Goal: Communication & Community: Answer question/provide support

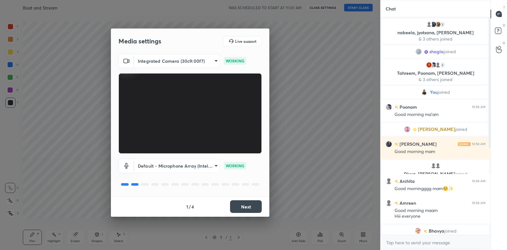
click at [238, 211] on button "Next" at bounding box center [246, 206] width 32 height 13
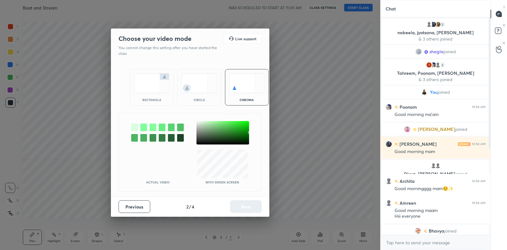
click at [158, 81] on img at bounding box center [151, 83] width 35 height 20
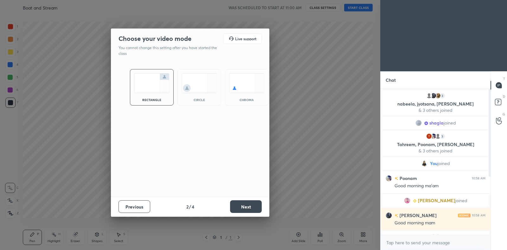
click at [250, 210] on button "Next" at bounding box center [246, 206] width 32 height 13
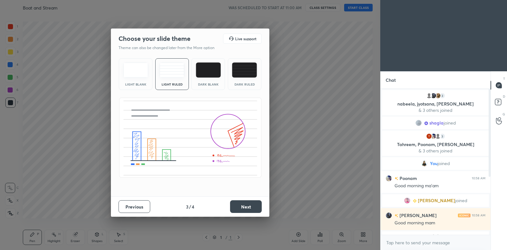
click at [244, 205] on button "Next" at bounding box center [246, 206] width 32 height 13
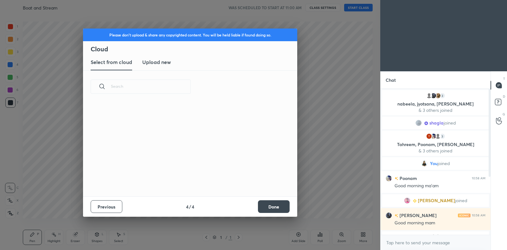
scroll to position [93, 203]
click at [159, 60] on h3 "Upload new" at bounding box center [156, 62] width 29 height 8
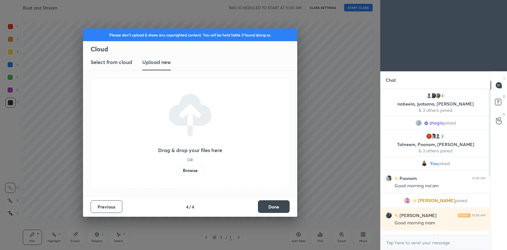
click at [198, 170] on label "Browse" at bounding box center [190, 170] width 28 height 10
click at [176, 170] on input "Browse" at bounding box center [176, 170] width 0 height 10
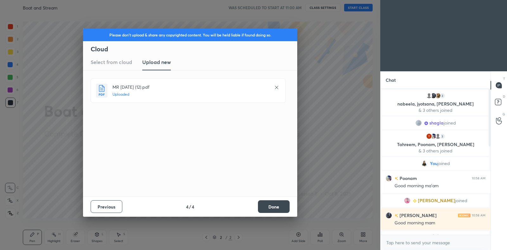
click at [276, 205] on button "Done" at bounding box center [274, 206] width 32 height 13
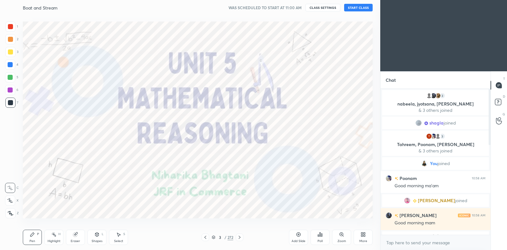
click at [363, 10] on button "START CLASS" at bounding box center [358, 8] width 29 height 8
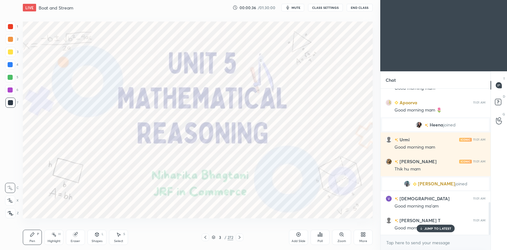
scroll to position [505, 0]
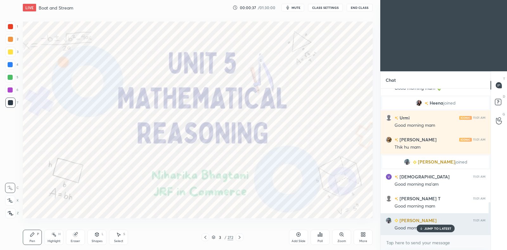
click at [436, 229] on p "JUMP TO LATEST" at bounding box center [437, 229] width 27 height 4
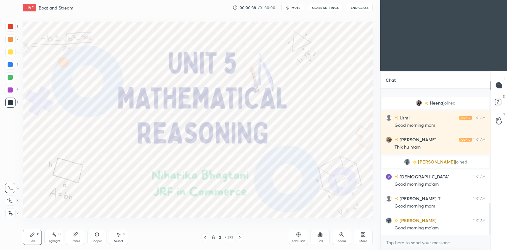
scroll to position [527, 0]
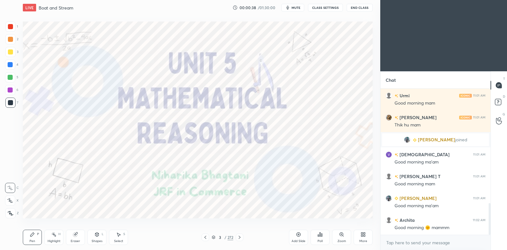
click at [240, 237] on icon at bounding box center [239, 237] width 5 height 5
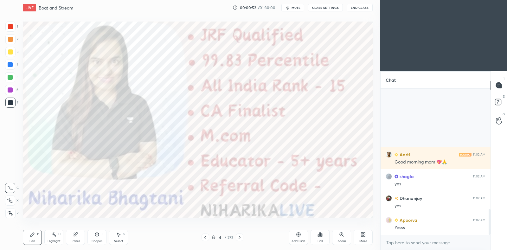
scroll to position [686, 0]
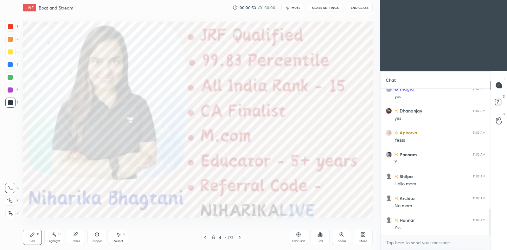
click at [205, 240] on div at bounding box center [206, 238] width 8 height 8
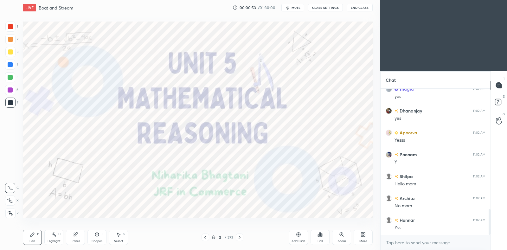
scroll to position [729, 0]
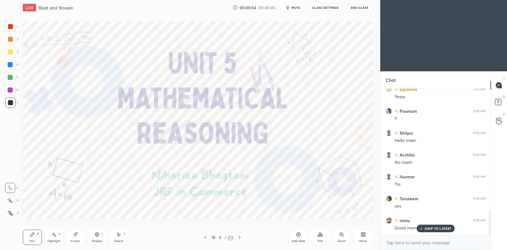
click at [299, 235] on icon at bounding box center [298, 234] width 5 height 5
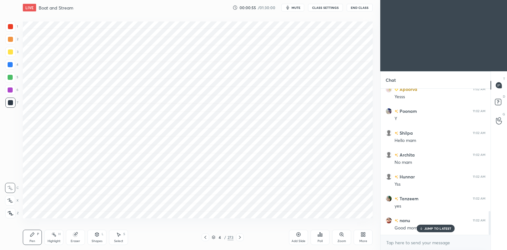
scroll to position [751, 0]
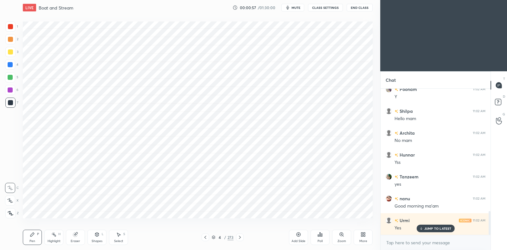
click at [9, 66] on div at bounding box center [10, 64] width 5 height 5
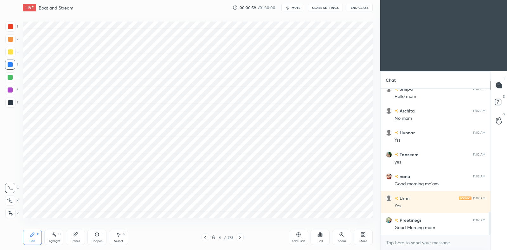
click at [11, 196] on div at bounding box center [10, 201] width 10 height 10
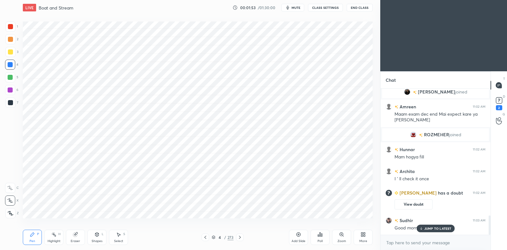
scroll to position [968, 0]
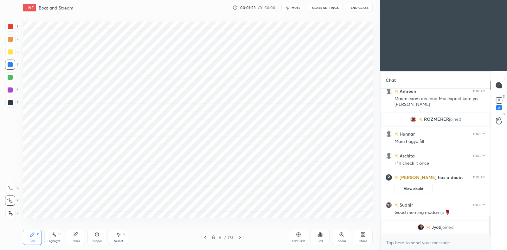
click at [442, 228] on span "joined" at bounding box center [447, 227] width 12 height 5
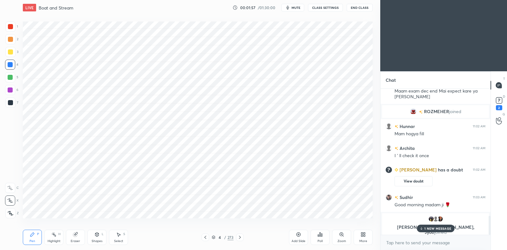
click at [430, 228] on p "1 NEW MESSAGE" at bounding box center [437, 229] width 27 height 4
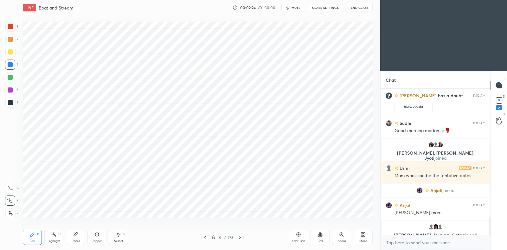
scroll to position [1032, 0]
click at [501, 101] on rect at bounding box center [499, 101] width 6 height 6
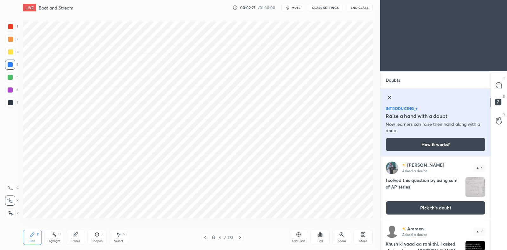
click at [392, 98] on icon at bounding box center [390, 98] width 8 height 8
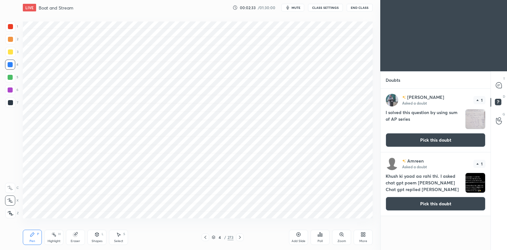
click at [437, 204] on button "Pick this doubt" at bounding box center [436, 204] width 100 height 14
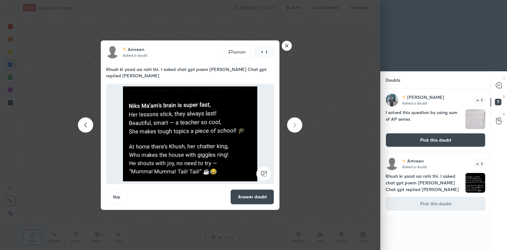
click at [243, 191] on button "Answer doubt" at bounding box center [252, 196] width 44 height 15
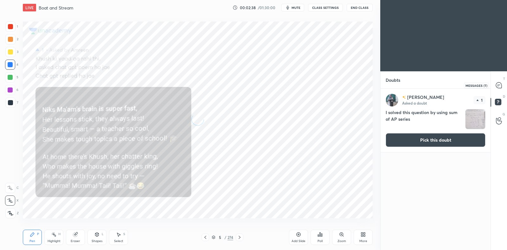
click at [499, 86] on icon at bounding box center [499, 85] width 6 height 6
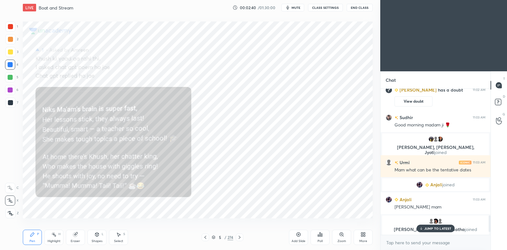
scroll to position [1133, 0]
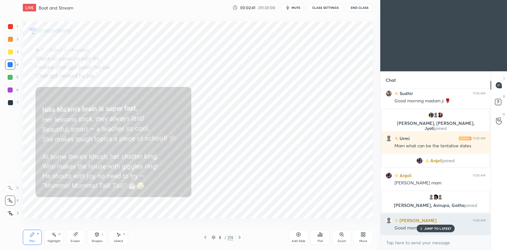
click at [433, 228] on p "JUMP TO LATEST" at bounding box center [437, 229] width 27 height 4
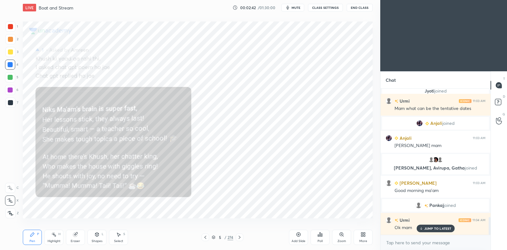
scroll to position [1053, 0]
click at [206, 234] on div at bounding box center [206, 238] width 8 height 8
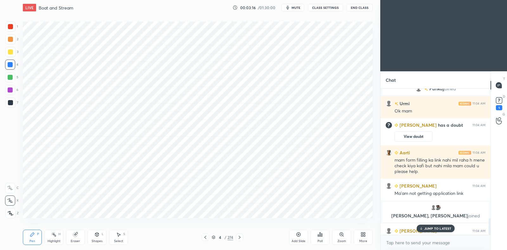
scroll to position [1152, 0]
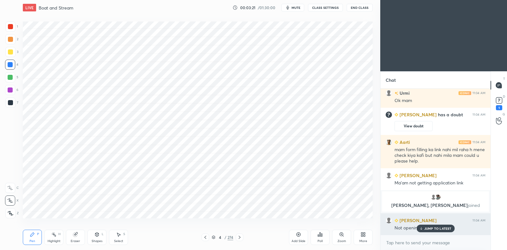
click at [434, 230] on p "JUMP TO LATEST" at bounding box center [437, 229] width 27 height 4
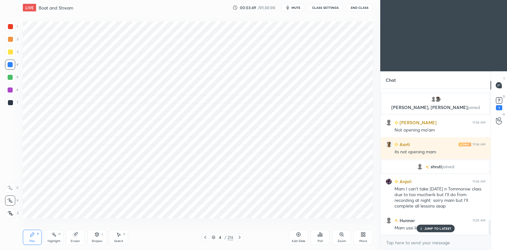
scroll to position [1272, 0]
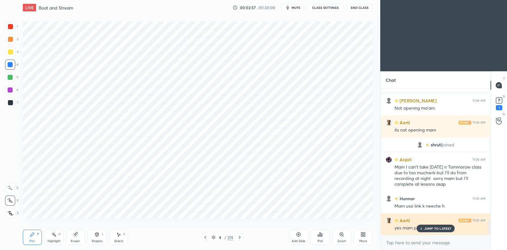
click at [438, 227] on p "JUMP TO LATEST" at bounding box center [437, 229] width 27 height 4
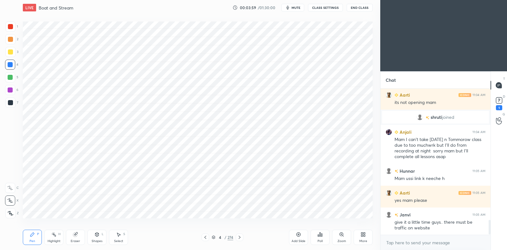
scroll to position [1321, 0]
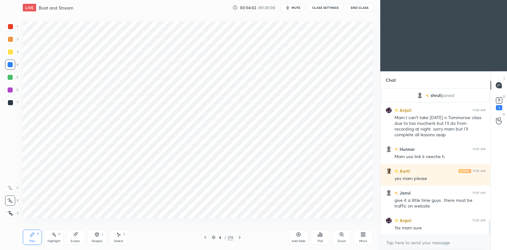
click at [434, 228] on div "shruti joined [PERSON_NAME] 11:04 AM Mam I can't take [DATE] n Tommorow class d…" at bounding box center [436, 162] width 110 height 146
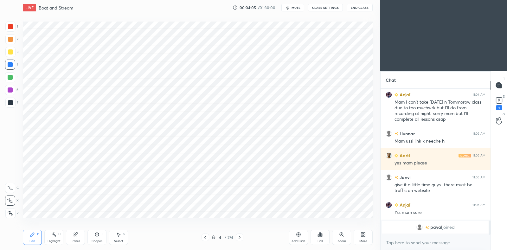
scroll to position [1345, 0]
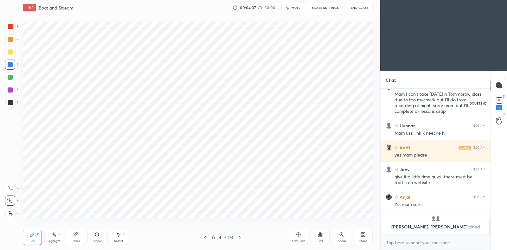
click at [500, 101] on rect at bounding box center [499, 101] width 6 height 6
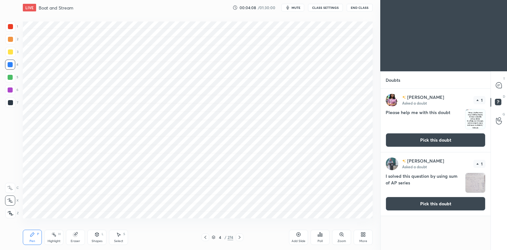
click at [240, 238] on icon at bounding box center [240, 237] width 2 height 3
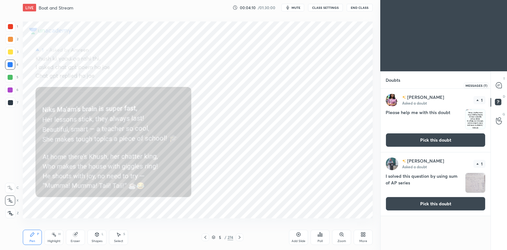
click at [499, 88] on icon at bounding box center [499, 85] width 6 height 6
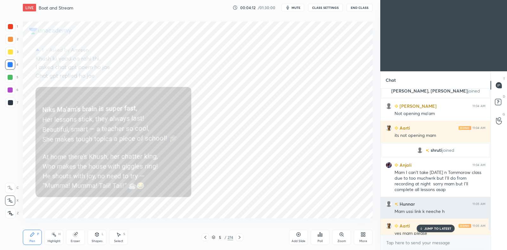
scroll to position [1357, 0]
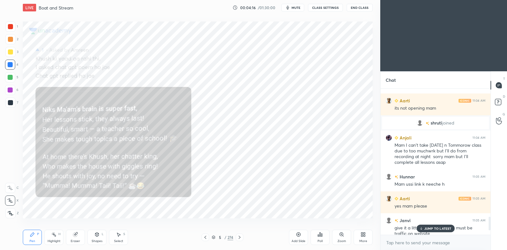
click at [427, 229] on p "JUMP TO LATEST" at bounding box center [437, 229] width 27 height 4
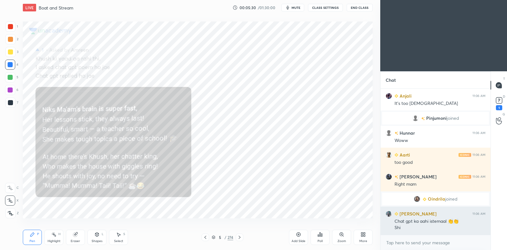
scroll to position [1535, 0]
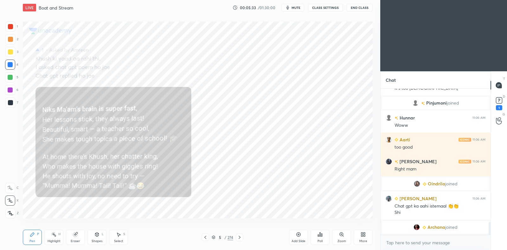
click at [214, 237] on icon at bounding box center [214, 237] width 4 height 4
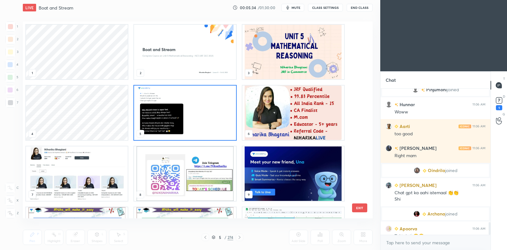
scroll to position [1543, 0]
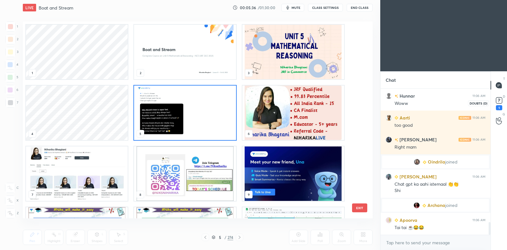
click at [501, 104] on icon at bounding box center [499, 101] width 10 height 10
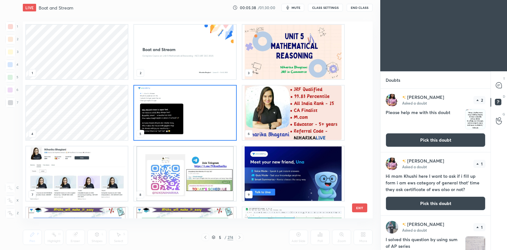
click at [219, 116] on img "grid" at bounding box center [185, 113] width 102 height 55
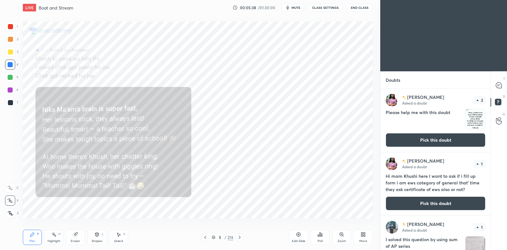
click at [220, 116] on img "grid" at bounding box center [185, 113] width 102 height 55
click at [422, 138] on button "Pick this doubt" at bounding box center [436, 140] width 100 height 14
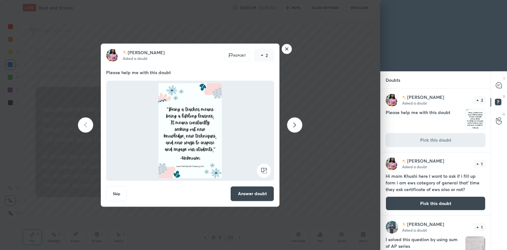
click at [238, 192] on button "Answer doubt" at bounding box center [252, 193] width 44 height 15
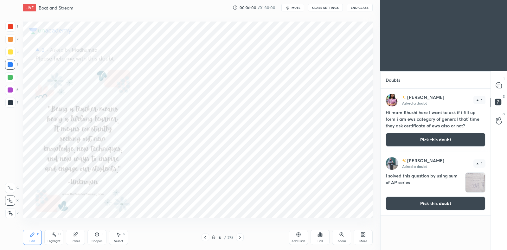
click at [436, 138] on button "Pick this doubt" at bounding box center [436, 140] width 100 height 14
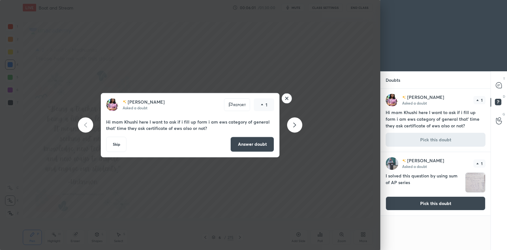
click at [251, 146] on button "Answer doubt" at bounding box center [252, 144] width 44 height 15
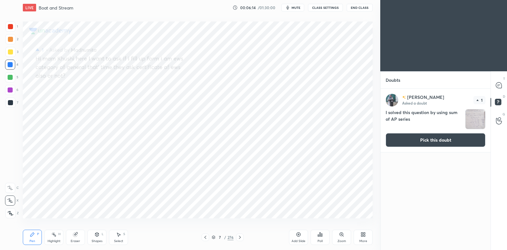
click at [448, 140] on button "Pick this doubt" at bounding box center [436, 140] width 100 height 14
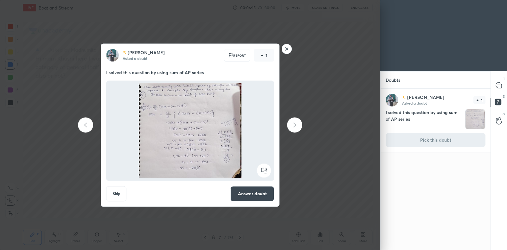
click at [259, 192] on button "Answer doubt" at bounding box center [252, 193] width 44 height 15
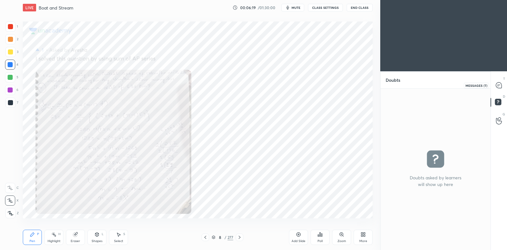
click at [504, 88] on div at bounding box center [499, 85] width 13 height 11
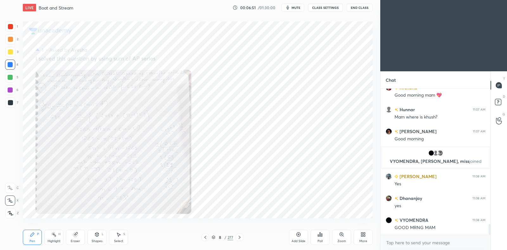
scroll to position [1845, 0]
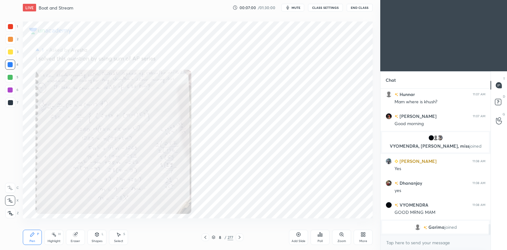
click at [214, 237] on icon at bounding box center [213, 237] width 3 height 2
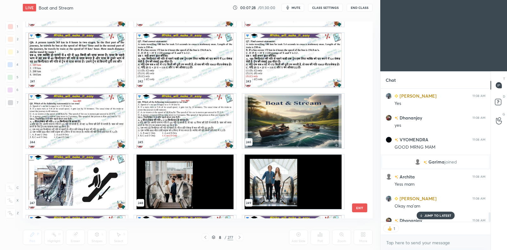
scroll to position [1729, 0]
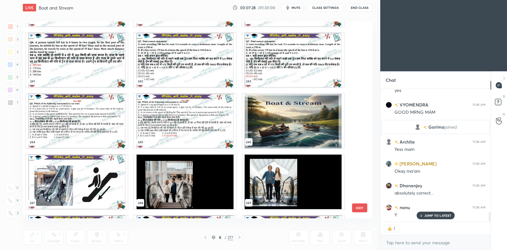
click at [291, 121] on img "grid" at bounding box center [293, 121] width 102 height 55
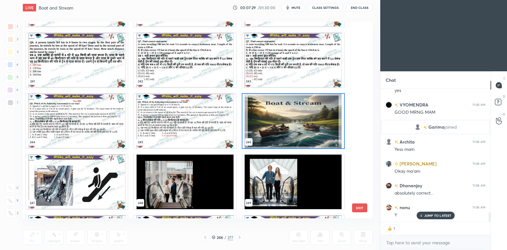
click at [292, 120] on img "grid" at bounding box center [293, 121] width 102 height 55
click at [293, 120] on img "grid" at bounding box center [293, 121] width 102 height 55
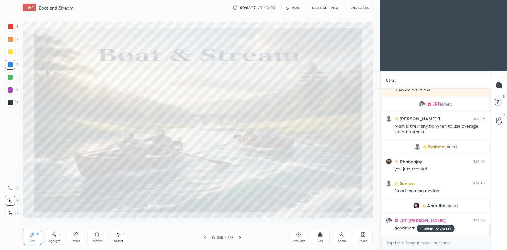
scroll to position [1953, 0]
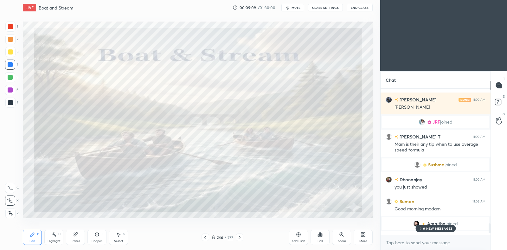
click at [432, 229] on p "6 NEW MESSAGES" at bounding box center [437, 229] width 29 height 4
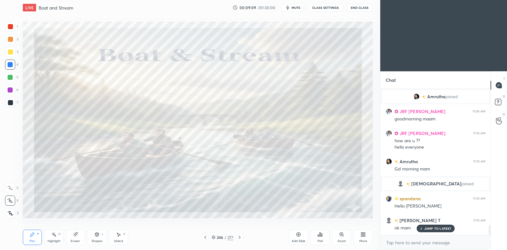
scroll to position [2095, 0]
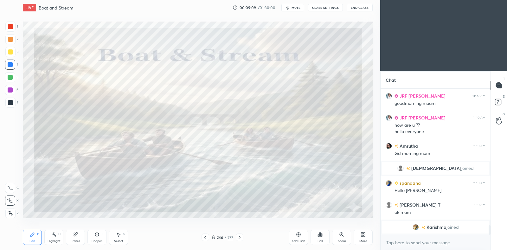
click at [432, 229] on span "Karishma" at bounding box center [437, 227] width 20 height 5
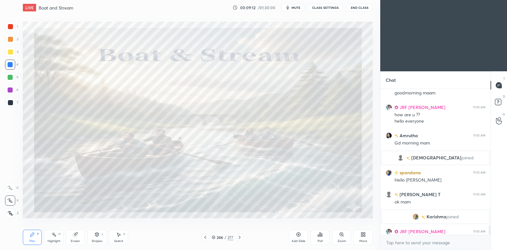
scroll to position [2117, 0]
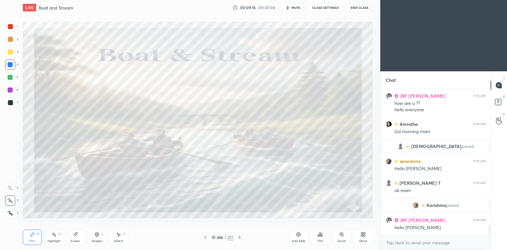
click at [241, 236] on icon at bounding box center [239, 237] width 5 height 5
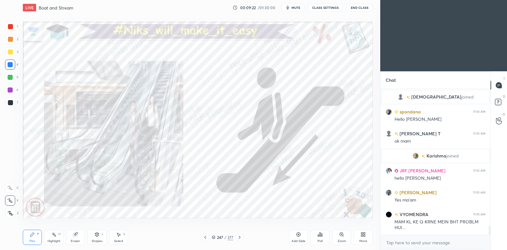
scroll to position [2188, 0]
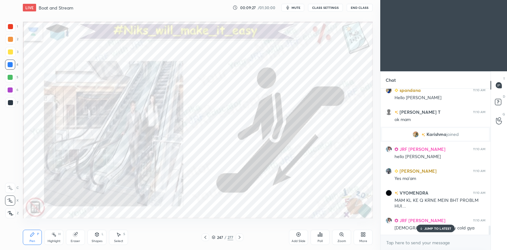
click at [214, 238] on icon at bounding box center [214, 237] width 4 height 4
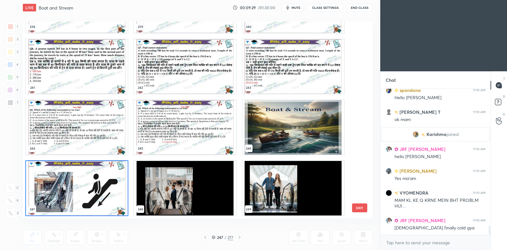
scroll to position [2216, 0]
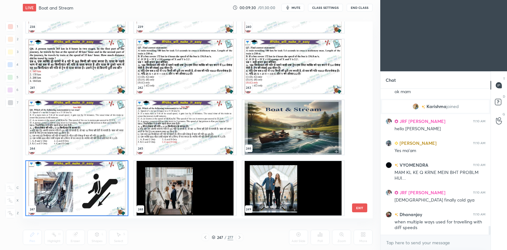
click at [97, 196] on img "grid" at bounding box center [77, 188] width 102 height 55
click at [97, 195] on img "grid" at bounding box center [77, 188] width 102 height 55
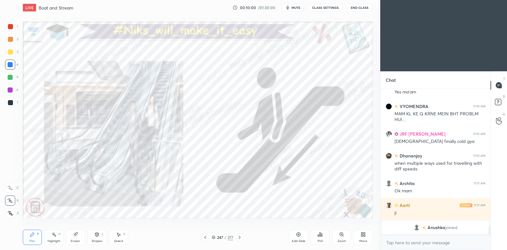
scroll to position [2297, 0]
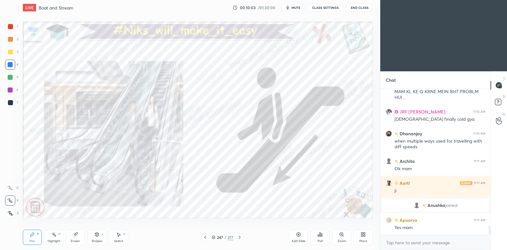
click at [11, 26] on div at bounding box center [10, 26] width 5 height 5
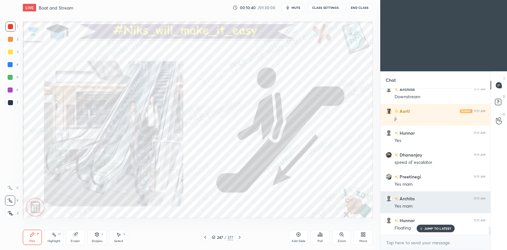
scroll to position [2472, 0]
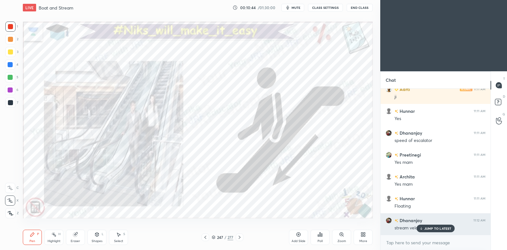
click at [434, 229] on p "JUMP TO LATEST" at bounding box center [437, 229] width 27 height 4
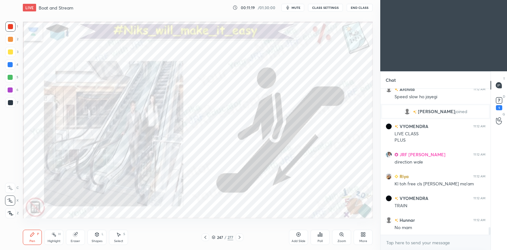
scroll to position [2674, 0]
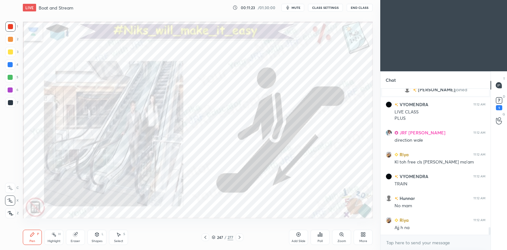
click at [214, 235] on div "247 / 277" at bounding box center [223, 237] width 22 height 6
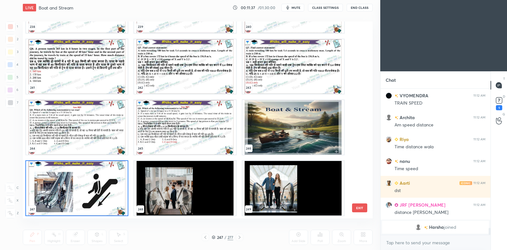
scroll to position [2886, 0]
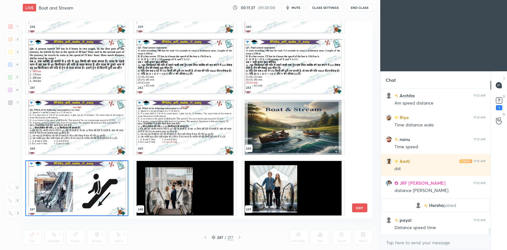
click at [286, 135] on img "grid" at bounding box center [293, 127] width 102 height 55
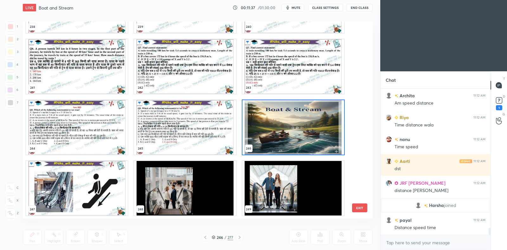
click at [286, 135] on img "grid" at bounding box center [293, 127] width 102 height 55
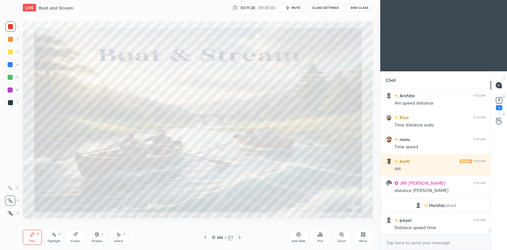
scroll to position [0, 0]
click at [241, 236] on icon at bounding box center [239, 237] width 5 height 5
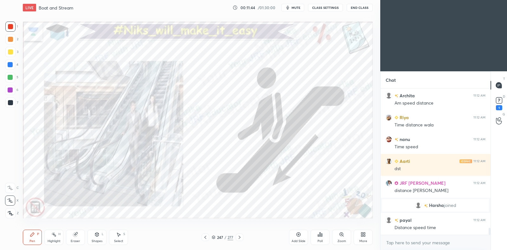
scroll to position [2908, 0]
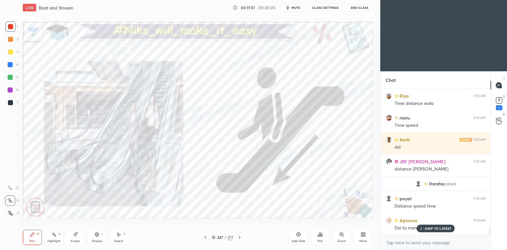
click at [442, 225] on div "JUMP TO LATEST" at bounding box center [435, 229] width 38 height 8
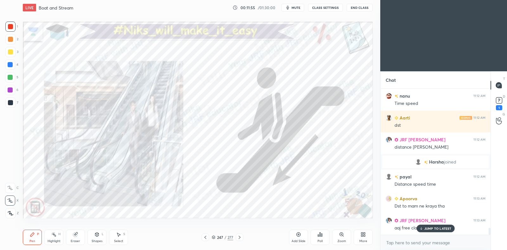
click at [431, 227] on p "JUMP TO LATEST" at bounding box center [437, 229] width 27 height 4
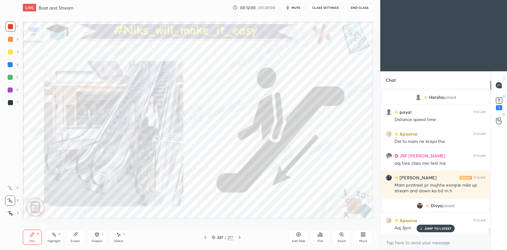
scroll to position [2766, 0]
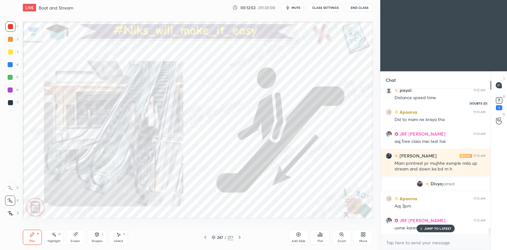
click at [500, 99] on rect at bounding box center [499, 101] width 6 height 6
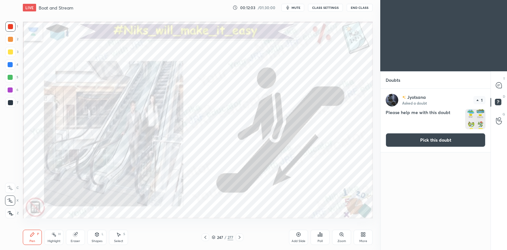
click at [443, 138] on button "Pick this doubt" at bounding box center [436, 140] width 100 height 14
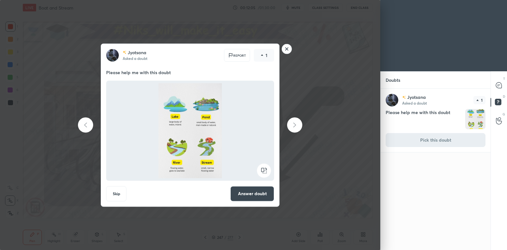
click at [284, 49] on rect at bounding box center [287, 49] width 10 height 10
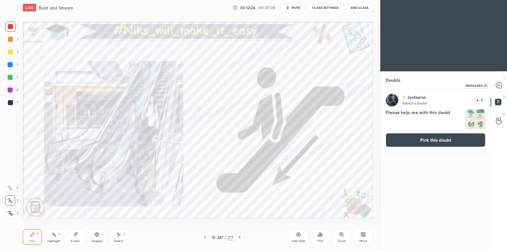
click at [502, 82] on div at bounding box center [499, 85] width 13 height 11
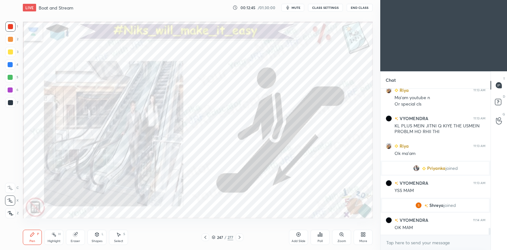
scroll to position [2890, 0]
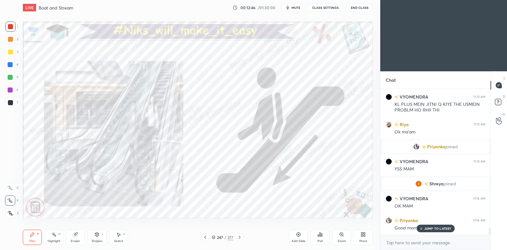
click at [12, 90] on div at bounding box center [10, 89] width 5 height 5
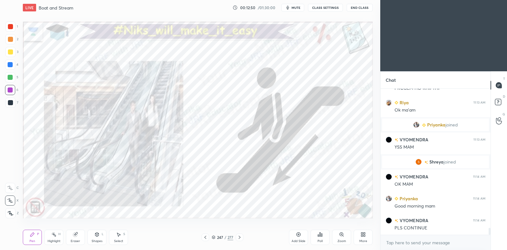
scroll to position [2934, 0]
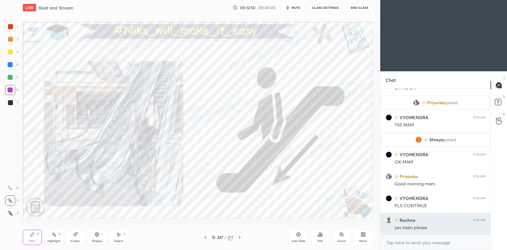
click at [438, 228] on div "yes mam please" at bounding box center [440, 228] width 91 height 6
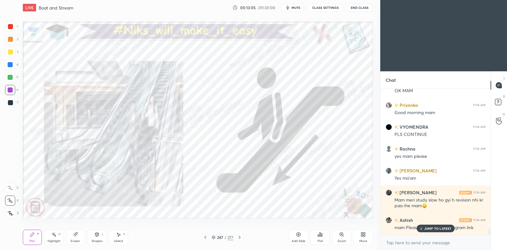
scroll to position [3033, 0]
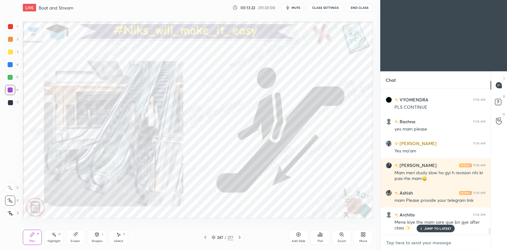
type textarea "x"
paste textarea "telegram link - [URL][DOMAIN_NAME] Google spreadsheet link - [URL][DOMAIN_NAME]…"
type textarea "telegram link - [URL][DOMAIN_NAME] Google spreadsheet link - [URL][DOMAIN_NAME]…"
type textarea "x"
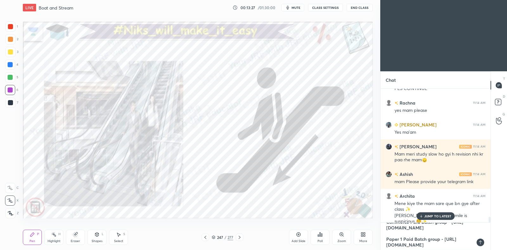
scroll to position [20, 0]
drag, startPoint x: 464, startPoint y: 233, endPoint x: 386, endPoint y: 241, distance: 78.4
click at [386, 241] on textarea "telegram link - [URL][DOMAIN_NAME] Google spreadsheet link - [URL][DOMAIN_NAME]…" at bounding box center [429, 236] width 87 height 27
type textarea "telegram link - [URL][DOMAIN_NAME] Google spreadsheet link - [URL][DOMAIN_NAME]…"
type textarea "x"
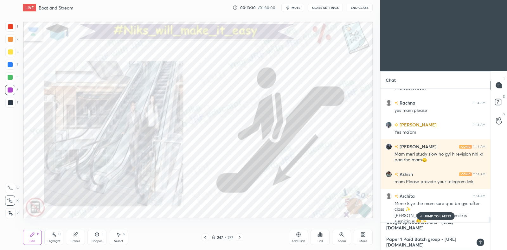
type textarea "telegram link - [URL][DOMAIN_NAME] Google spreadsheet link - [URL][DOMAIN_NAME]…"
type textarea "x"
click at [481, 243] on icon at bounding box center [480, 242] width 5 height 5
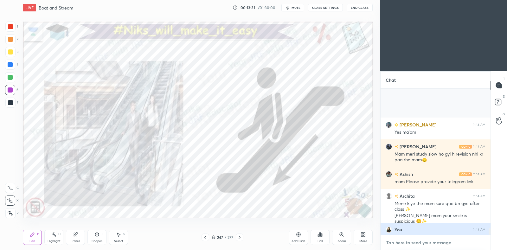
scroll to position [3121, 0]
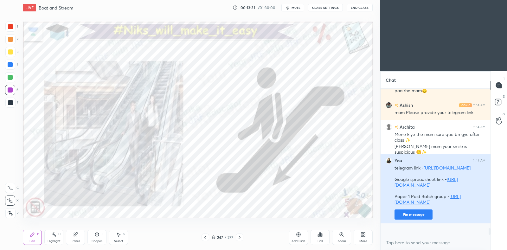
click at [403, 220] on button "Pin message" at bounding box center [414, 214] width 38 height 10
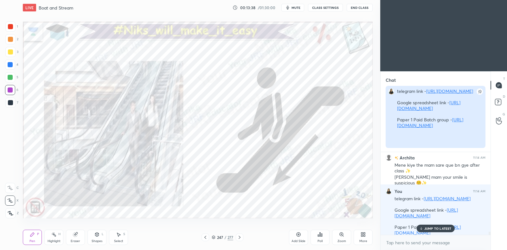
scroll to position [2, 2]
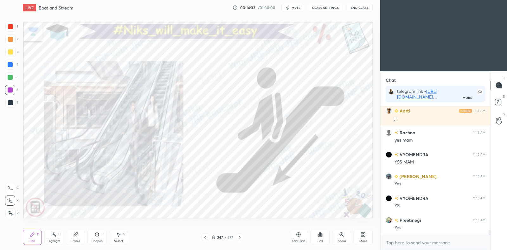
click at [11, 28] on div at bounding box center [10, 26] width 5 height 5
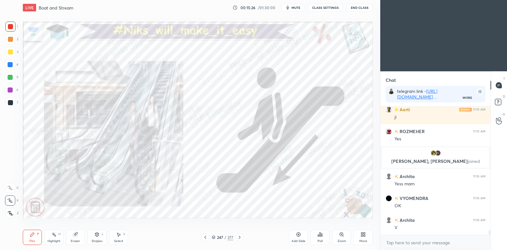
scroll to position [3404, 0]
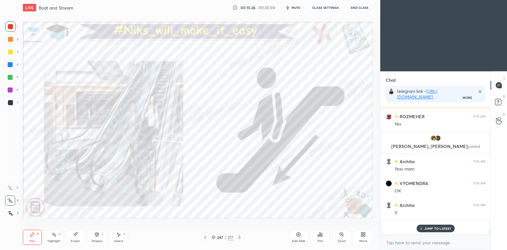
click at [302, 232] on div "Add Slide" at bounding box center [298, 237] width 19 height 15
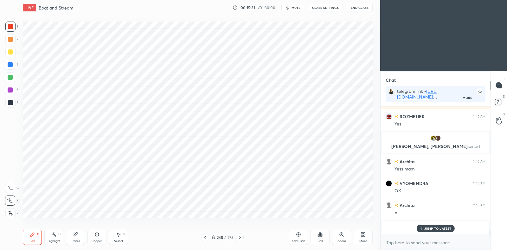
click at [100, 243] on div "Shapes" at bounding box center [97, 241] width 11 height 3
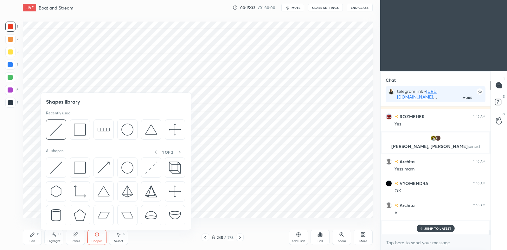
click at [78, 237] on icon at bounding box center [75, 234] width 5 height 5
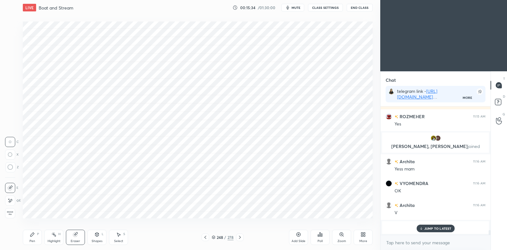
click at [14, 199] on div at bounding box center [10, 201] width 10 height 10
click at [12, 212] on span "Erase all" at bounding box center [10, 213] width 10 height 4
click at [98, 235] on icon at bounding box center [96, 235] width 3 height 4
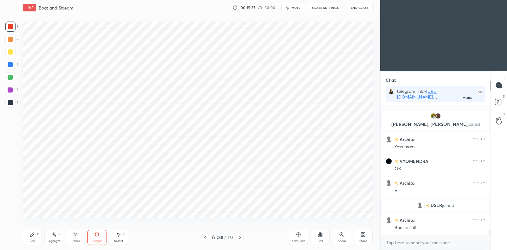
click at [30, 234] on icon at bounding box center [32, 234] width 5 height 5
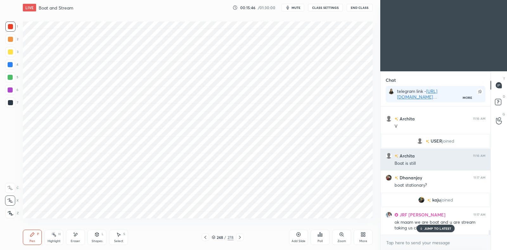
scroll to position [3370, 0]
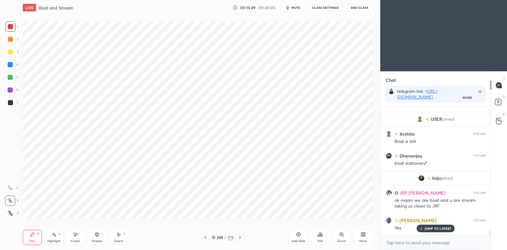
click at [11, 90] on div at bounding box center [10, 89] width 5 height 5
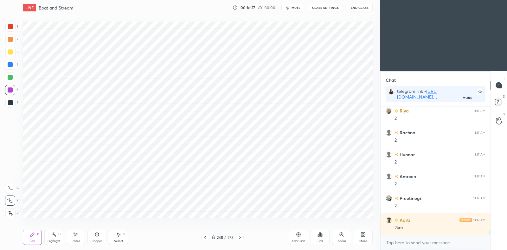
scroll to position [3661, 0]
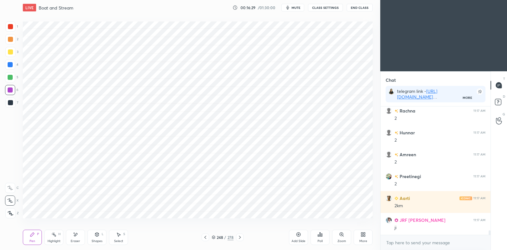
click at [206, 239] on icon at bounding box center [205, 237] width 5 height 5
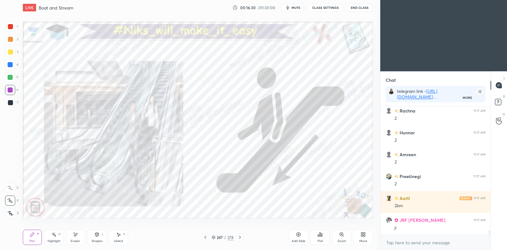
scroll to position [3682, 0]
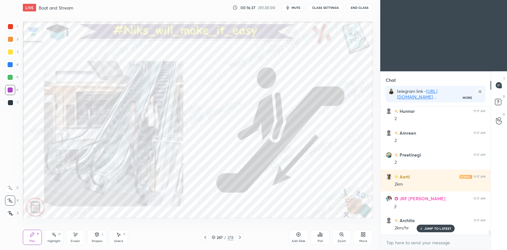
click at [241, 237] on icon at bounding box center [239, 237] width 5 height 5
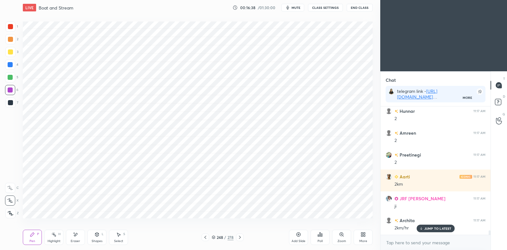
click at [11, 65] on div at bounding box center [10, 64] width 5 height 5
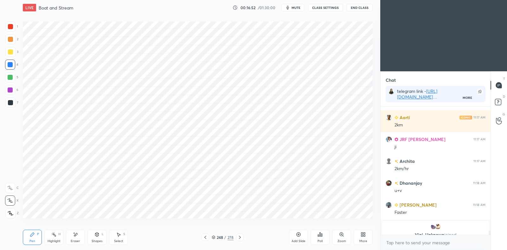
scroll to position [3750, 0]
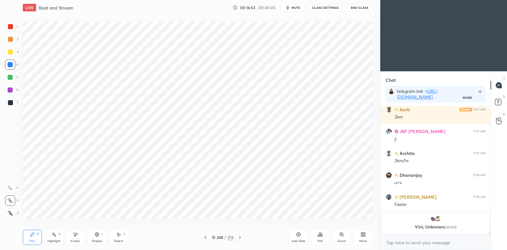
click at [206, 234] on div at bounding box center [206, 238] width 8 height 8
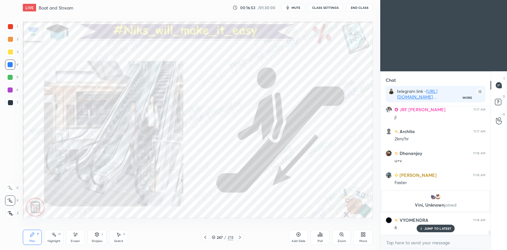
scroll to position [3681, 0]
click at [244, 237] on div "247 / 278" at bounding box center [222, 238] width 133 height 8
click at [241, 237] on icon at bounding box center [239, 237] width 5 height 5
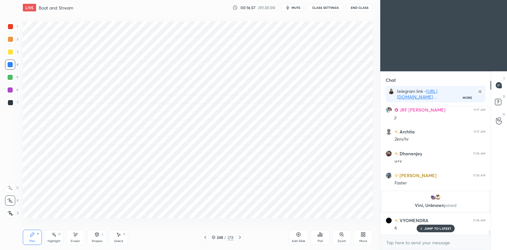
click at [205, 239] on icon at bounding box center [205, 237] width 5 height 5
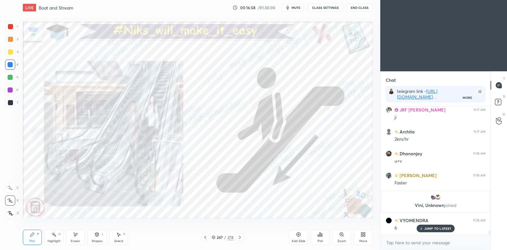
scroll to position [3703, 0]
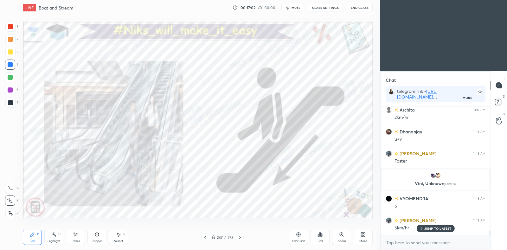
click at [240, 239] on icon at bounding box center [239, 237] width 5 height 5
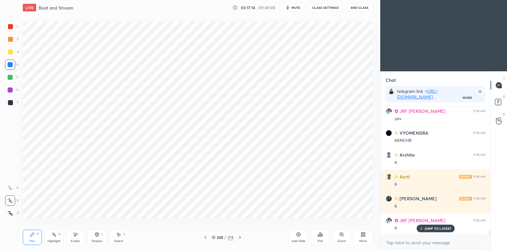
scroll to position [3943, 0]
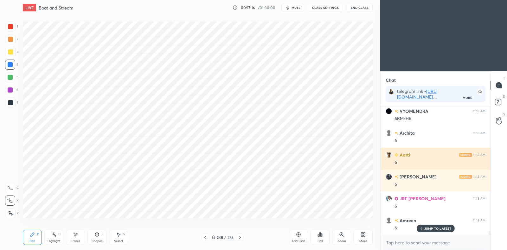
click at [444, 229] on p "JUMP TO LATEST" at bounding box center [437, 229] width 27 height 4
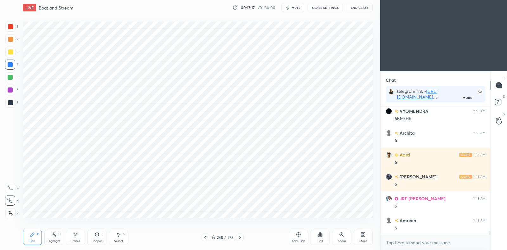
scroll to position [3965, 0]
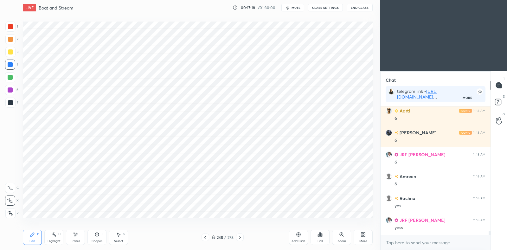
click at [323, 240] on div "Poll" at bounding box center [320, 237] width 19 height 15
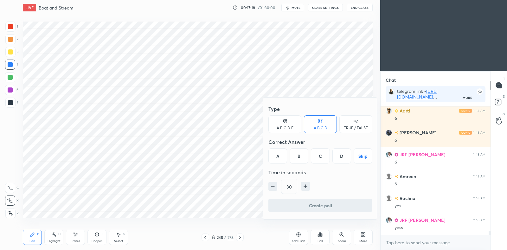
scroll to position [4009, 0]
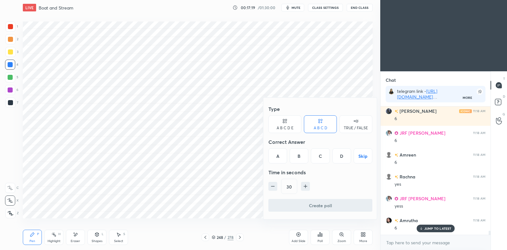
click at [234, 204] on div at bounding box center [253, 125] width 507 height 250
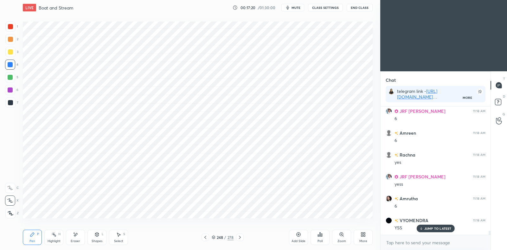
click at [204, 236] on icon at bounding box center [205, 237] width 5 height 5
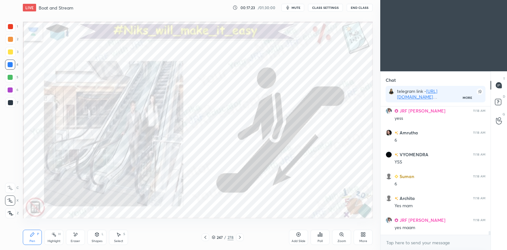
scroll to position [4140, 0]
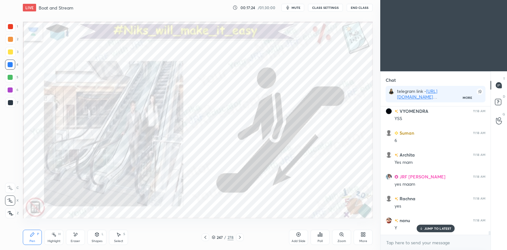
click at [240, 238] on icon at bounding box center [239, 237] width 5 height 5
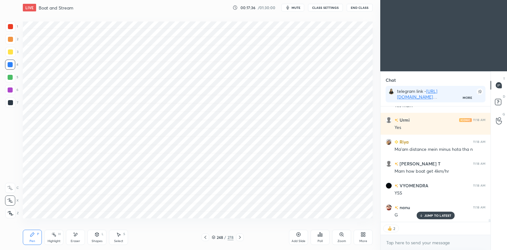
scroll to position [4525, 0]
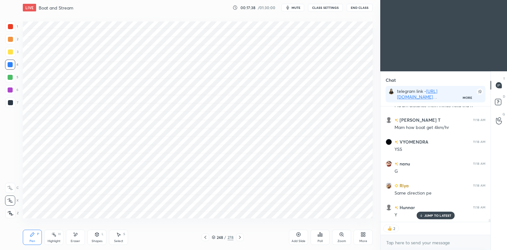
click at [206, 236] on icon at bounding box center [205, 237] width 5 height 5
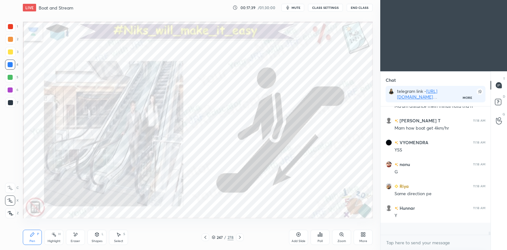
scroll to position [2, 2]
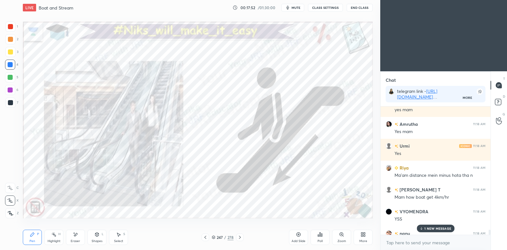
click at [433, 228] on p "1 NEW MESSAGE" at bounding box center [437, 229] width 27 height 4
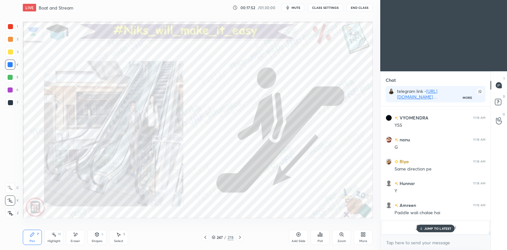
click at [436, 232] on div "JUMP TO LATEST" at bounding box center [435, 229] width 38 height 8
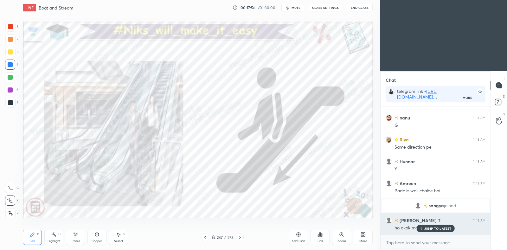
click at [435, 231] on div "JUMP TO LATEST" at bounding box center [435, 229] width 38 height 8
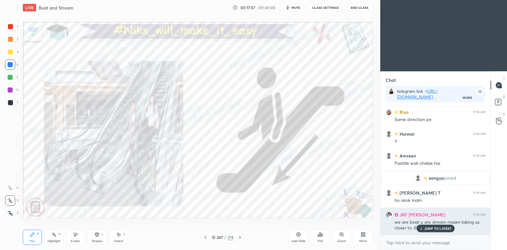
click at [437, 230] on p "JUMP TO LATEST" at bounding box center [437, 229] width 27 height 4
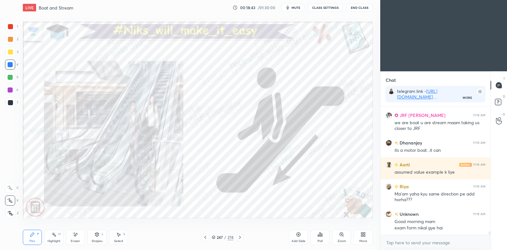
scroll to position [4720, 0]
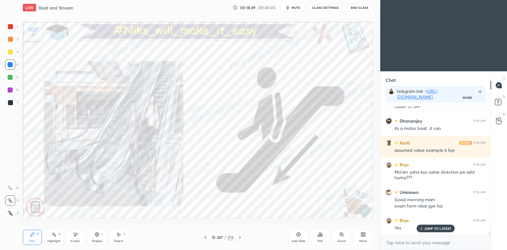
click at [206, 237] on icon at bounding box center [205, 237] width 5 height 5
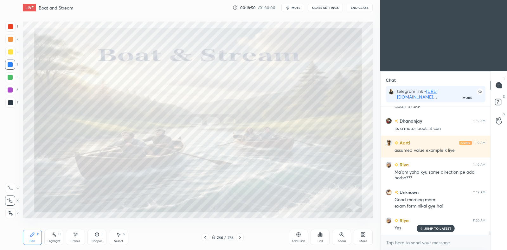
click at [207, 236] on icon at bounding box center [205, 237] width 5 height 5
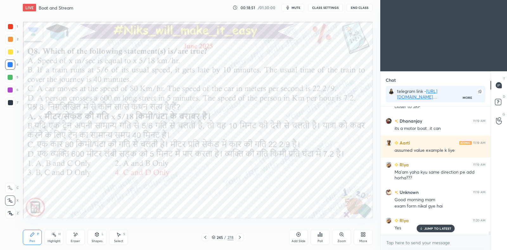
click at [240, 237] on icon at bounding box center [239, 237] width 5 height 5
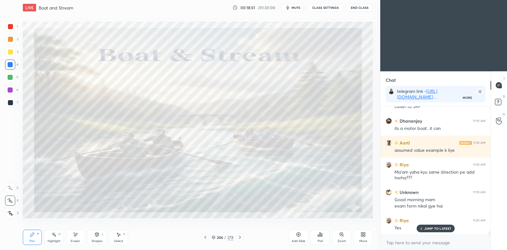
click at [298, 234] on icon at bounding box center [298, 234] width 5 height 5
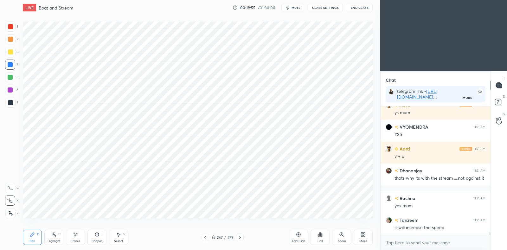
scroll to position [5058, 0]
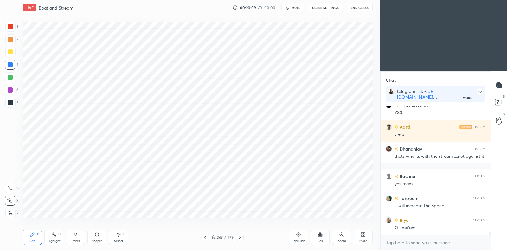
click at [51, 236] on div "Highlight H" at bounding box center [53, 237] width 19 height 15
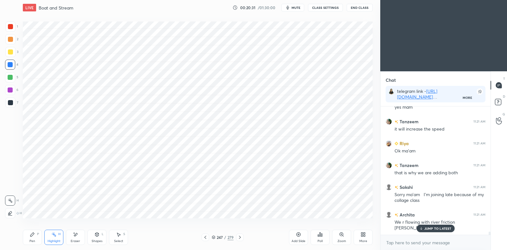
scroll to position [5157, 0]
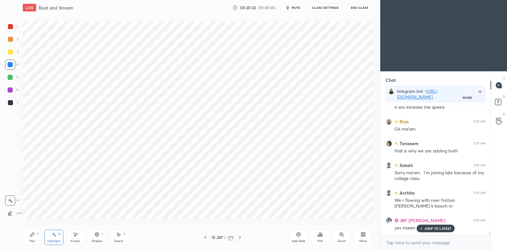
click at [435, 227] on p "JUMP TO LATEST" at bounding box center [437, 229] width 27 height 4
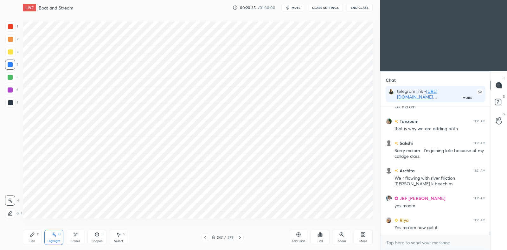
click at [241, 239] on icon at bounding box center [239, 237] width 5 height 5
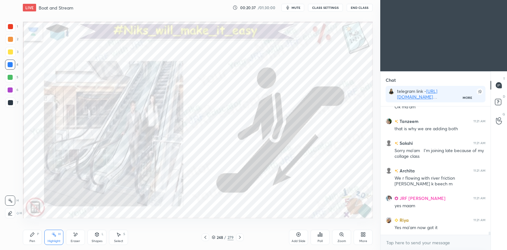
click at [238, 238] on icon at bounding box center [239, 237] width 5 height 5
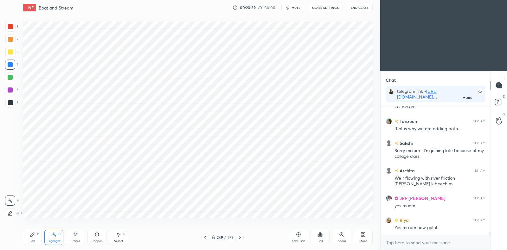
click at [206, 239] on icon at bounding box center [205, 237] width 2 height 3
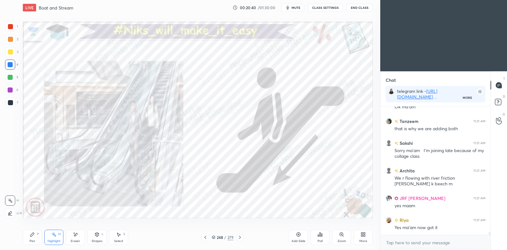
click at [240, 238] on icon at bounding box center [240, 237] width 2 height 3
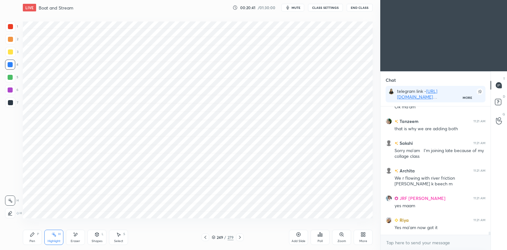
click at [215, 239] on div "249 / 279" at bounding box center [223, 237] width 22 height 6
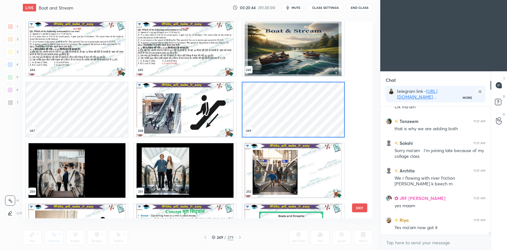
scroll to position [4932, 0]
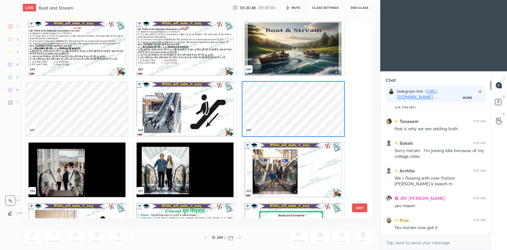
click at [195, 104] on img "grid" at bounding box center [185, 109] width 102 height 55
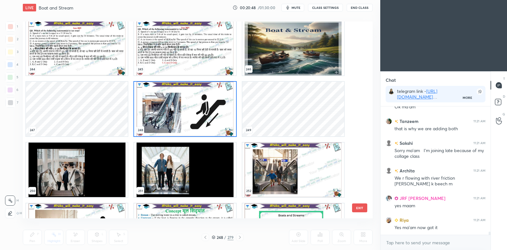
click at [195, 104] on img "grid" at bounding box center [185, 109] width 102 height 55
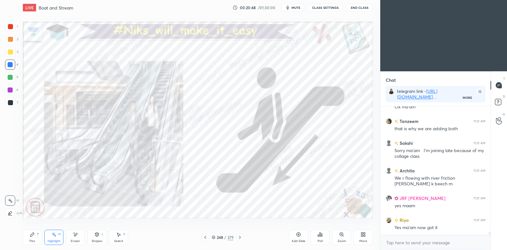
scroll to position [5194, 0]
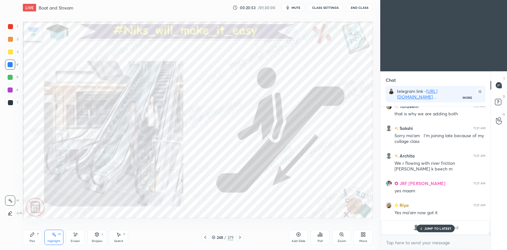
click at [241, 237] on icon at bounding box center [239, 237] width 5 height 5
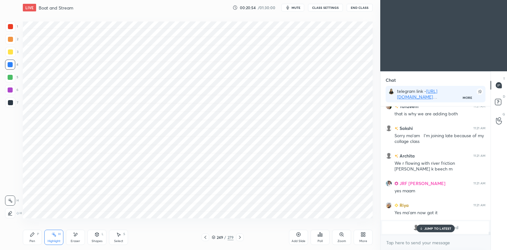
click at [241, 237] on icon at bounding box center [239, 237] width 5 height 5
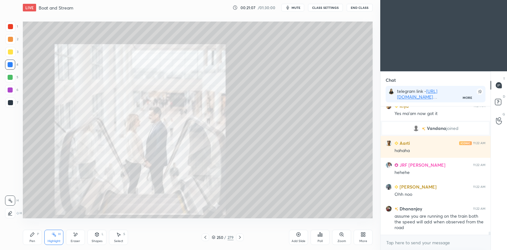
scroll to position [4852, 0]
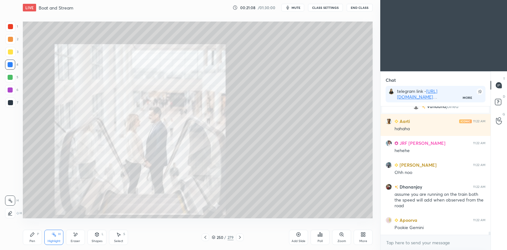
click at [240, 236] on icon at bounding box center [239, 237] width 5 height 5
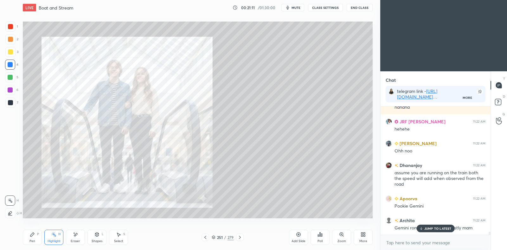
scroll to position [4896, 0]
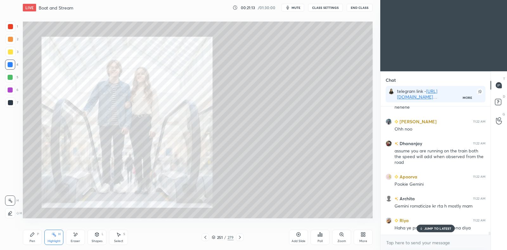
click at [204, 235] on icon at bounding box center [205, 237] width 5 height 5
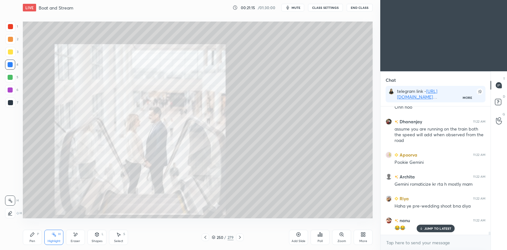
click at [240, 237] on icon at bounding box center [239, 237] width 5 height 5
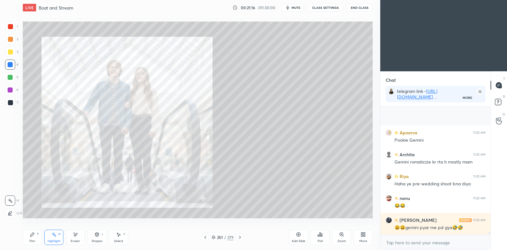
scroll to position [4983, 0]
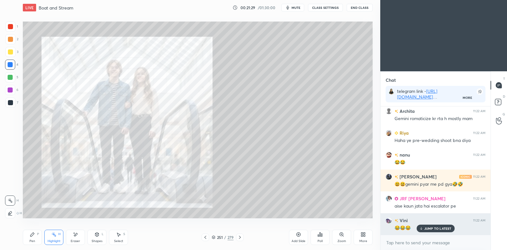
click at [436, 227] on p "JUMP TO LATEST" at bounding box center [437, 229] width 27 height 4
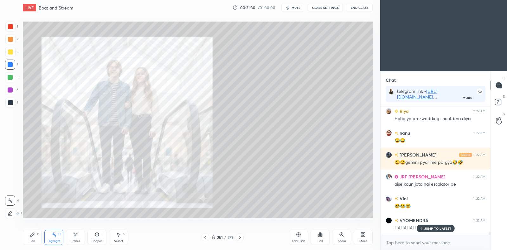
scroll to position [5027, 0]
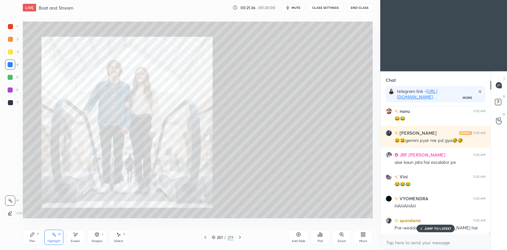
click at [446, 228] on p "JUMP TO LATEST" at bounding box center [437, 229] width 27 height 4
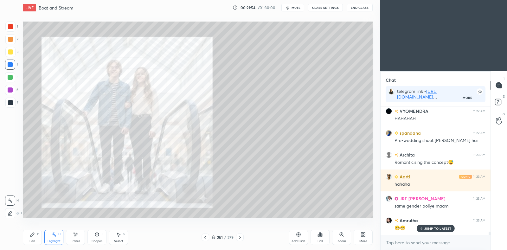
scroll to position [5136, 0]
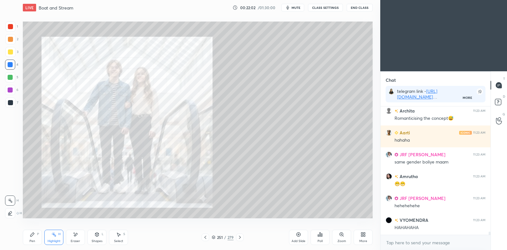
click at [240, 239] on icon at bounding box center [239, 237] width 5 height 5
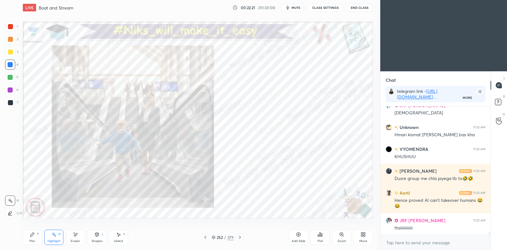
scroll to position [5317, 0]
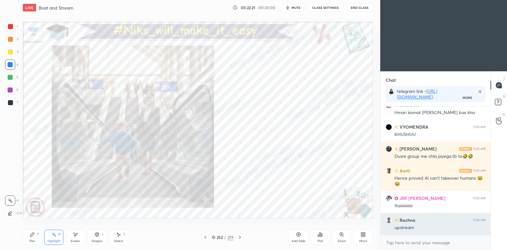
click at [432, 228] on div "upstream" at bounding box center [440, 228] width 91 height 6
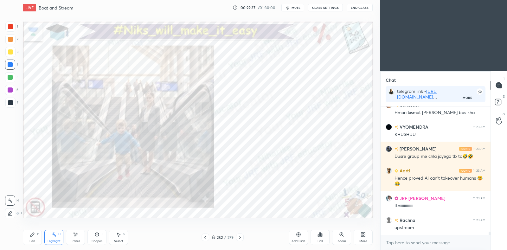
scroll to position [5339, 0]
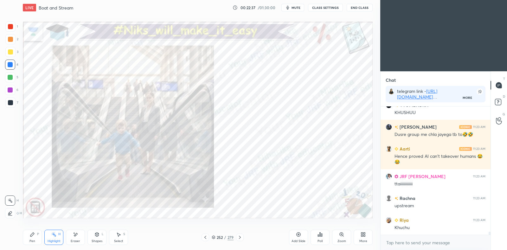
click at [9, 88] on div at bounding box center [10, 89] width 5 height 5
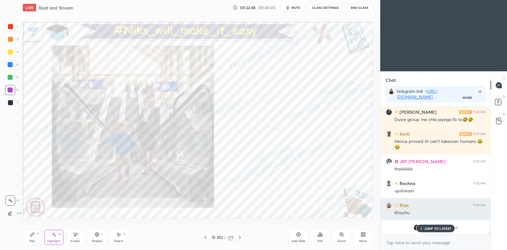
scroll to position [5185, 0]
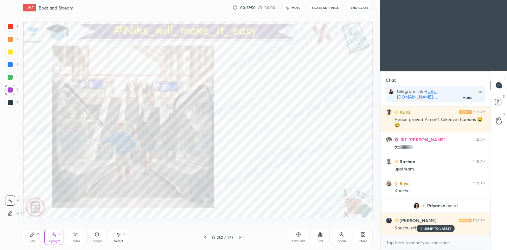
click at [37, 235] on div "P" at bounding box center [38, 234] width 2 height 3
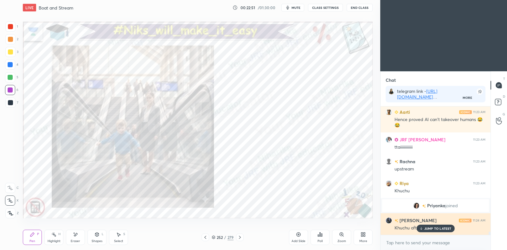
click at [427, 227] on p "JUMP TO LATEST" at bounding box center [437, 229] width 27 height 4
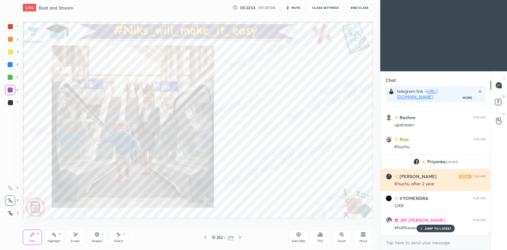
scroll to position [5251, 0]
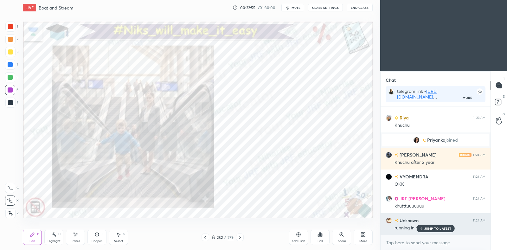
click at [438, 225] on div "JUMP TO LATEST" at bounding box center [435, 229] width 38 height 8
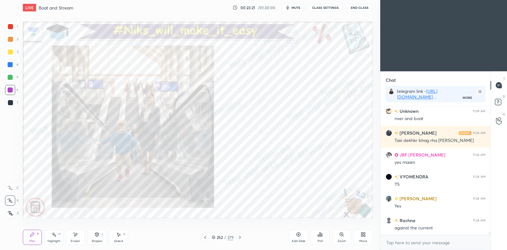
scroll to position [5413, 0]
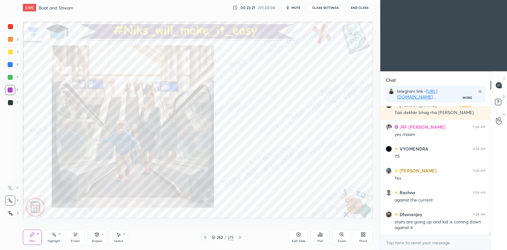
click at [8, 68] on div at bounding box center [10, 65] width 10 height 10
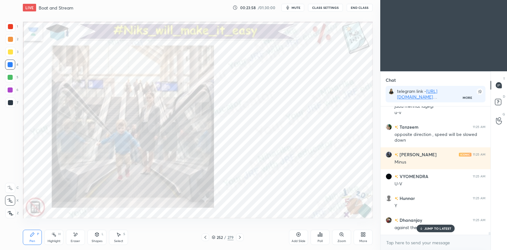
scroll to position [5731, 0]
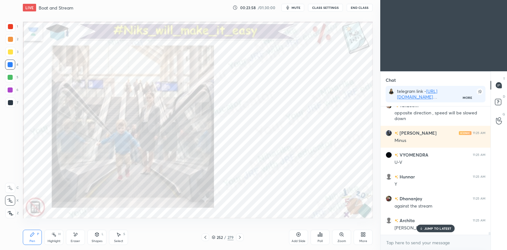
click at [206, 238] on icon at bounding box center [205, 237] width 5 height 5
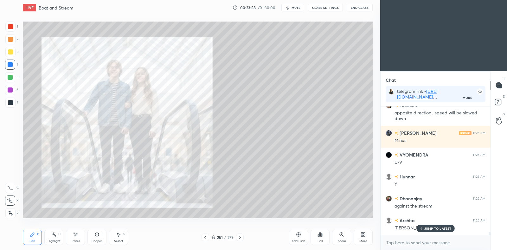
click at [206, 238] on icon at bounding box center [205, 237] width 5 height 5
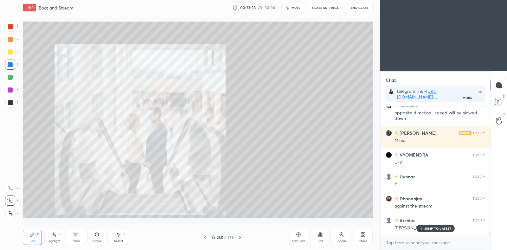
click at [205, 238] on icon at bounding box center [205, 237] width 5 height 5
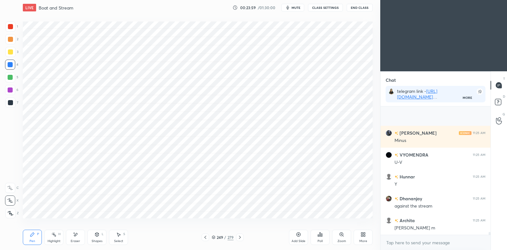
scroll to position [5775, 0]
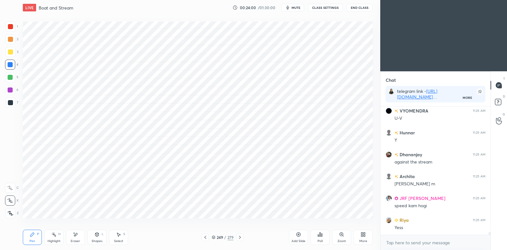
click at [203, 237] on icon at bounding box center [205, 237] width 5 height 5
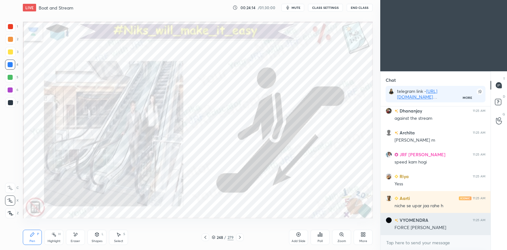
scroll to position [5840, 0]
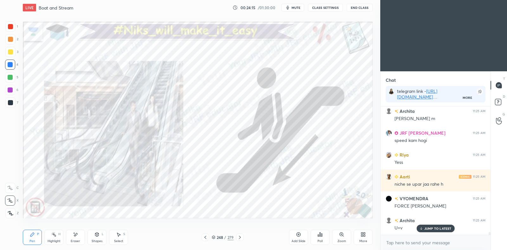
click at [241, 236] on icon at bounding box center [239, 237] width 5 height 5
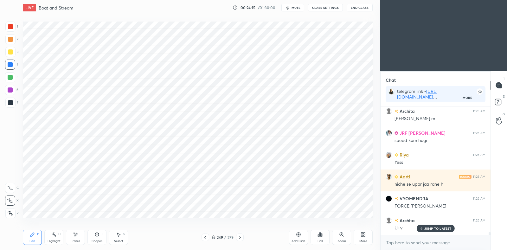
click at [240, 236] on icon at bounding box center [239, 237] width 5 height 5
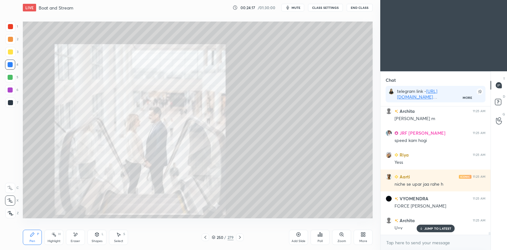
click at [239, 237] on icon at bounding box center [239, 237] width 5 height 5
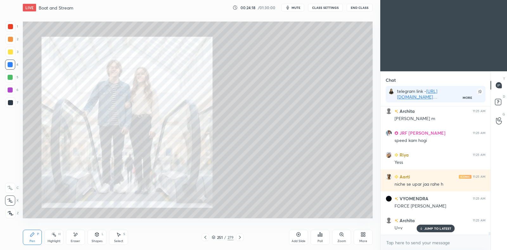
click at [240, 236] on icon at bounding box center [239, 237] width 5 height 5
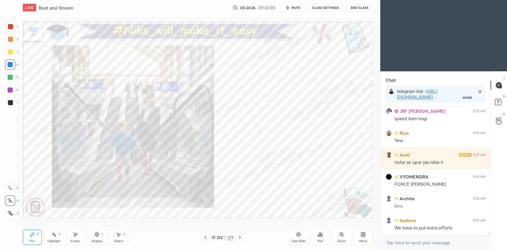
scroll to position [5890, 0]
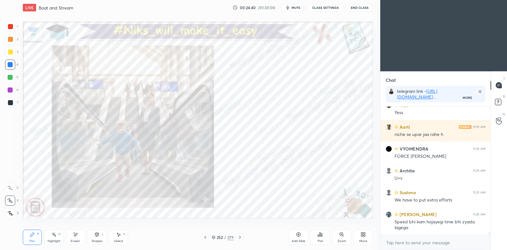
click at [10, 54] on div at bounding box center [10, 51] width 5 height 5
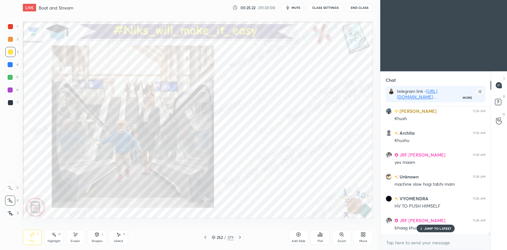
scroll to position [6361, 0]
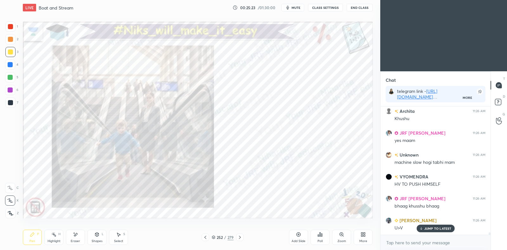
click at [13, 77] on div at bounding box center [10, 77] width 10 height 10
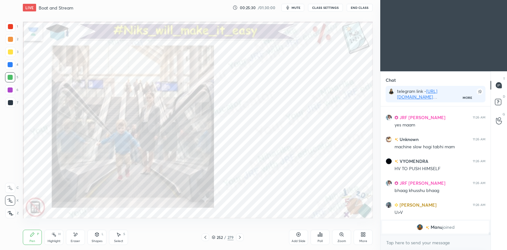
click at [11, 90] on div at bounding box center [10, 89] width 5 height 5
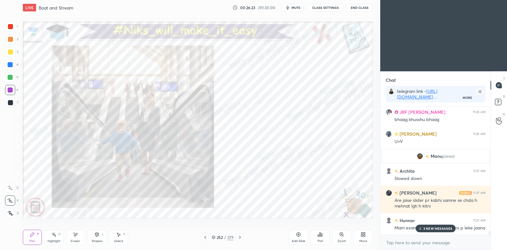
scroll to position [6453, 0]
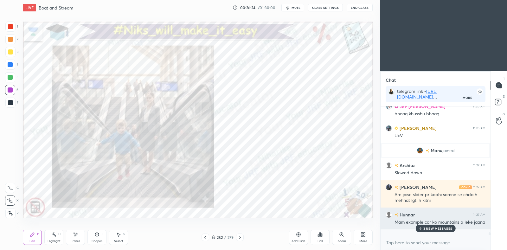
click at [427, 230] on p "3 NEW MESSAGES" at bounding box center [437, 229] width 29 height 4
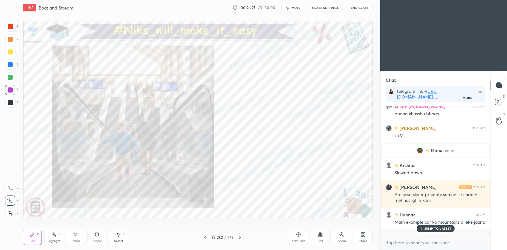
scroll to position [6475, 0]
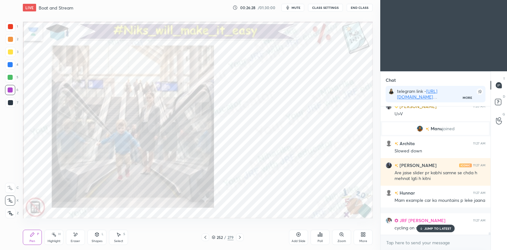
click at [424, 232] on div "JUMP TO LATEST" at bounding box center [435, 229] width 38 height 8
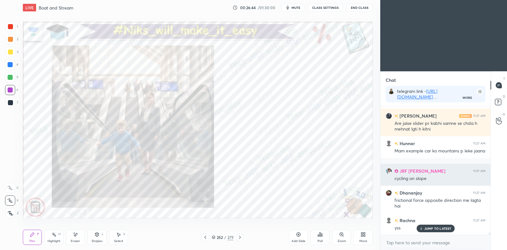
scroll to position [6547, 0]
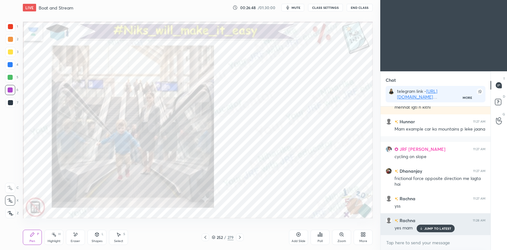
click at [436, 229] on p "JUMP TO LATEST" at bounding box center [437, 229] width 27 height 4
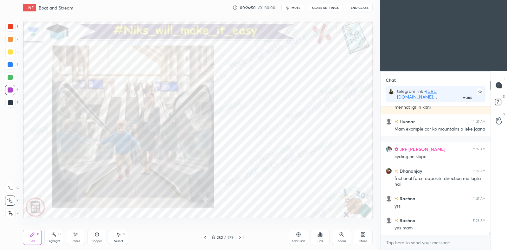
scroll to position [6569, 0]
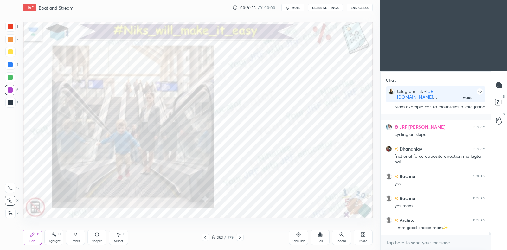
click at [240, 238] on icon at bounding box center [239, 237] width 5 height 5
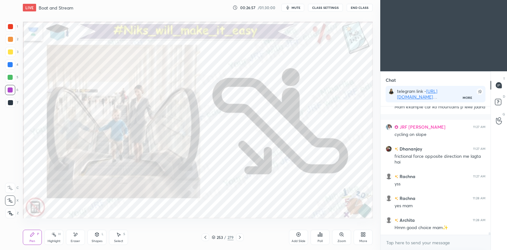
scroll to position [6591, 0]
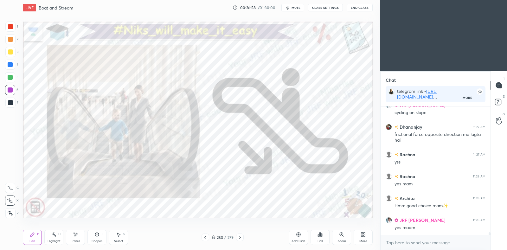
click at [205, 240] on div at bounding box center [206, 238] width 8 height 8
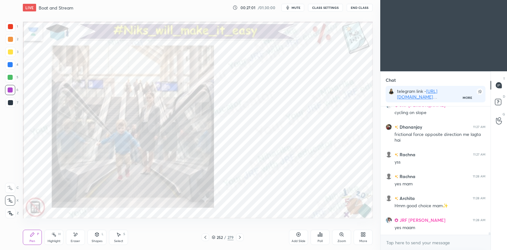
scroll to position [6618, 0]
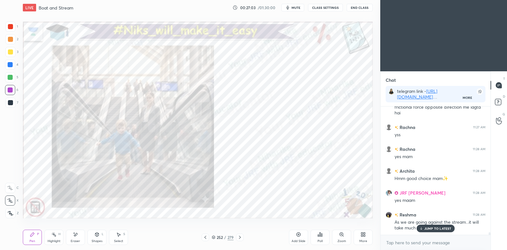
click at [239, 239] on icon at bounding box center [240, 237] width 2 height 3
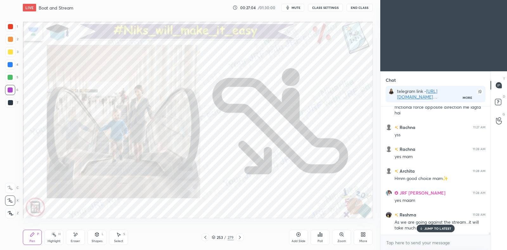
click at [208, 237] on icon at bounding box center [205, 237] width 5 height 5
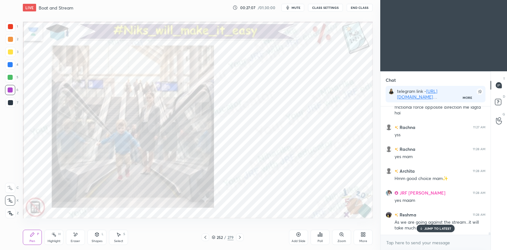
click at [241, 237] on icon at bounding box center [239, 237] width 5 height 5
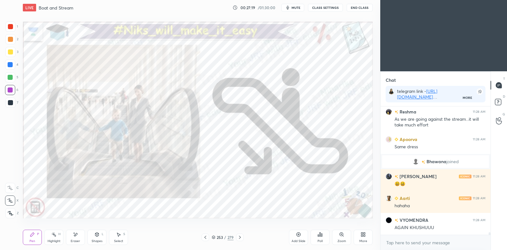
scroll to position [6319, 0]
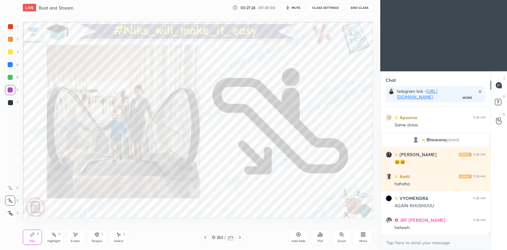
click at [205, 235] on icon at bounding box center [205, 237] width 5 height 5
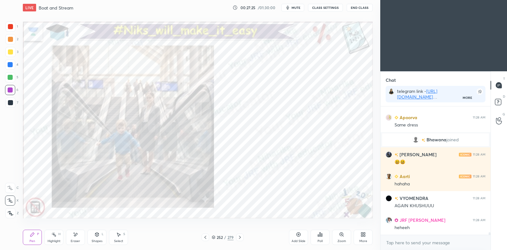
click at [238, 238] on icon at bounding box center [239, 237] width 5 height 5
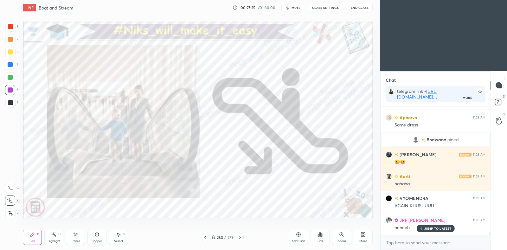
scroll to position [6341, 0]
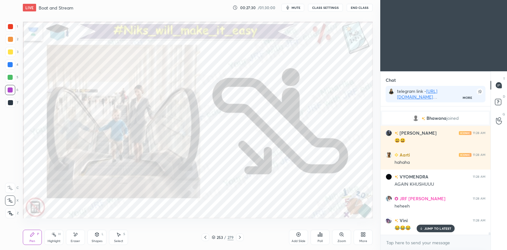
click at [10, 49] on div at bounding box center [10, 52] width 10 height 10
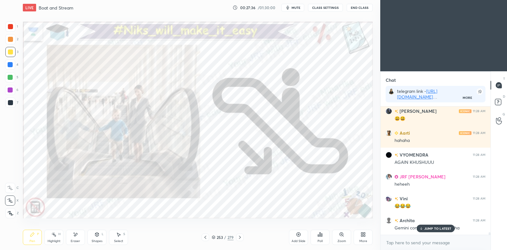
click at [427, 229] on p "JUMP TO LATEST" at bounding box center [437, 229] width 27 height 4
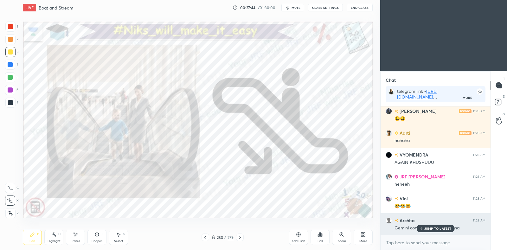
click at [436, 229] on p "JUMP TO LATEST" at bounding box center [437, 229] width 27 height 4
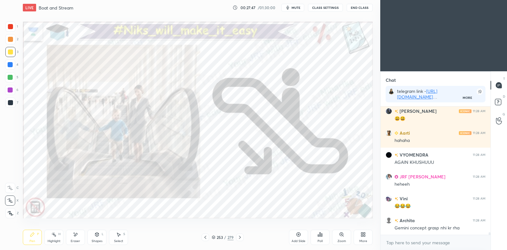
click at [11, 66] on div at bounding box center [10, 64] width 5 height 5
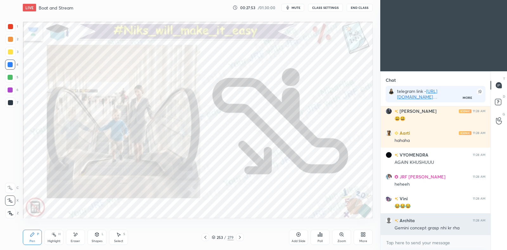
scroll to position [6385, 0]
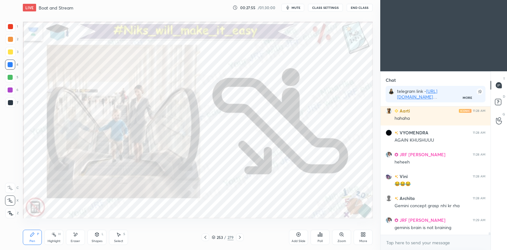
click at [215, 237] on icon at bounding box center [213, 237] width 3 height 2
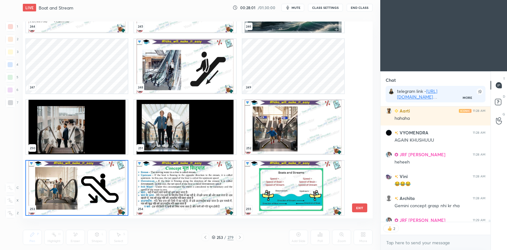
scroll to position [6425, 0]
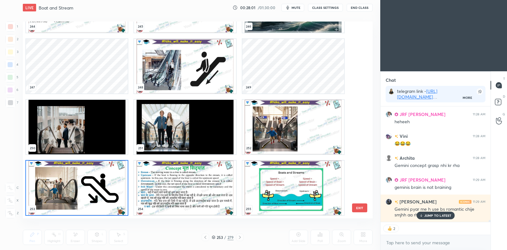
click at [115, 207] on img "grid" at bounding box center [77, 188] width 102 height 55
click at [116, 203] on img "grid" at bounding box center [77, 188] width 102 height 55
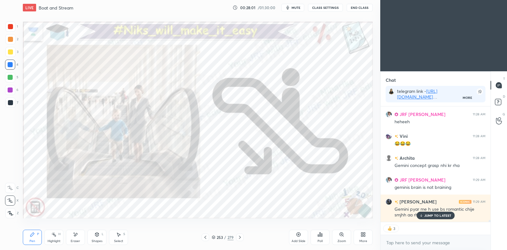
click at [117, 205] on img "grid" at bounding box center [77, 188] width 102 height 55
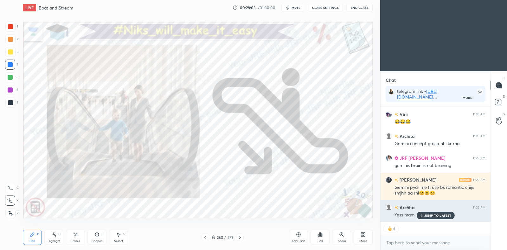
click at [427, 212] on div "JUMP TO LATEST" at bounding box center [435, 216] width 38 height 8
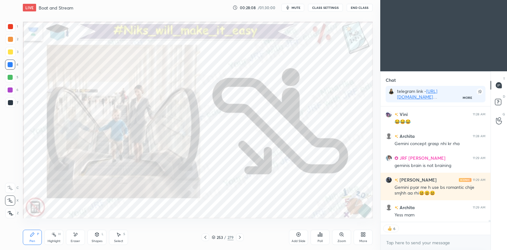
click at [298, 234] on icon at bounding box center [299, 235] width 2 height 2
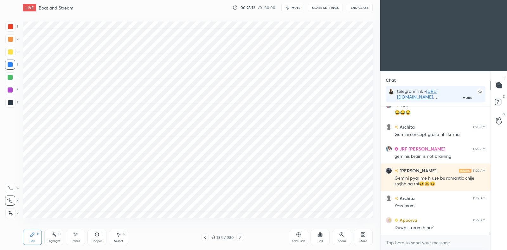
scroll to position [6456, 0]
click at [206, 237] on icon at bounding box center [204, 237] width 5 height 5
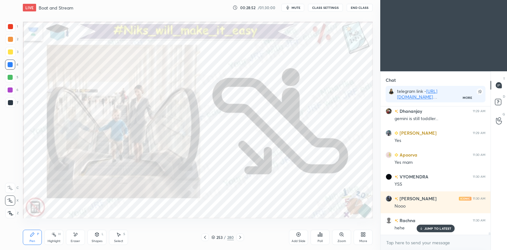
scroll to position [6653, 0]
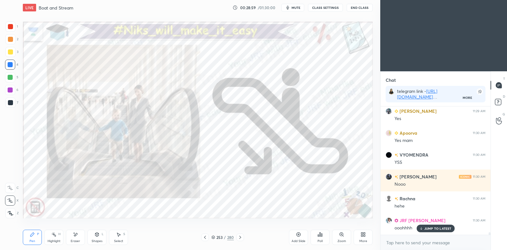
click at [206, 237] on icon at bounding box center [204, 237] width 5 height 5
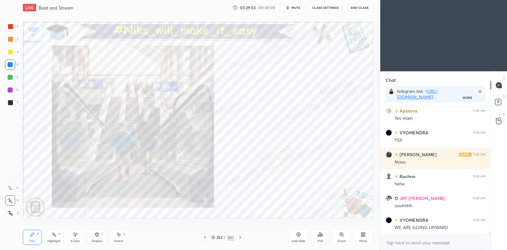
scroll to position [6697, 0]
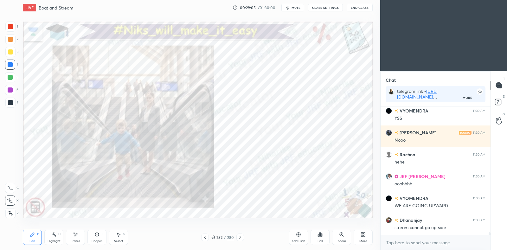
click at [240, 236] on icon at bounding box center [240, 237] width 5 height 5
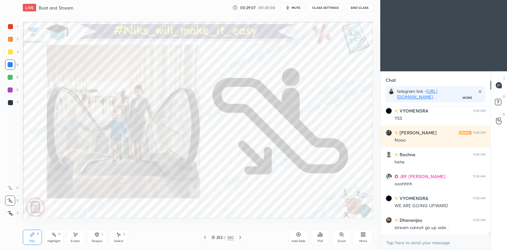
click at [240, 238] on icon at bounding box center [240, 237] width 5 height 5
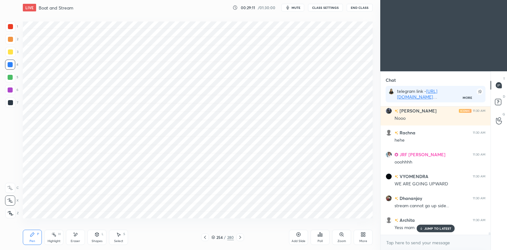
scroll to position [6740, 0]
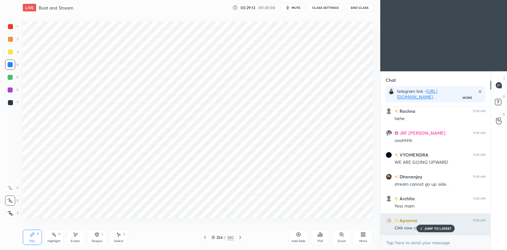
click at [433, 231] on div "JUMP TO LATEST" at bounding box center [435, 229] width 38 height 8
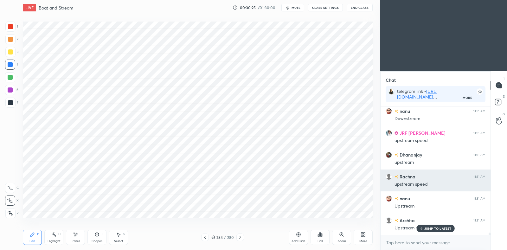
scroll to position [7090, 0]
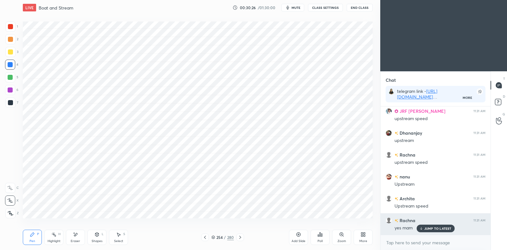
click at [431, 230] on p "JUMP TO LATEST" at bounding box center [437, 229] width 27 height 4
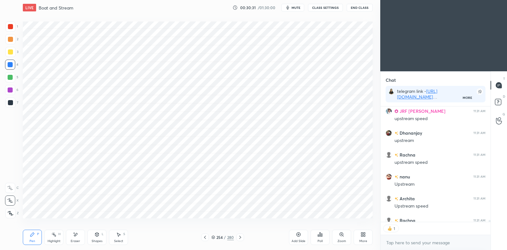
click at [10, 26] on div at bounding box center [10, 26] width 5 height 5
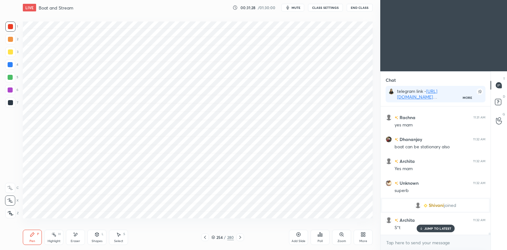
scroll to position [6913, 0]
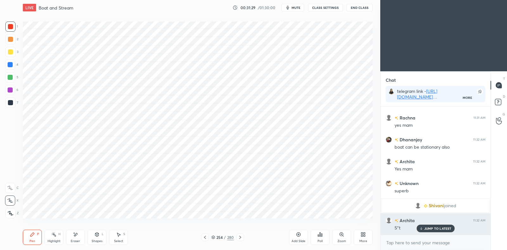
click at [437, 230] on p "JUMP TO LATEST" at bounding box center [437, 229] width 27 height 4
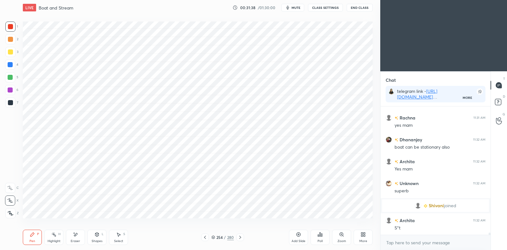
scroll to position [6940, 0]
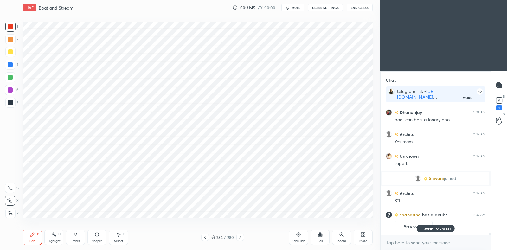
click at [299, 233] on icon at bounding box center [298, 234] width 5 height 5
click at [215, 236] on icon at bounding box center [214, 237] width 4 height 4
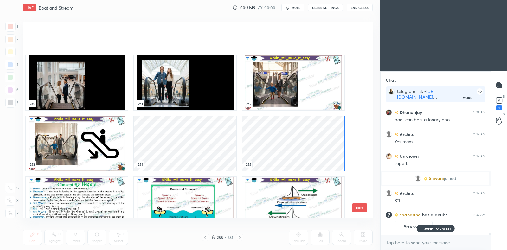
scroll to position [5093, 0]
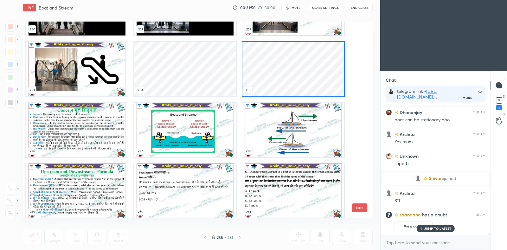
click at [65, 133] on img "grid" at bounding box center [77, 130] width 102 height 55
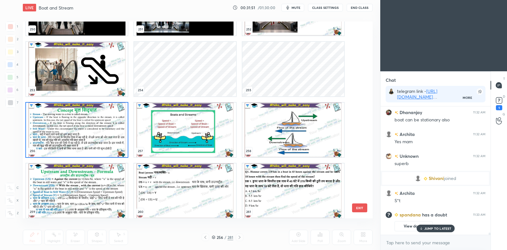
click at [65, 133] on img "grid" at bounding box center [77, 130] width 102 height 55
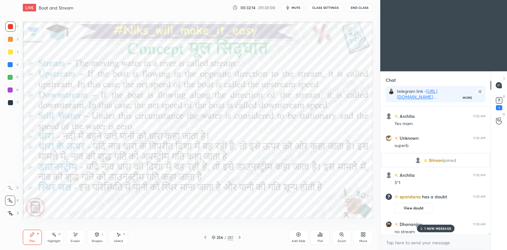
scroll to position [6944, 0]
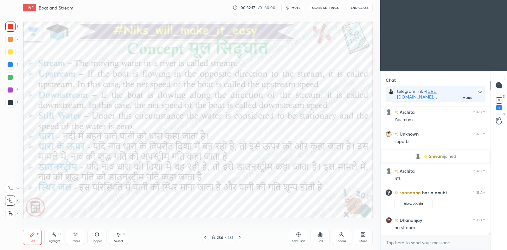
click at [241, 237] on icon at bounding box center [239, 237] width 5 height 5
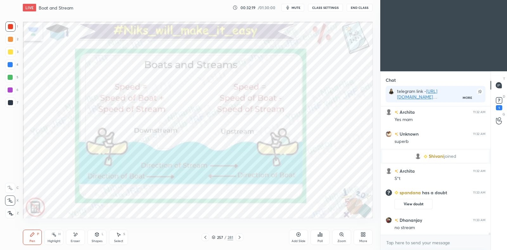
scroll to position [6966, 0]
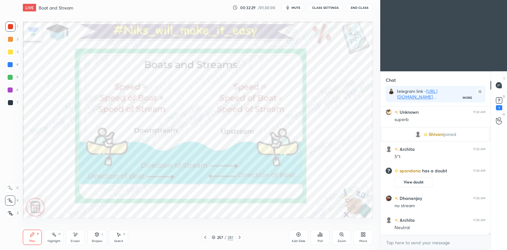
click at [53, 234] on rect at bounding box center [54, 235] width 3 height 3
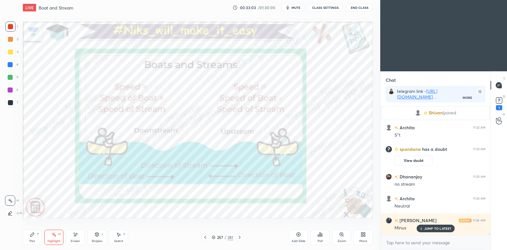
scroll to position [7009, 0]
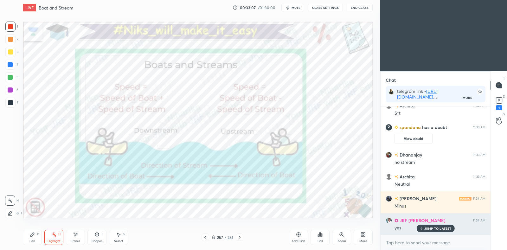
click at [427, 231] on div "JUMP TO LATEST" at bounding box center [435, 229] width 38 height 8
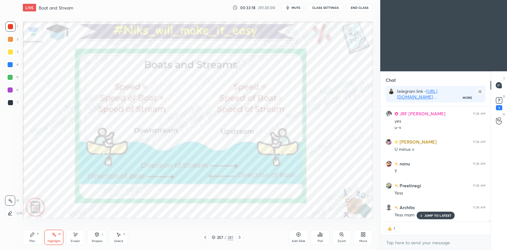
scroll to position [7138, 0]
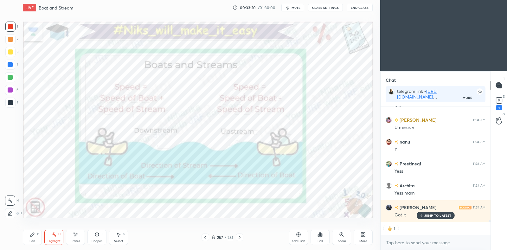
click at [215, 237] on icon at bounding box center [213, 237] width 3 height 2
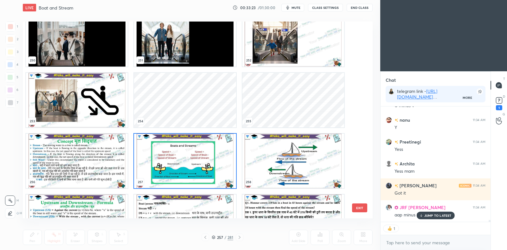
scroll to position [5075, 0]
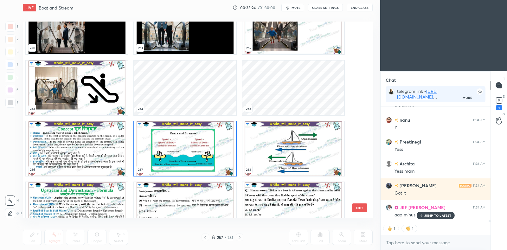
click at [298, 154] on img "grid" at bounding box center [293, 148] width 102 height 55
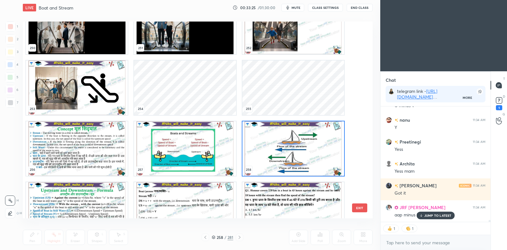
click at [298, 154] on img "grid" at bounding box center [293, 148] width 102 height 55
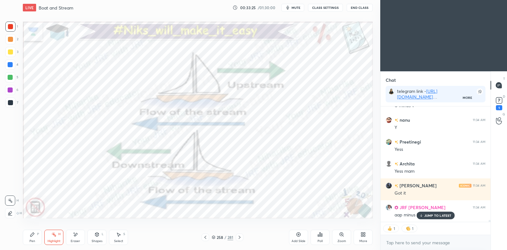
scroll to position [0, 0]
click at [443, 214] on p "JUMP TO LATEST" at bounding box center [437, 216] width 27 height 4
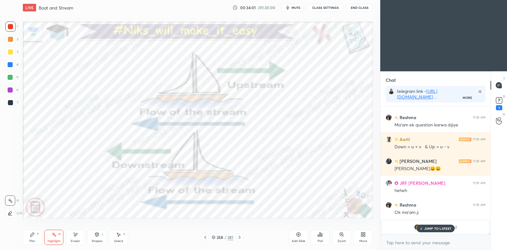
scroll to position [7299, 0]
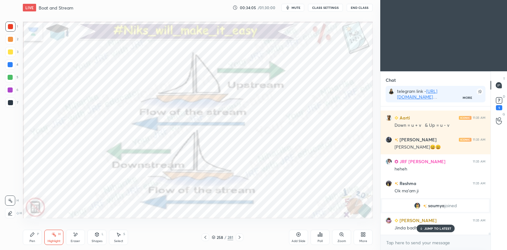
click at [436, 225] on div "JUMP TO LATEST" at bounding box center [435, 229] width 38 height 8
click at [241, 237] on icon at bounding box center [239, 237] width 5 height 5
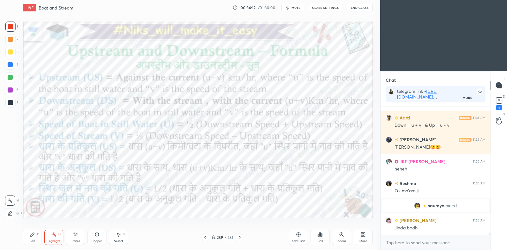
click at [206, 237] on icon at bounding box center [205, 237] width 5 height 5
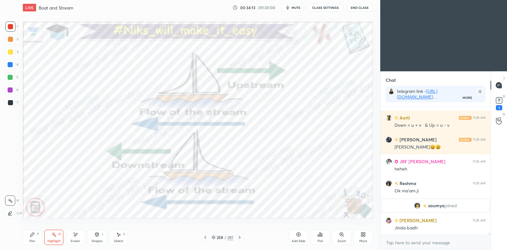
click at [297, 235] on icon at bounding box center [298, 234] width 5 height 5
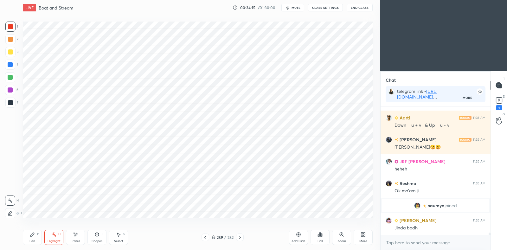
click at [37, 237] on div "Pen P" at bounding box center [32, 237] width 19 height 15
click at [11, 63] on div at bounding box center [10, 64] width 5 height 5
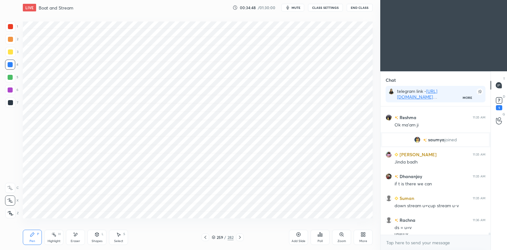
scroll to position [7372, 0]
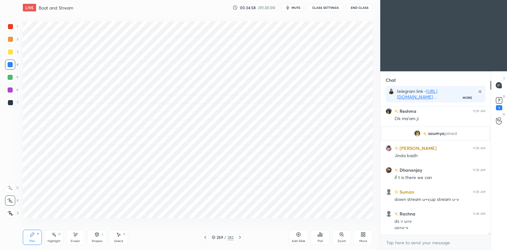
click at [117, 240] on div "Select" at bounding box center [118, 241] width 9 height 3
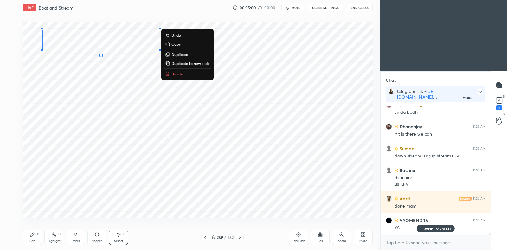
scroll to position [2, 2]
click at [176, 74] on p "Delete" at bounding box center [177, 73] width 12 height 5
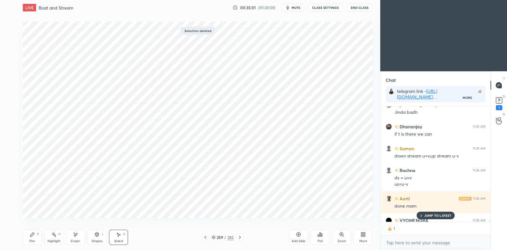
click at [364, 237] on icon at bounding box center [363, 234] width 5 height 5
click at [358, 172] on div "Slide theme" at bounding box center [355, 171] width 25 height 15
click at [355, 208] on div "Dark Ruled" at bounding box center [355, 206] width 25 height 15
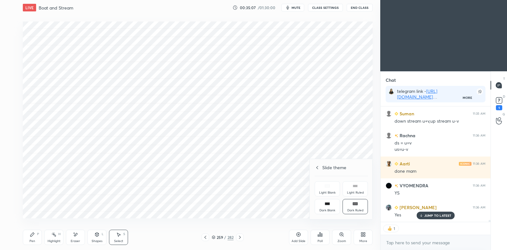
click at [301, 208] on div at bounding box center [253, 125] width 507 height 250
click at [299, 234] on icon at bounding box center [298, 234] width 5 height 5
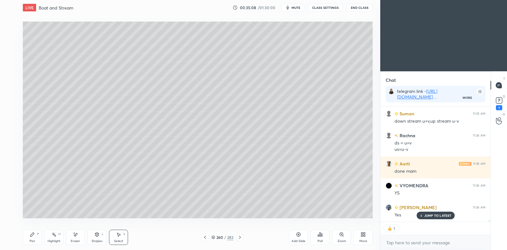
click at [32, 234] on icon at bounding box center [32, 235] width 4 height 4
click at [12, 52] on div at bounding box center [10, 51] width 5 height 5
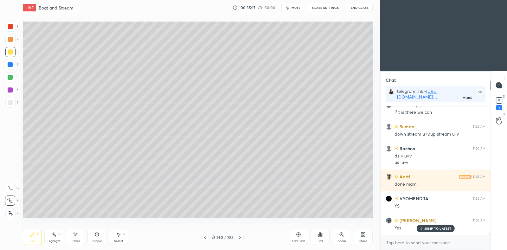
click at [12, 103] on div at bounding box center [10, 102] width 5 height 5
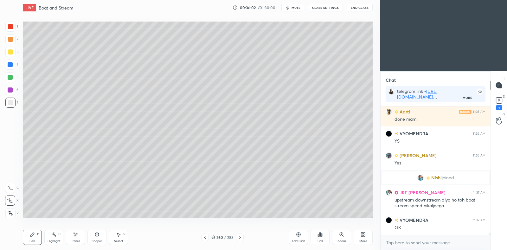
scroll to position [7535, 0]
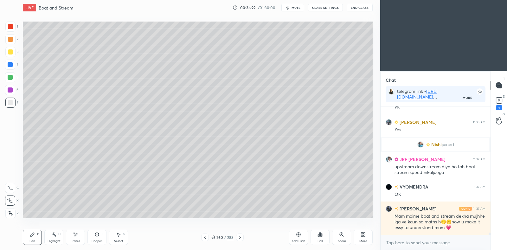
click at [300, 234] on icon at bounding box center [299, 235] width 4 height 4
click at [206, 238] on icon at bounding box center [204, 237] width 5 height 5
click at [240, 238] on icon at bounding box center [240, 237] width 2 height 3
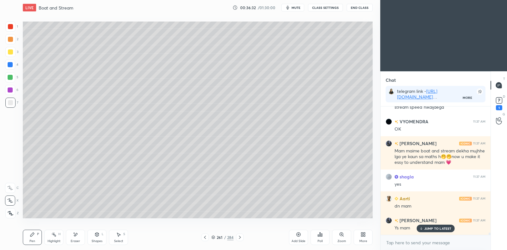
scroll to position [7622, 0]
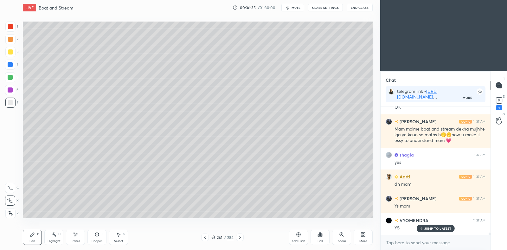
click at [206, 236] on icon at bounding box center [205, 237] width 2 height 3
click at [240, 235] on icon at bounding box center [239, 237] width 5 height 5
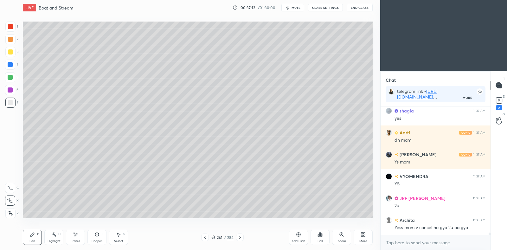
scroll to position [7688, 0]
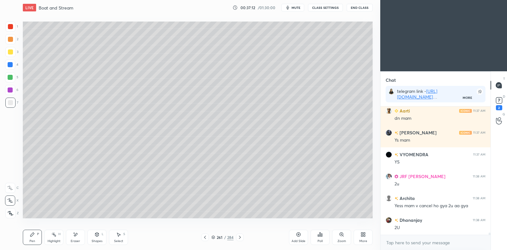
click at [12, 50] on div at bounding box center [10, 51] width 5 height 5
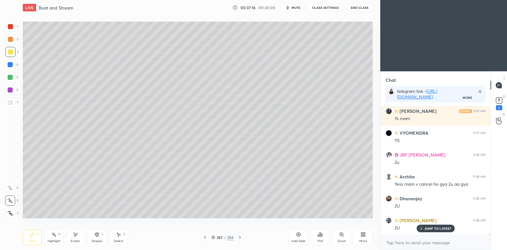
click at [10, 102] on div at bounding box center [10, 102] width 5 height 5
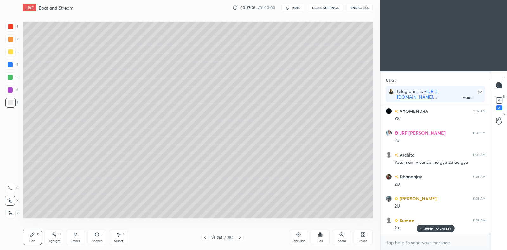
click at [205, 237] on icon at bounding box center [204, 237] width 5 height 5
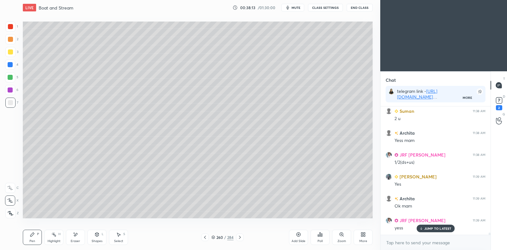
scroll to position [7863, 0]
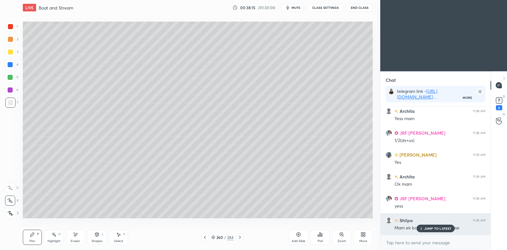
click at [430, 228] on p "JUMP TO LATEST" at bounding box center [437, 229] width 27 height 4
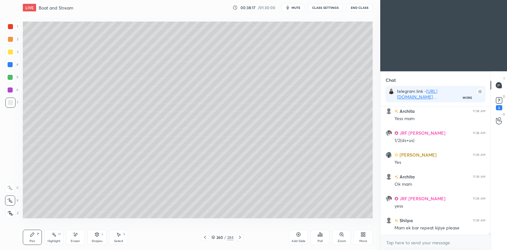
click at [241, 238] on icon at bounding box center [239, 237] width 5 height 5
click at [12, 52] on div at bounding box center [10, 51] width 5 height 5
click at [10, 104] on div at bounding box center [10, 102] width 5 height 5
click at [10, 54] on div at bounding box center [10, 51] width 5 height 5
click at [10, 102] on div at bounding box center [10, 102] width 5 height 5
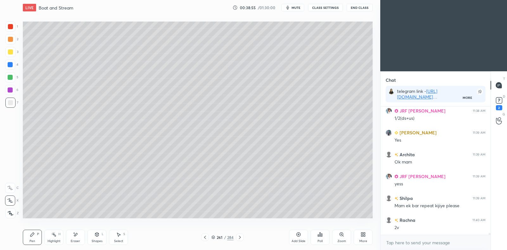
scroll to position [7907, 0]
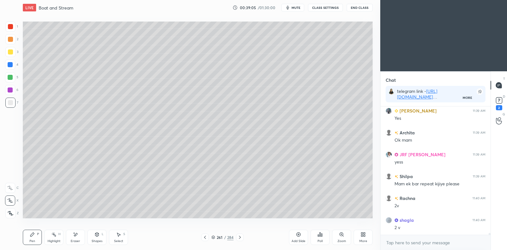
click at [205, 236] on icon at bounding box center [204, 237] width 5 height 5
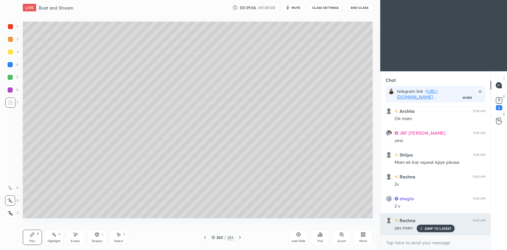
click at [429, 228] on p "JUMP TO LATEST" at bounding box center [437, 229] width 27 height 4
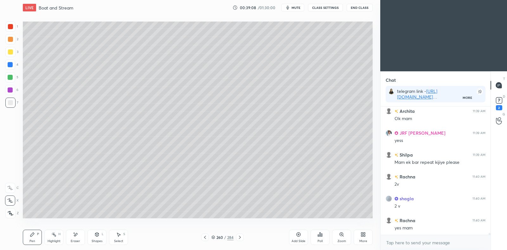
click at [241, 238] on icon at bounding box center [239, 237] width 5 height 5
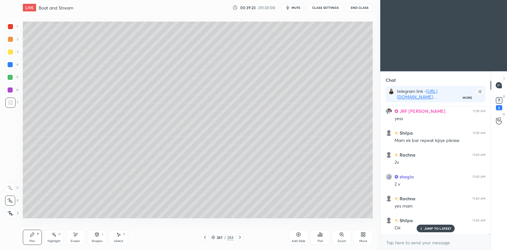
click at [8, 55] on div at bounding box center [10, 52] width 10 height 10
click at [205, 236] on icon at bounding box center [204, 237] width 5 height 5
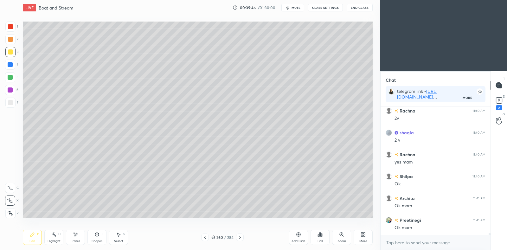
scroll to position [8016, 0]
click at [206, 237] on icon at bounding box center [204, 237] width 5 height 5
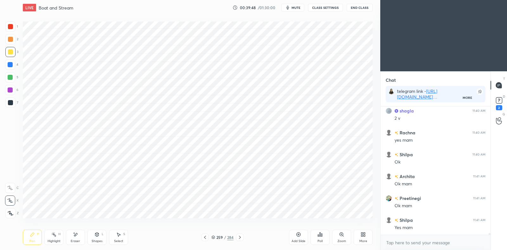
click at [205, 238] on icon at bounding box center [204, 237] width 5 height 5
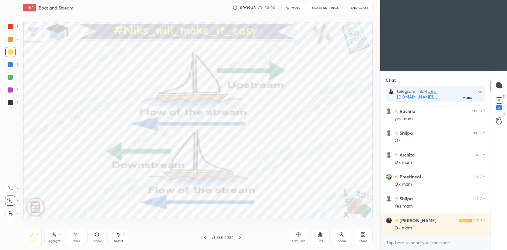
click at [205, 237] on icon at bounding box center [204, 237] width 5 height 5
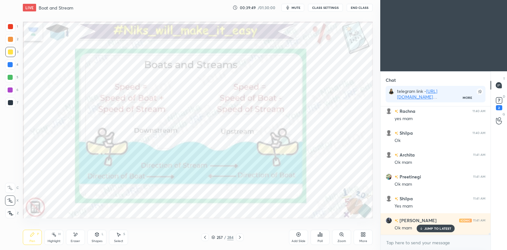
click at [205, 236] on icon at bounding box center [204, 237] width 5 height 5
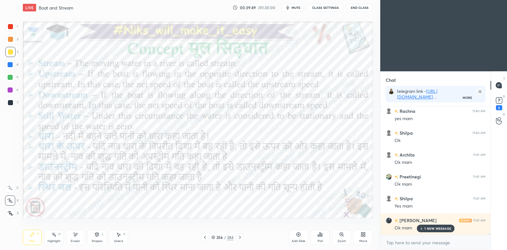
scroll to position [8060, 0]
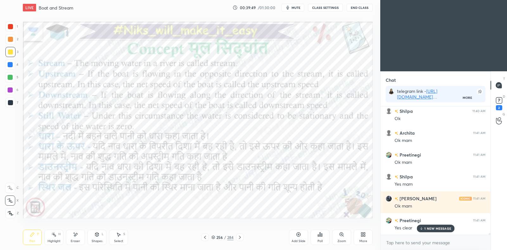
click at [204, 236] on icon at bounding box center [204, 237] width 5 height 5
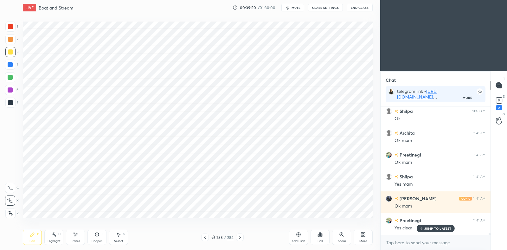
click at [204, 237] on icon at bounding box center [205, 237] width 2 height 3
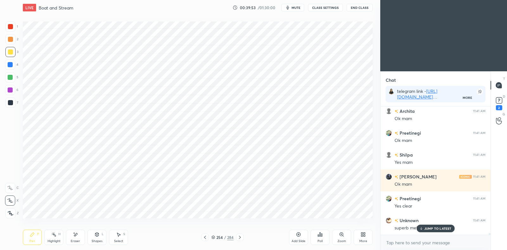
click at [241, 237] on icon at bounding box center [239, 237] width 5 height 5
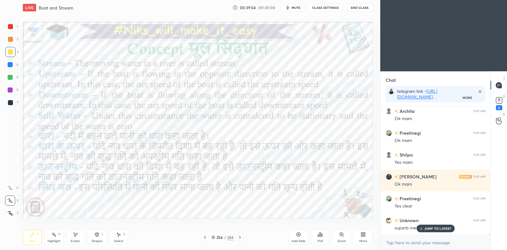
click at [241, 237] on icon at bounding box center [239, 237] width 5 height 5
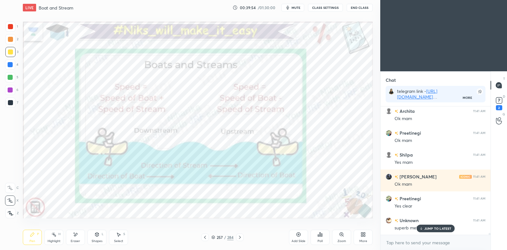
click at [241, 237] on icon at bounding box center [239, 237] width 5 height 5
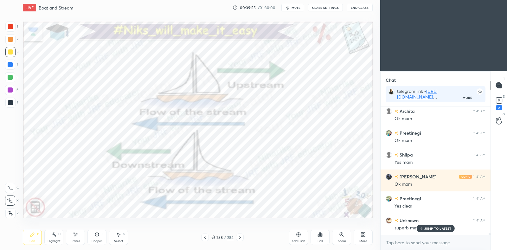
click at [241, 237] on icon at bounding box center [239, 237] width 5 height 5
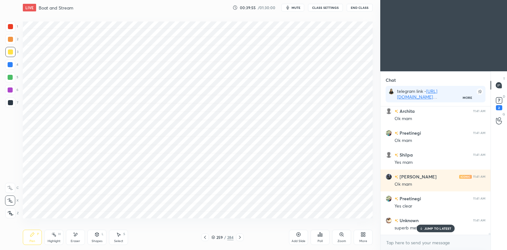
click at [241, 237] on icon at bounding box center [239, 237] width 5 height 5
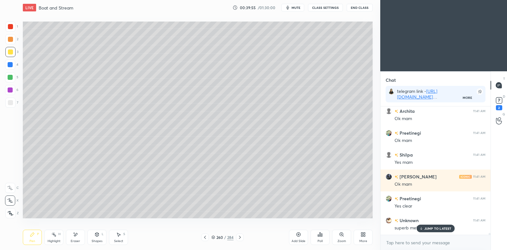
click at [241, 237] on icon at bounding box center [239, 237] width 5 height 5
click at [204, 236] on icon at bounding box center [204, 237] width 5 height 5
click at [241, 237] on icon at bounding box center [239, 237] width 5 height 5
click at [204, 238] on icon at bounding box center [204, 237] width 5 height 5
click at [295, 232] on div "Add Slide" at bounding box center [298, 237] width 19 height 15
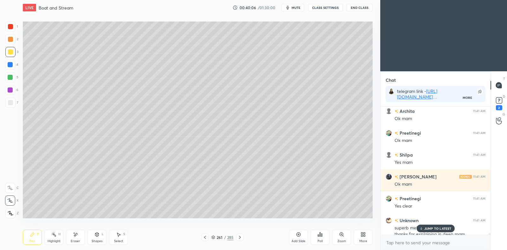
scroll to position [8088, 0]
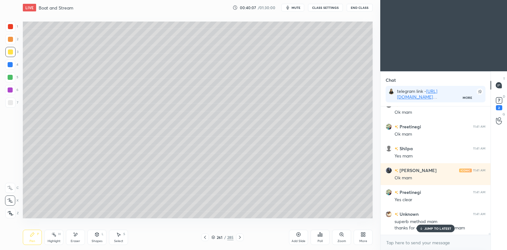
click at [12, 40] on div at bounding box center [10, 39] width 5 height 5
click at [79, 235] on div "Eraser" at bounding box center [75, 237] width 19 height 15
click at [32, 240] on div "Pen" at bounding box center [32, 241] width 6 height 3
click at [10, 103] on div at bounding box center [10, 102] width 5 height 5
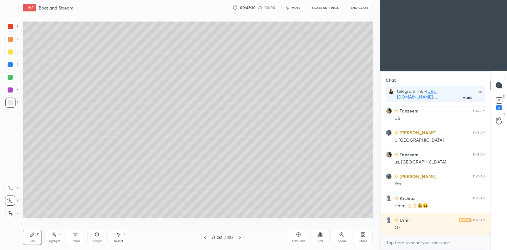
scroll to position [8473, 0]
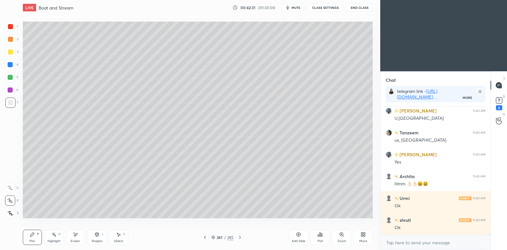
click at [207, 239] on icon at bounding box center [204, 237] width 5 height 5
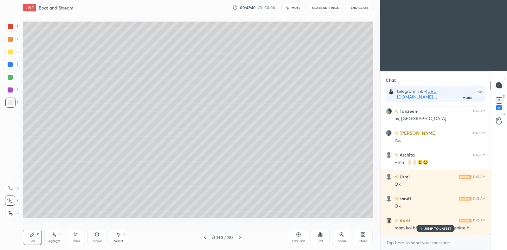
click at [440, 229] on p "JUMP TO LATEST" at bounding box center [437, 229] width 27 height 4
click at [239, 239] on icon at bounding box center [239, 237] width 5 height 5
click at [239, 238] on icon at bounding box center [240, 237] width 2 height 3
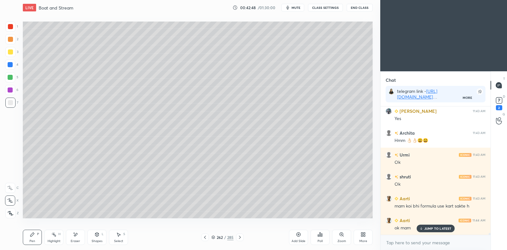
click at [242, 237] on icon at bounding box center [239, 237] width 5 height 5
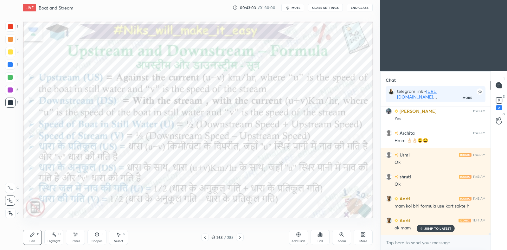
click at [242, 240] on div at bounding box center [240, 238] width 8 height 8
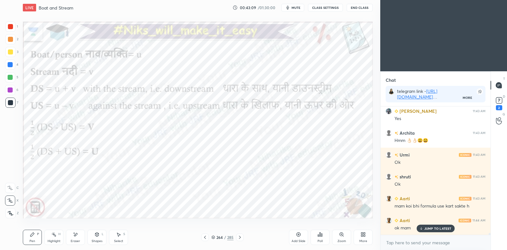
click at [243, 237] on div at bounding box center [240, 238] width 8 height 8
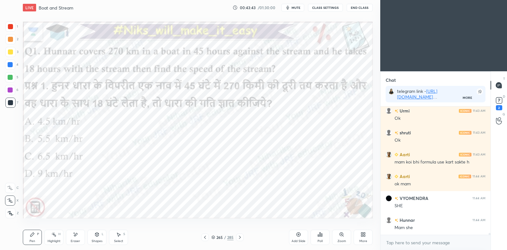
scroll to position [8582, 0]
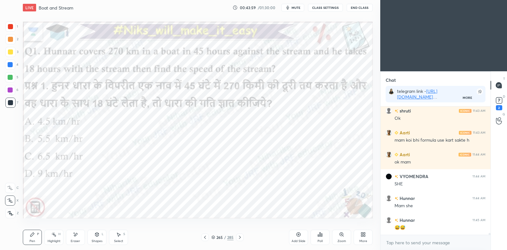
click at [10, 27] on div at bounding box center [10, 26] width 5 height 5
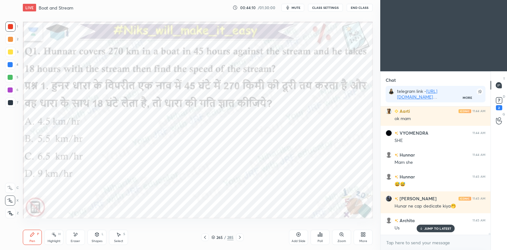
scroll to position [8647, 0]
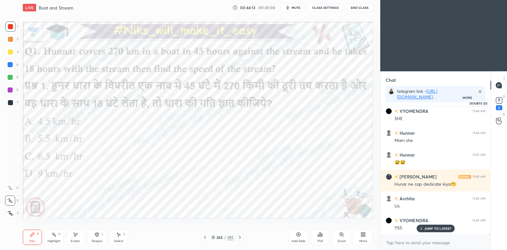
click at [497, 101] on rect at bounding box center [499, 101] width 6 height 6
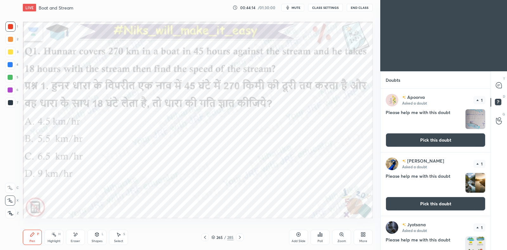
scroll to position [30, 0]
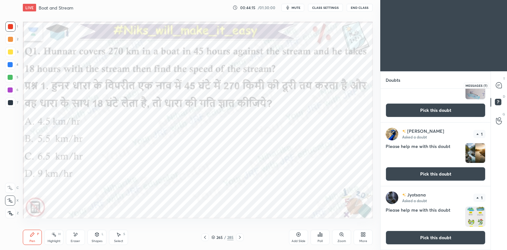
click at [499, 86] on icon at bounding box center [499, 85] width 6 height 6
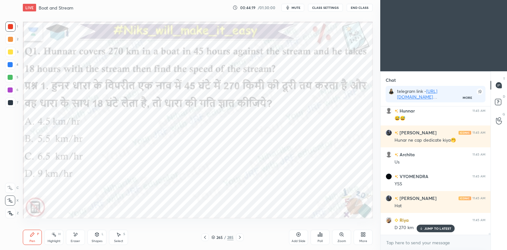
scroll to position [8817, 0]
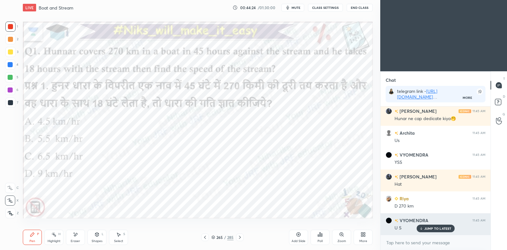
click at [427, 229] on p "JUMP TO LATEST" at bounding box center [437, 229] width 27 height 4
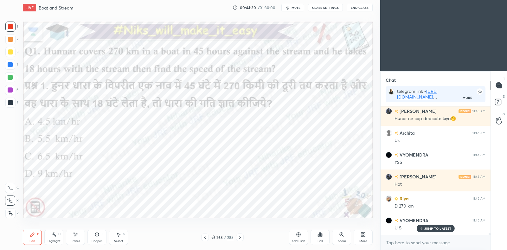
scroll to position [8839, 0]
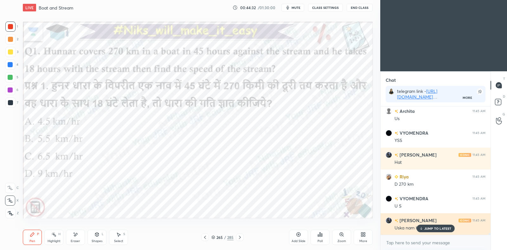
click at [437, 228] on p "JUMP TO LATEST" at bounding box center [437, 229] width 27 height 4
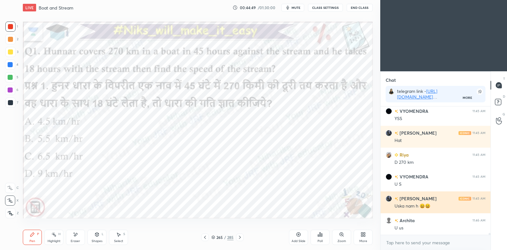
scroll to position [8883, 0]
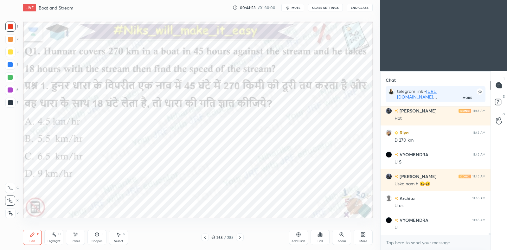
click at [74, 236] on icon at bounding box center [75, 234] width 3 height 3
click at [32, 237] on div "Pen P" at bounding box center [32, 237] width 19 height 15
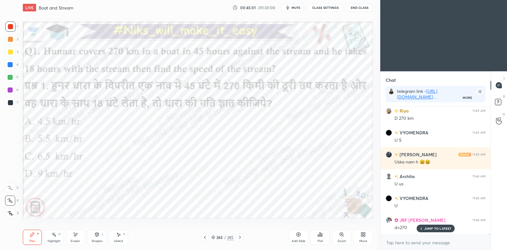
scroll to position [8927, 0]
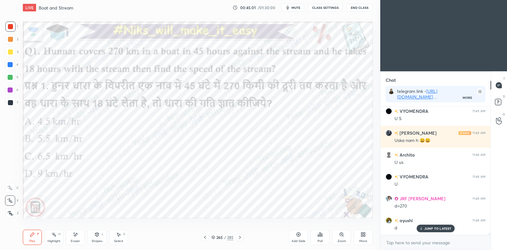
click at [78, 237] on icon at bounding box center [75, 234] width 5 height 5
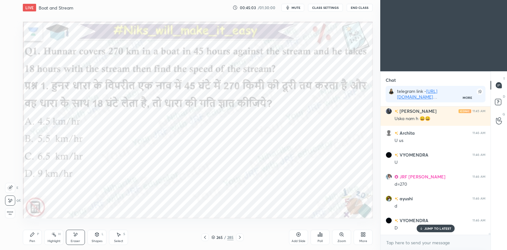
click at [39, 236] on div "Pen P" at bounding box center [32, 237] width 19 height 15
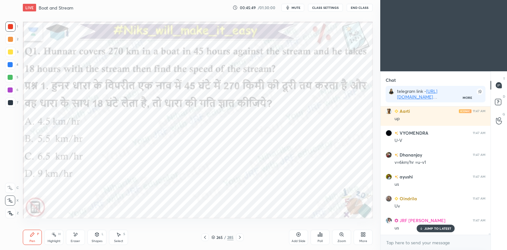
scroll to position [9386, 0]
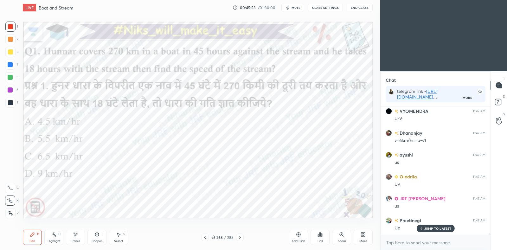
click at [75, 236] on icon at bounding box center [75, 234] width 5 height 5
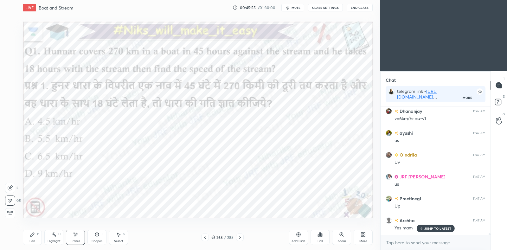
scroll to position [9430, 0]
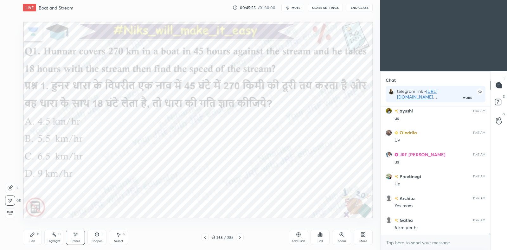
click at [34, 235] on icon at bounding box center [32, 234] width 5 height 5
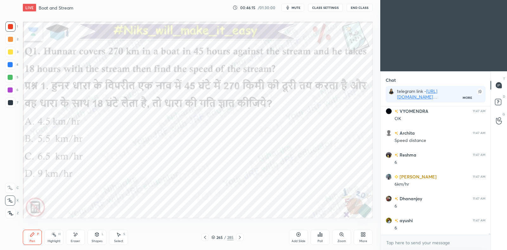
scroll to position [9604, 0]
click at [13, 64] on div at bounding box center [10, 65] width 10 height 10
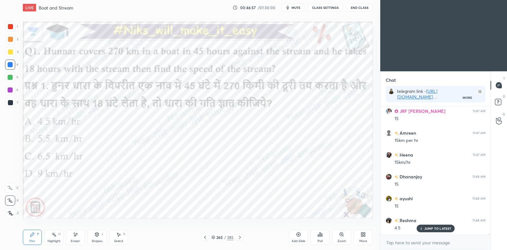
scroll to position [9823, 0]
click at [3, 94] on div "1 2 3 4 5 6 7 C X Z E E Erase all H H" at bounding box center [10, 120] width 20 height 197
click at [10, 89] on div at bounding box center [10, 89] width 5 height 5
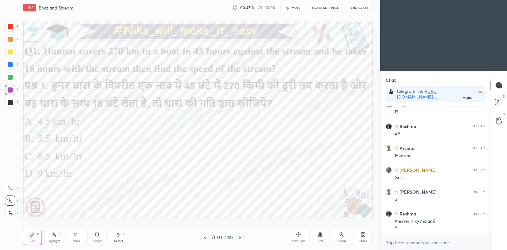
scroll to position [9917, 0]
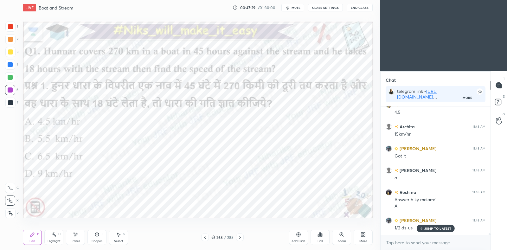
click at [444, 228] on p "JUMP TO LATEST" at bounding box center [437, 229] width 27 height 4
click at [321, 233] on icon at bounding box center [320, 234] width 5 height 5
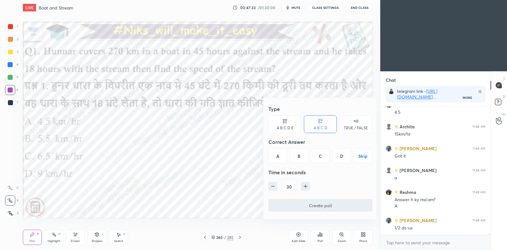
click at [223, 202] on div at bounding box center [253, 125] width 507 height 250
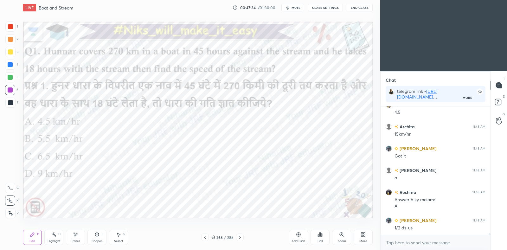
click at [214, 238] on icon at bounding box center [213, 237] width 4 height 4
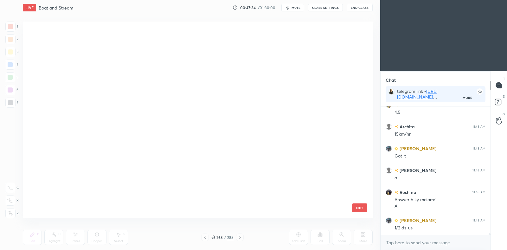
scroll to position [195, 347]
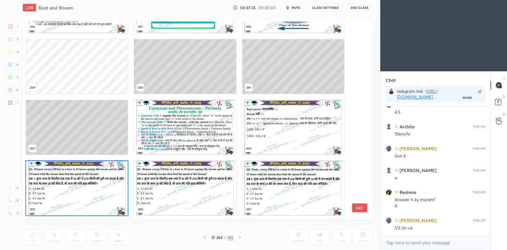
click at [106, 197] on img "grid" at bounding box center [77, 188] width 102 height 55
click at [105, 197] on img "grid" at bounding box center [77, 188] width 102 height 55
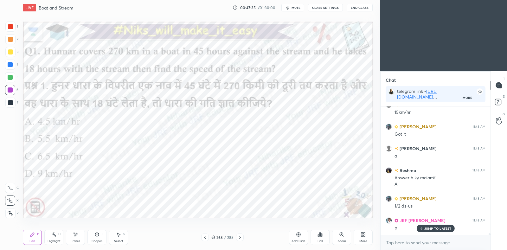
scroll to position [0, 0]
click at [322, 235] on icon at bounding box center [320, 234] width 5 height 5
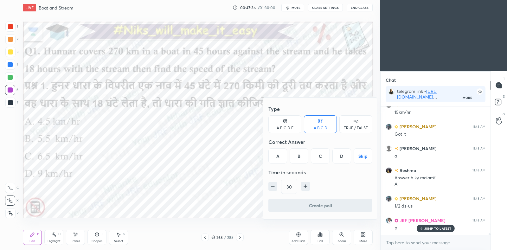
click at [280, 150] on div "A" at bounding box center [277, 155] width 19 height 15
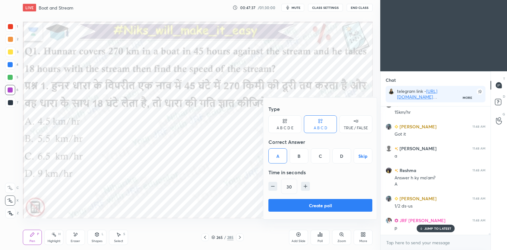
scroll to position [9961, 0]
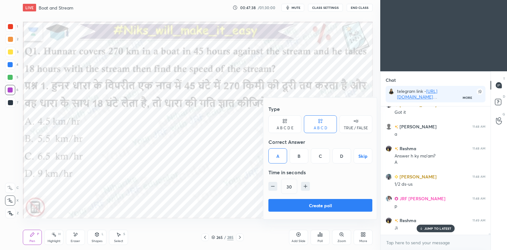
click at [314, 204] on button "Create poll" at bounding box center [320, 205] width 104 height 13
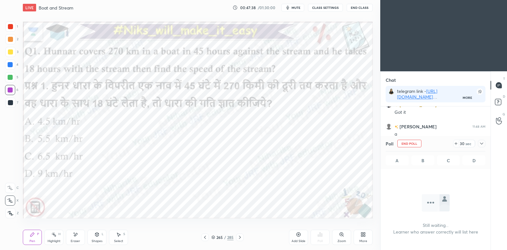
scroll to position [2, 2]
click at [482, 142] on icon at bounding box center [481, 143] width 5 height 5
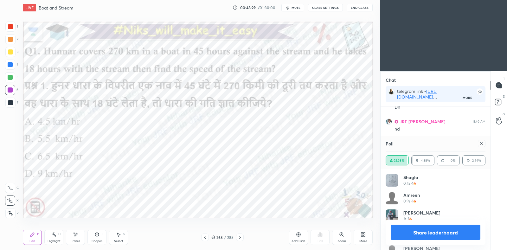
scroll to position [10130, 0]
click at [480, 143] on icon at bounding box center [481, 143] width 5 height 5
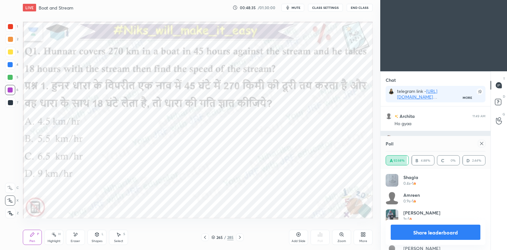
type textarea "x"
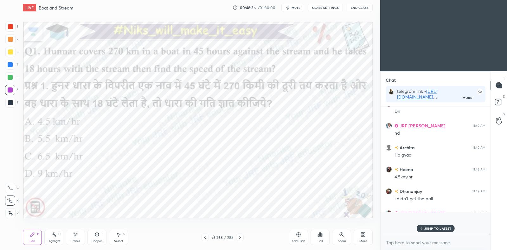
scroll to position [126, 108]
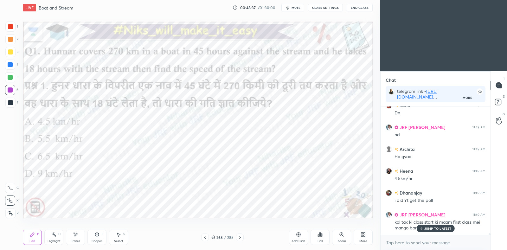
click at [433, 227] on p "JUMP TO LATEST" at bounding box center [437, 229] width 27 height 4
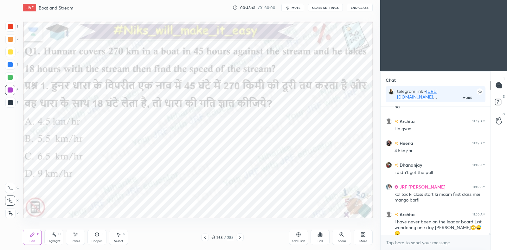
scroll to position [10147, 0]
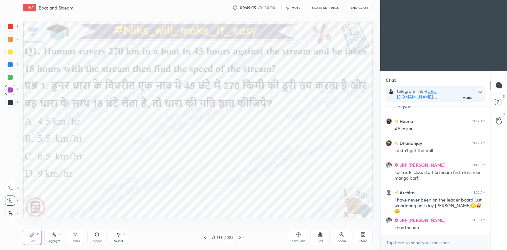
click at [319, 240] on div "Poll" at bounding box center [320, 241] width 5 height 3
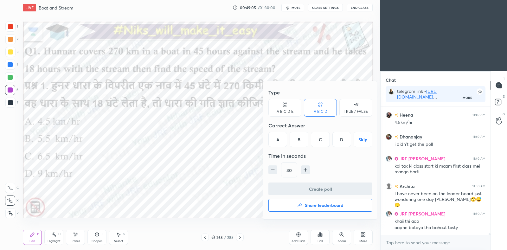
click at [295, 205] on button "Share leaderboard" at bounding box center [320, 205] width 104 height 13
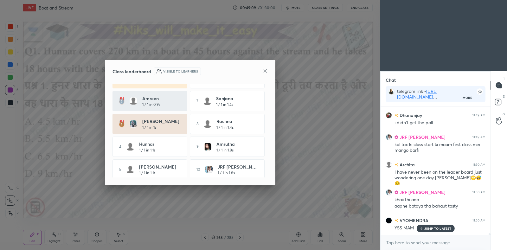
scroll to position [20, 0]
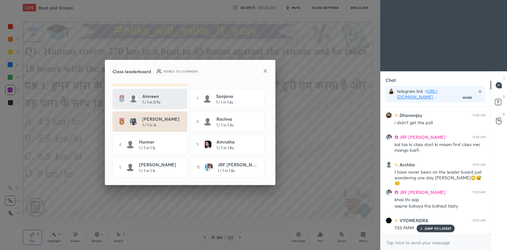
click at [267, 71] on icon at bounding box center [265, 70] width 5 height 5
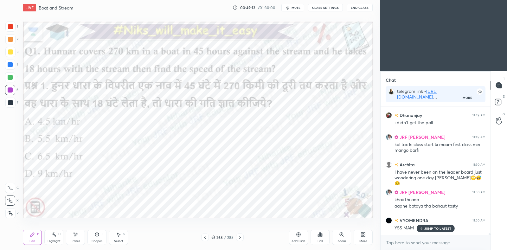
scroll to position [10197, 0]
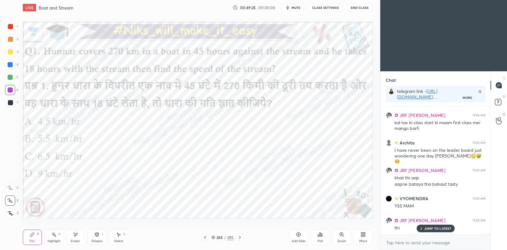
click at [9, 65] on div at bounding box center [10, 64] width 5 height 5
click at [10, 91] on div at bounding box center [10, 89] width 5 height 5
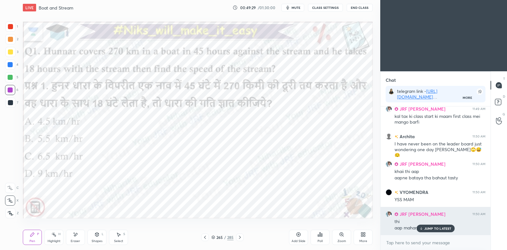
click at [441, 226] on div "JUMP TO LATEST" at bounding box center [435, 229] width 38 height 8
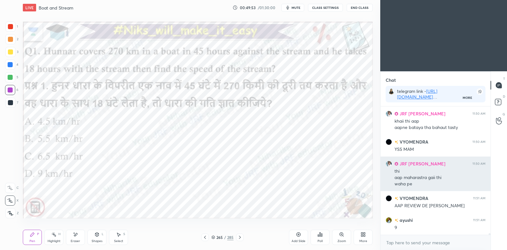
scroll to position [10260, 0]
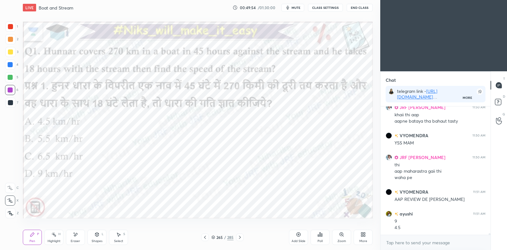
click at [242, 237] on icon at bounding box center [239, 237] width 5 height 5
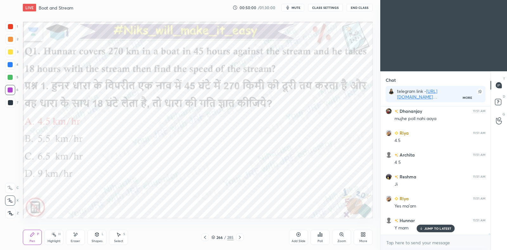
scroll to position [10413, 0]
click at [241, 237] on icon at bounding box center [239, 237] width 5 height 5
click at [300, 232] on icon at bounding box center [298, 234] width 5 height 5
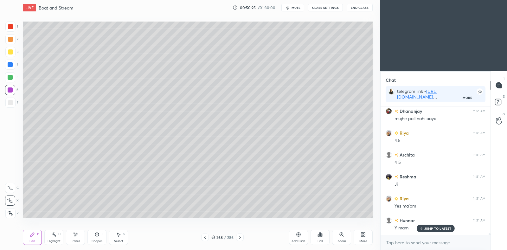
click at [12, 104] on div at bounding box center [10, 102] width 5 height 5
click at [205, 238] on icon at bounding box center [204, 237] width 5 height 5
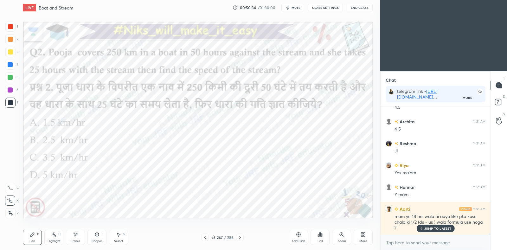
click at [8, 64] on div at bounding box center [10, 64] width 5 height 5
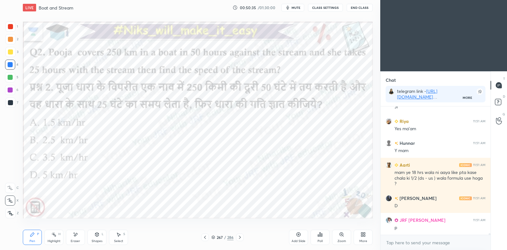
click at [11, 101] on div at bounding box center [10, 102] width 5 height 5
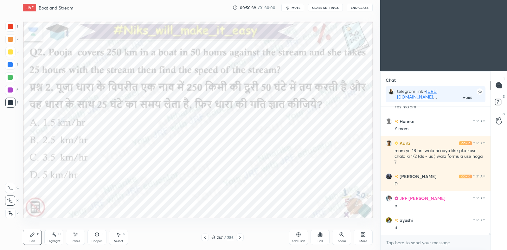
click at [206, 237] on icon at bounding box center [204, 237] width 5 height 5
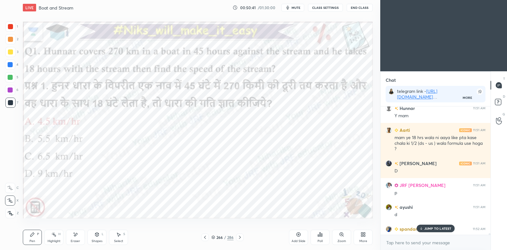
scroll to position [10521, 0]
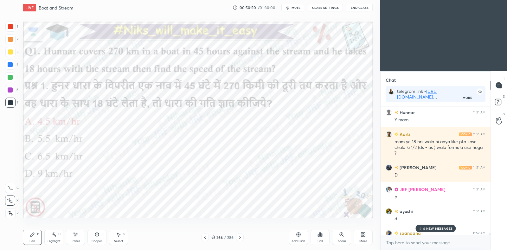
click at [206, 237] on icon at bounding box center [204, 237] width 5 height 5
click at [430, 230] on p "4 NEW MESSAGES" at bounding box center [437, 229] width 29 height 4
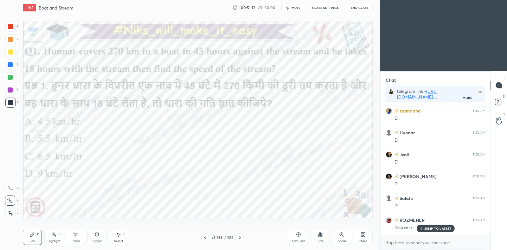
scroll to position [10665, 0]
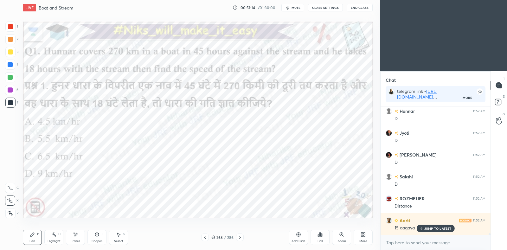
click at [425, 228] on p "JUMP TO LATEST" at bounding box center [437, 229] width 27 height 4
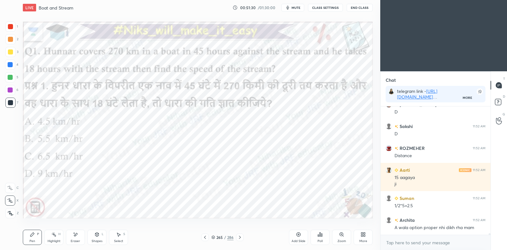
scroll to position [10721, 0]
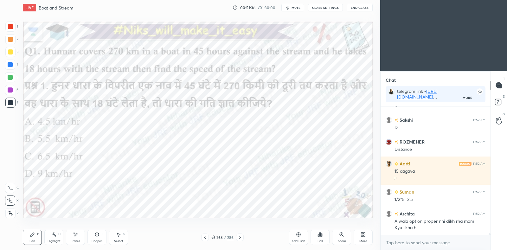
click at [241, 237] on icon at bounding box center [239, 237] width 5 height 5
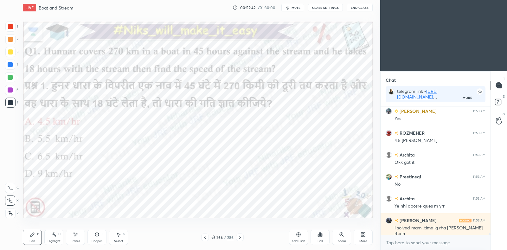
scroll to position [10940, 0]
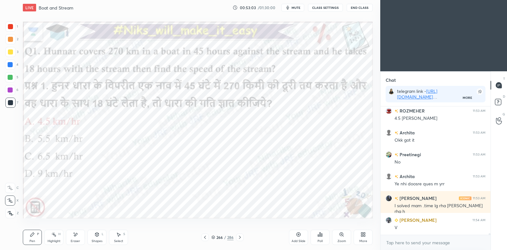
click at [206, 238] on icon at bounding box center [204, 237] width 5 height 5
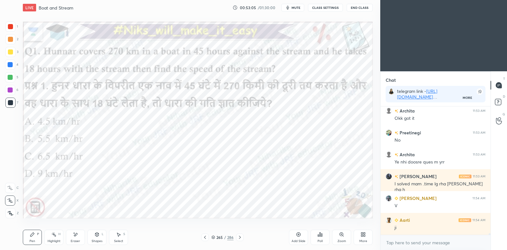
click at [241, 236] on icon at bounding box center [239, 237] width 5 height 5
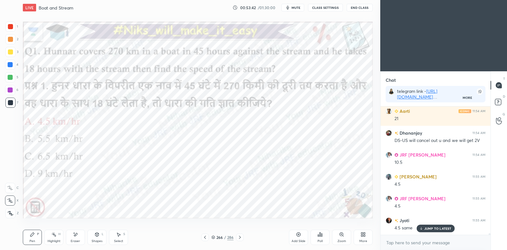
scroll to position [11137, 0]
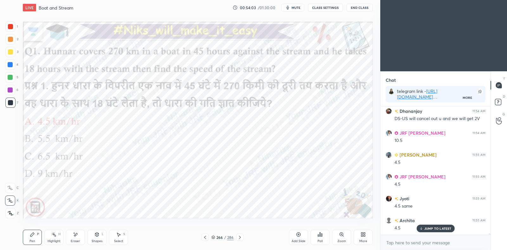
click at [206, 236] on icon at bounding box center [204, 237] width 5 height 5
click at [205, 236] on icon at bounding box center [204, 237] width 5 height 5
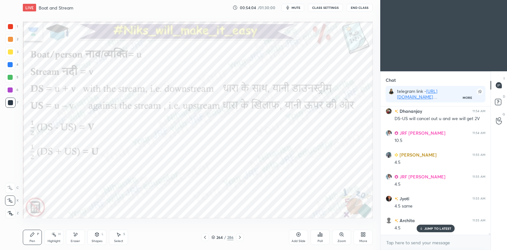
click at [205, 236] on icon at bounding box center [205, 237] width 2 height 3
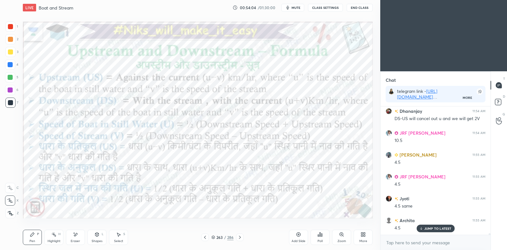
click at [204, 237] on icon at bounding box center [205, 237] width 2 height 3
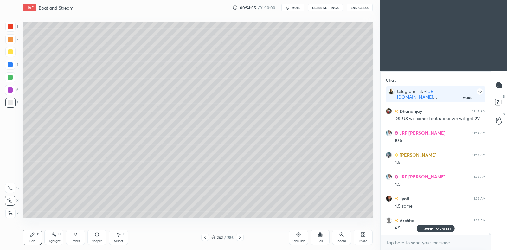
click at [205, 237] on icon at bounding box center [205, 237] width 2 height 3
click at [204, 236] on icon at bounding box center [204, 237] width 5 height 5
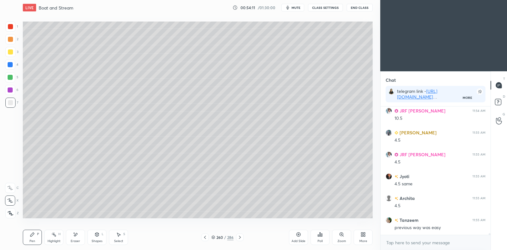
click at [240, 238] on icon at bounding box center [239, 237] width 5 height 5
click at [240, 239] on icon at bounding box center [239, 237] width 5 height 5
click at [239, 239] on icon at bounding box center [239, 237] width 5 height 5
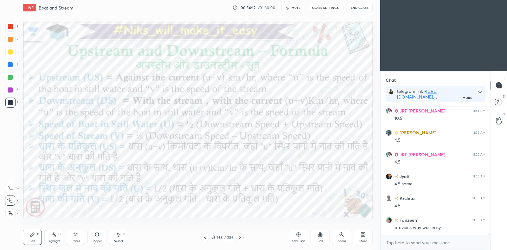
click at [240, 238] on icon at bounding box center [240, 237] width 2 height 3
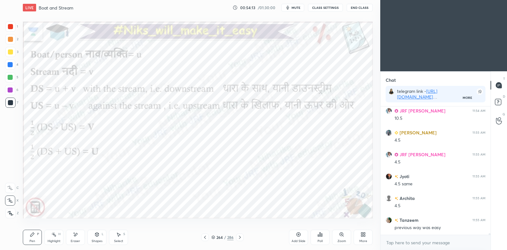
click at [241, 238] on icon at bounding box center [239, 237] width 5 height 5
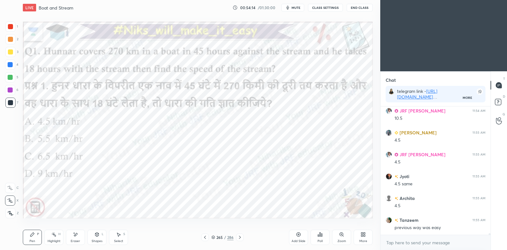
click at [240, 239] on icon at bounding box center [239, 237] width 5 height 5
click at [239, 239] on icon at bounding box center [240, 237] width 2 height 3
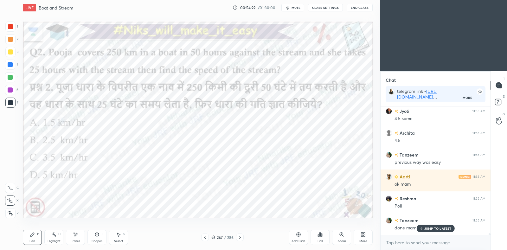
scroll to position [11246, 0]
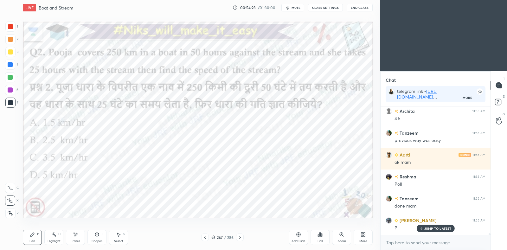
click at [213, 238] on icon at bounding box center [213, 237] width 3 height 1
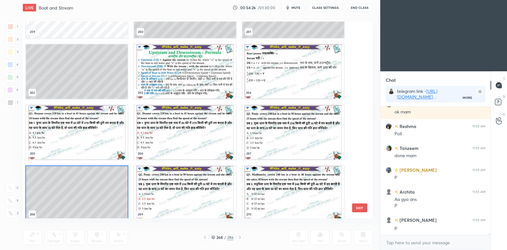
scroll to position [5279, 0]
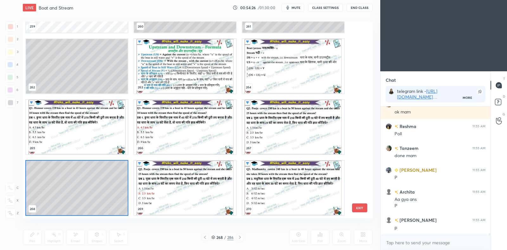
click at [97, 204] on div "259 260 261 262 263 264 265 266 267 268 269 270 271 272 273 274 275 276" at bounding box center [192, 120] width 339 height 197
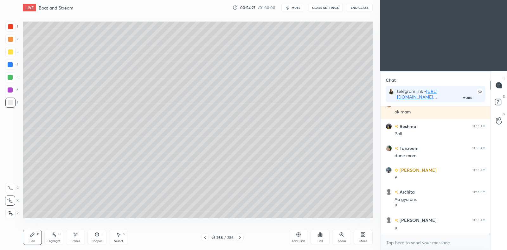
scroll to position [11318, 0]
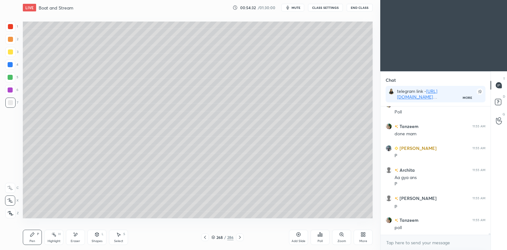
click at [206, 237] on icon at bounding box center [204, 237] width 5 height 5
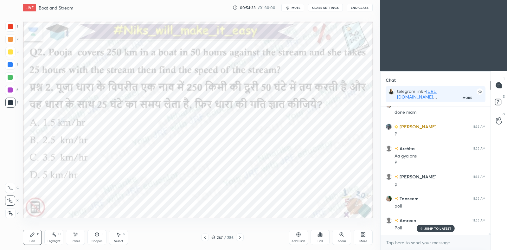
scroll to position [11373, 0]
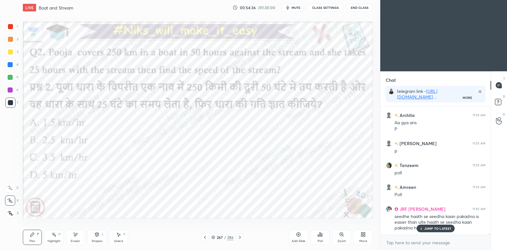
click at [240, 237] on icon at bounding box center [239, 237] width 5 height 5
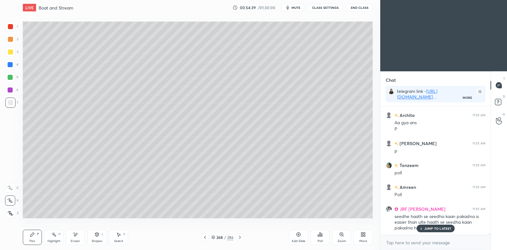
scroll to position [11395, 0]
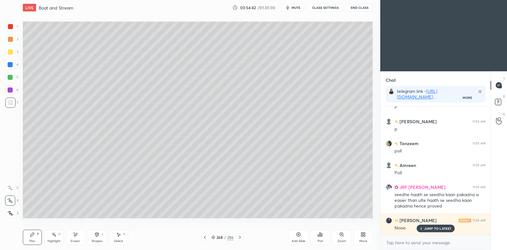
click at [207, 237] on icon at bounding box center [204, 237] width 5 height 5
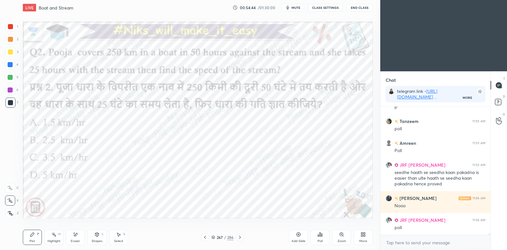
scroll to position [11439, 0]
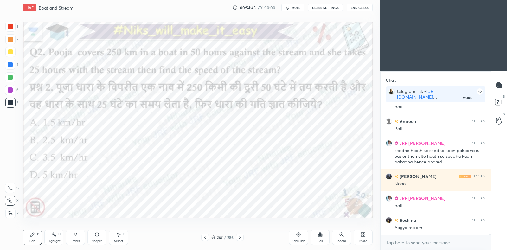
click at [241, 238] on icon at bounding box center [239, 237] width 5 height 5
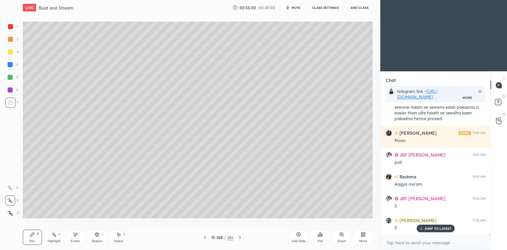
scroll to position [11504, 0]
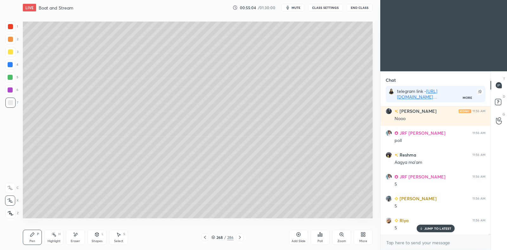
click at [203, 236] on icon at bounding box center [204, 237] width 5 height 5
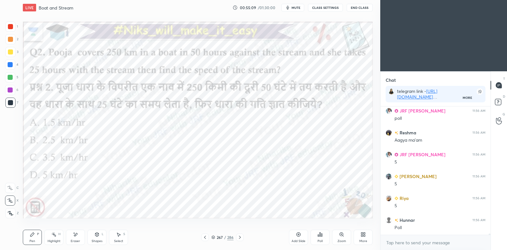
scroll to position [11548, 0]
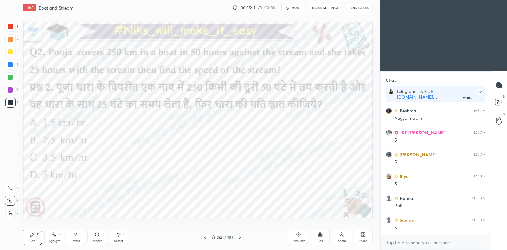
click at [241, 237] on icon at bounding box center [240, 237] width 2 height 3
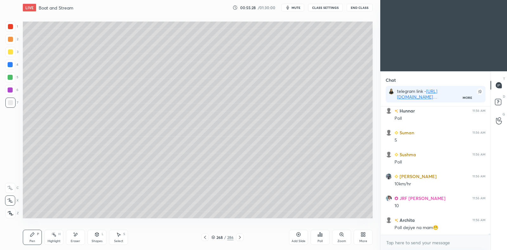
scroll to position [11657, 0]
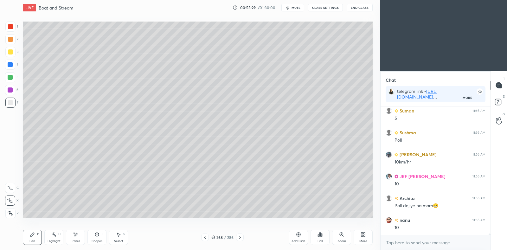
click at [208, 235] on icon at bounding box center [204, 237] width 5 height 5
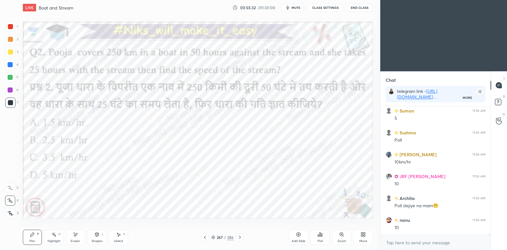
click at [239, 238] on icon at bounding box center [239, 237] width 5 height 5
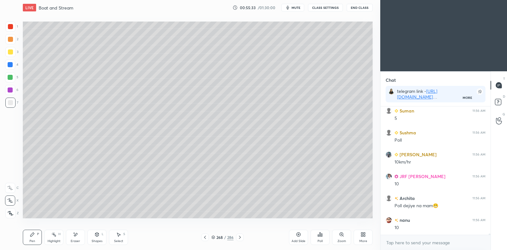
click at [9, 52] on div at bounding box center [10, 51] width 5 height 5
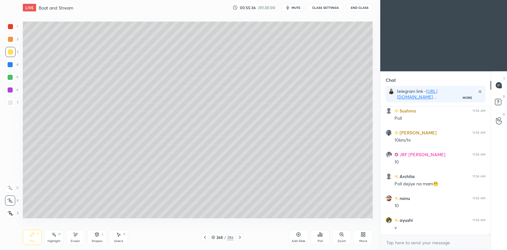
scroll to position [11707, 0]
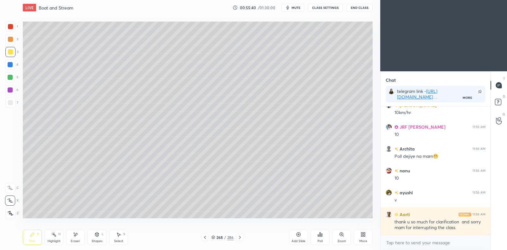
click at [206, 237] on icon at bounding box center [204, 237] width 5 height 5
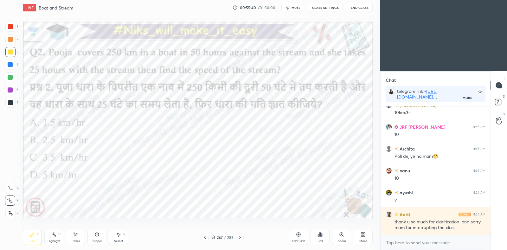
scroll to position [11729, 0]
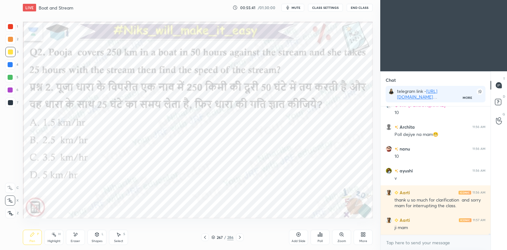
click at [214, 237] on icon at bounding box center [213, 237] width 4 height 4
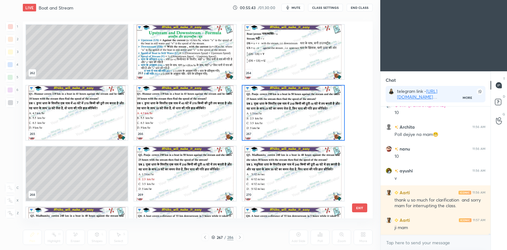
scroll to position [5297, 0]
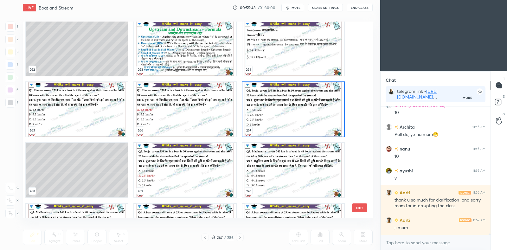
click at [278, 118] on img "grid" at bounding box center [293, 109] width 102 height 55
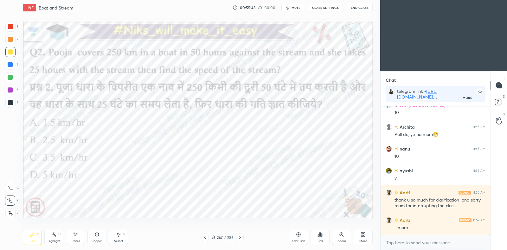
click at [279, 119] on img "grid" at bounding box center [293, 109] width 102 height 55
click at [320, 234] on icon at bounding box center [320, 235] width 1 height 4
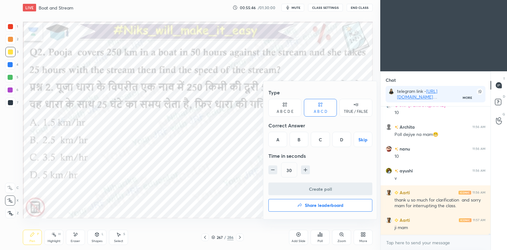
click at [298, 141] on div "B" at bounding box center [299, 139] width 19 height 15
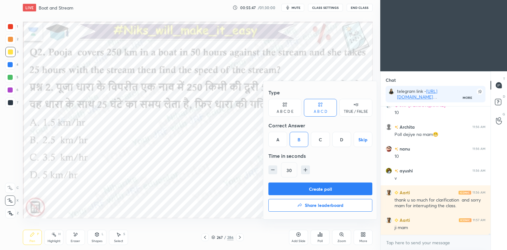
click at [305, 168] on icon "button" at bounding box center [305, 169] width 0 height 3
type input "45"
click at [302, 189] on button "Create poll" at bounding box center [320, 189] width 104 height 13
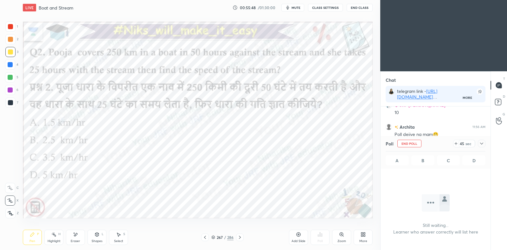
scroll to position [2, 2]
click at [482, 144] on icon at bounding box center [481, 143] width 5 height 5
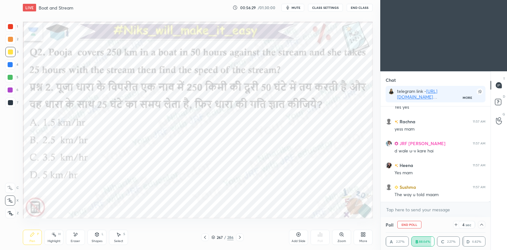
scroll to position [12090, 0]
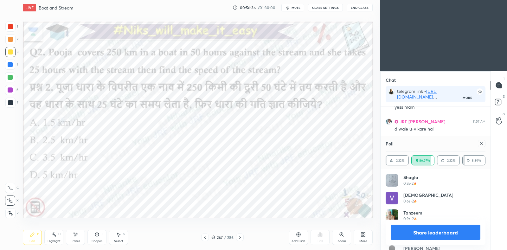
click at [483, 142] on icon at bounding box center [481, 143] width 5 height 5
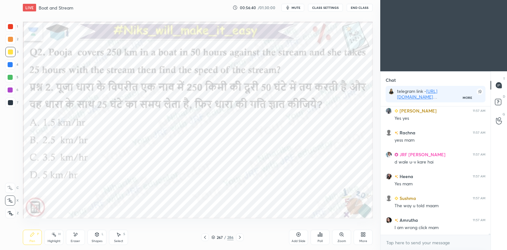
click at [239, 239] on icon at bounding box center [239, 237] width 5 height 5
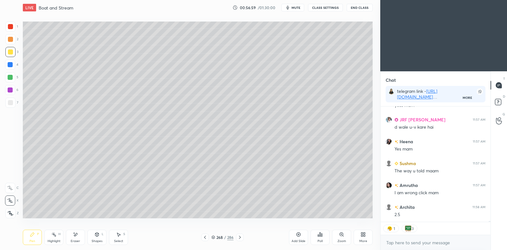
click at [240, 237] on icon at bounding box center [240, 237] width 2 height 3
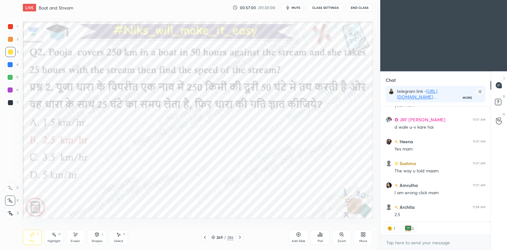
click at [240, 237] on icon at bounding box center [239, 237] width 5 height 5
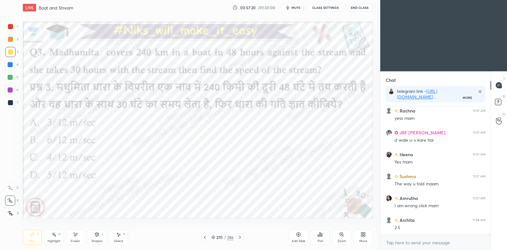
click at [214, 237] on icon at bounding box center [213, 237] width 4 height 4
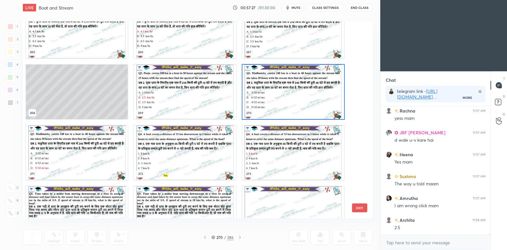
click at [303, 91] on img "grid" at bounding box center [293, 92] width 102 height 55
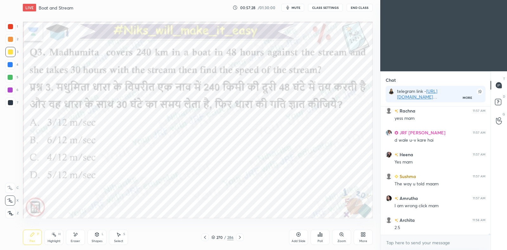
click at [303, 92] on img "grid" at bounding box center [293, 92] width 102 height 55
click at [212, 238] on icon at bounding box center [213, 237] width 4 height 4
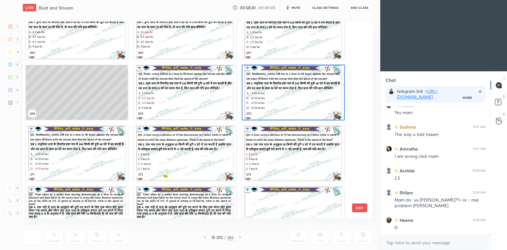
scroll to position [5358, 0]
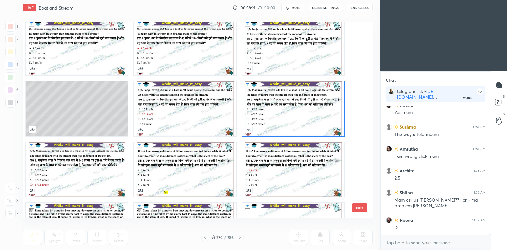
click at [260, 126] on img "grid" at bounding box center [293, 108] width 102 height 55
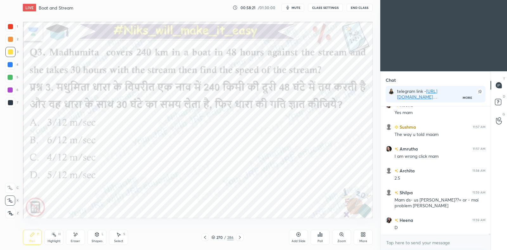
click at [260, 126] on img "grid" at bounding box center [293, 108] width 102 height 55
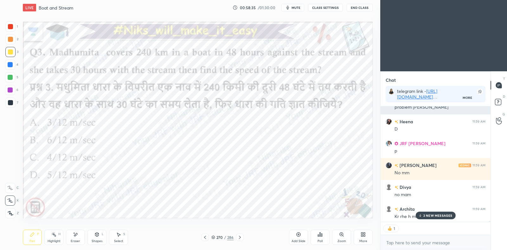
scroll to position [12228, 0]
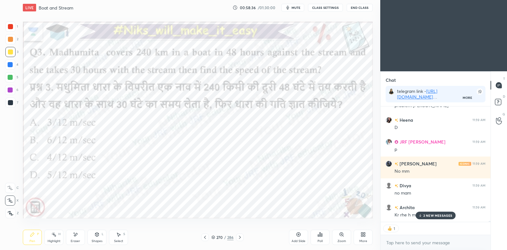
click at [429, 216] on p "2 NEW MESSAGES" at bounding box center [437, 216] width 29 height 4
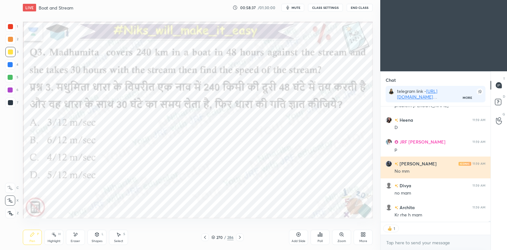
type textarea "x"
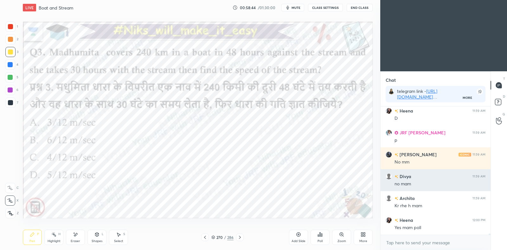
scroll to position [12259, 0]
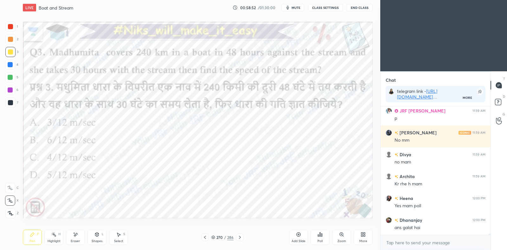
click at [212, 238] on icon at bounding box center [213, 237] width 4 height 4
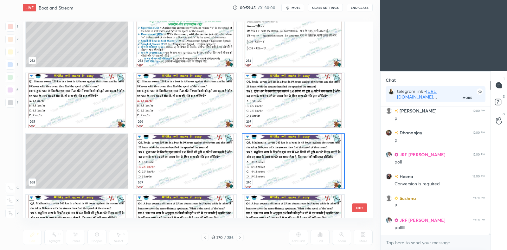
scroll to position [5287, 0]
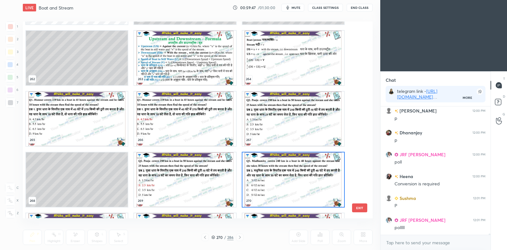
click at [276, 180] on img "grid" at bounding box center [293, 179] width 102 height 55
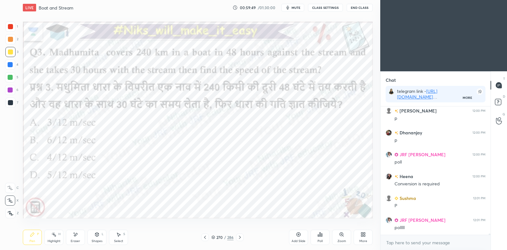
click at [212, 234] on div "270 / 286" at bounding box center [222, 237] width 22 height 6
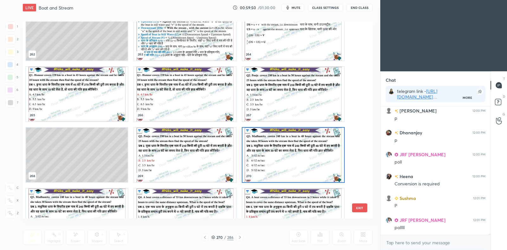
scroll to position [5358, 0]
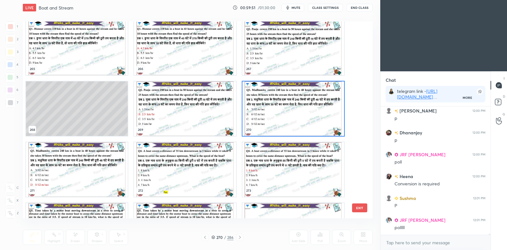
click at [258, 117] on img "grid" at bounding box center [293, 108] width 102 height 55
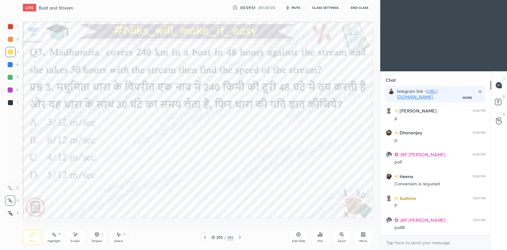
click at [258, 117] on img "grid" at bounding box center [293, 108] width 102 height 55
click at [314, 240] on div "Poll" at bounding box center [320, 237] width 19 height 15
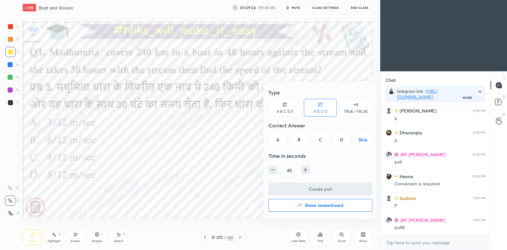
click at [341, 139] on div "D" at bounding box center [341, 139] width 19 height 15
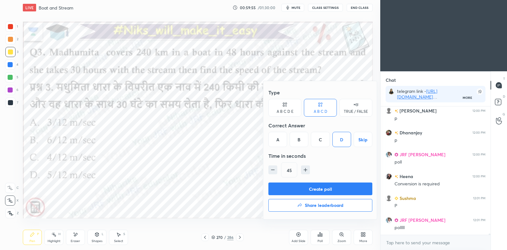
click at [273, 169] on icon "button" at bounding box center [273, 170] width 6 height 6
type input "30"
click at [303, 186] on button "Create poll" at bounding box center [320, 189] width 104 height 13
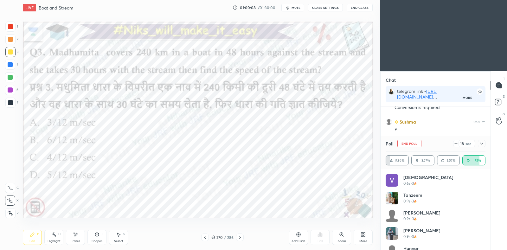
scroll to position [12555, 0]
click at [485, 142] on div at bounding box center [482, 144] width 8 height 8
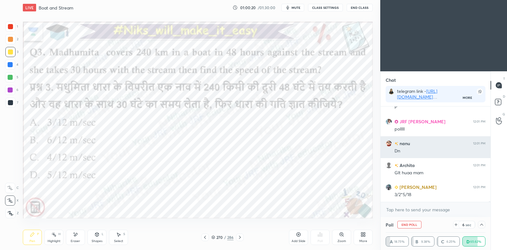
scroll to position [0, 2]
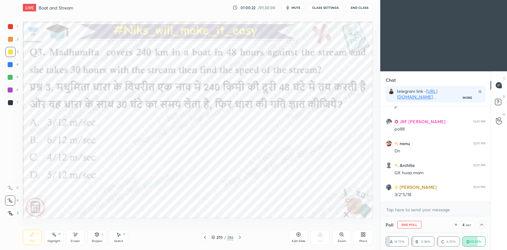
click at [213, 236] on icon at bounding box center [213, 237] width 4 height 4
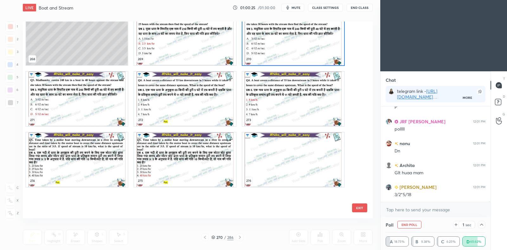
scroll to position [5437, 0]
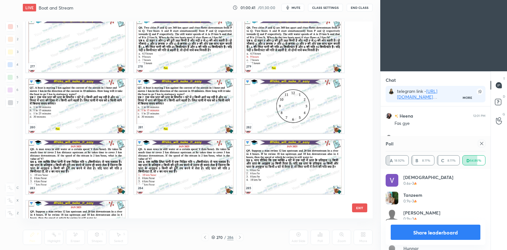
click at [480, 145] on icon at bounding box center [481, 143] width 3 height 3
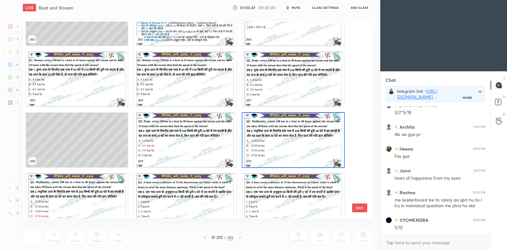
click at [276, 154] on img "grid" at bounding box center [293, 140] width 102 height 55
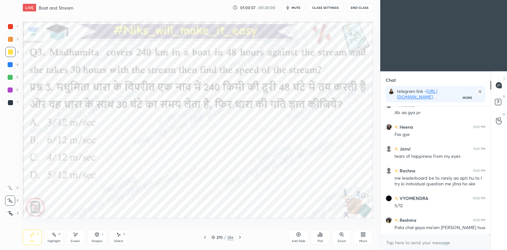
click at [8, 68] on div at bounding box center [10, 65] width 10 height 10
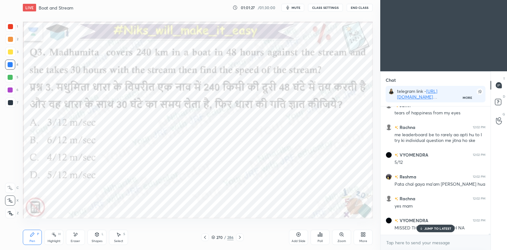
click at [241, 235] on icon at bounding box center [239, 237] width 5 height 5
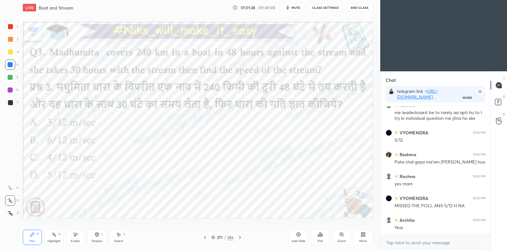
click at [204, 236] on icon at bounding box center [204, 237] width 5 height 5
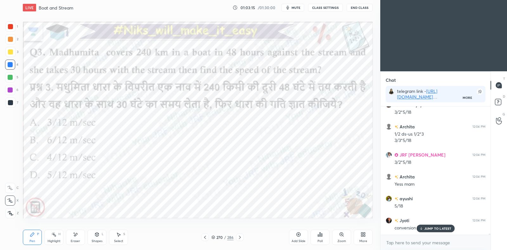
scroll to position [13748, 0]
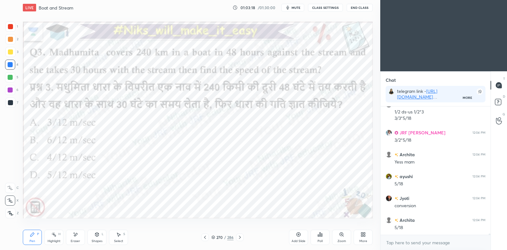
click at [12, 91] on div at bounding box center [10, 89] width 5 height 5
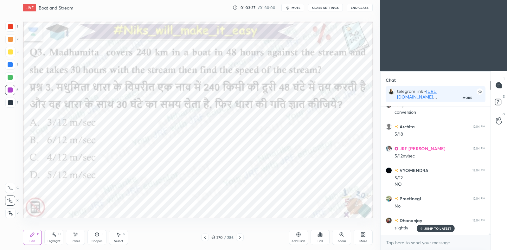
scroll to position [13863, 0]
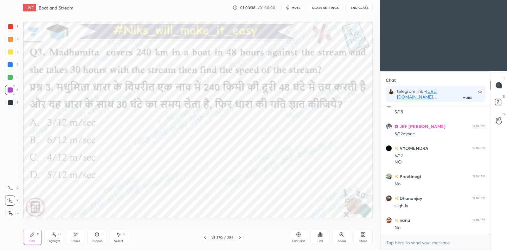
click at [239, 236] on icon at bounding box center [240, 237] width 2 height 3
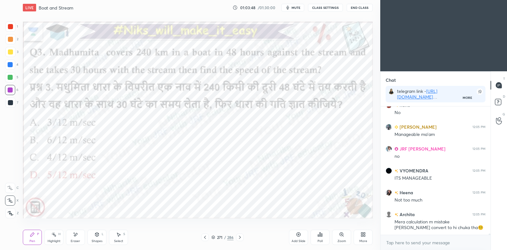
scroll to position [14000, 0]
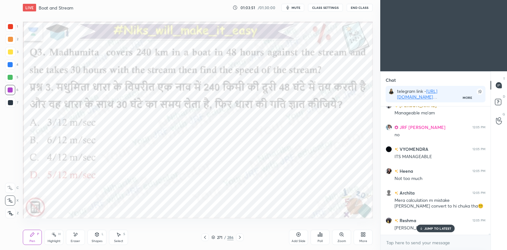
click at [241, 238] on icon at bounding box center [239, 237] width 5 height 5
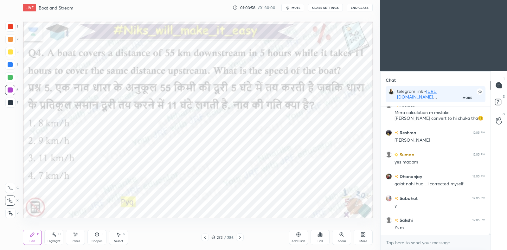
scroll to position [14109, 0]
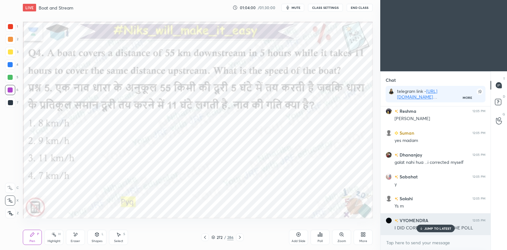
click at [443, 230] on p "JUMP TO LATEST" at bounding box center [437, 229] width 27 height 4
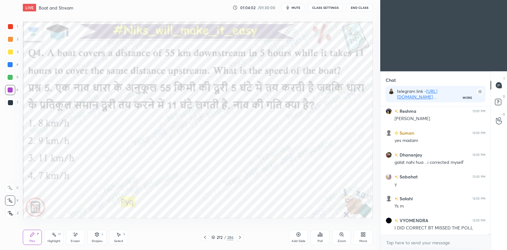
scroll to position [14131, 0]
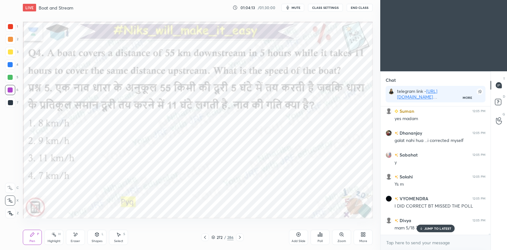
click at [430, 226] on div "JUMP TO LATEST" at bounding box center [435, 229] width 38 height 8
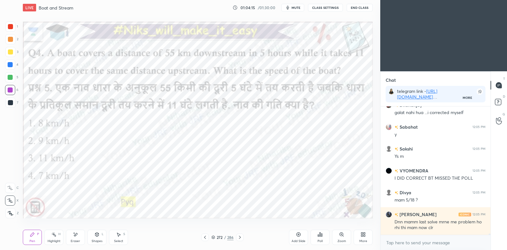
click at [204, 238] on icon at bounding box center [204, 237] width 5 height 5
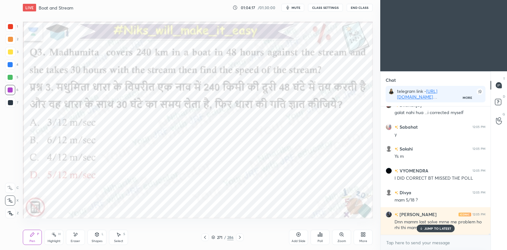
click at [205, 236] on icon at bounding box center [205, 237] width 2 height 3
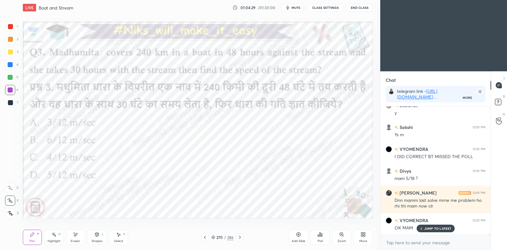
click at [239, 237] on icon at bounding box center [239, 237] width 5 height 5
click at [238, 237] on icon at bounding box center [239, 237] width 5 height 5
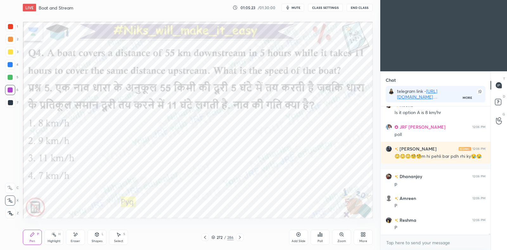
scroll to position [14536, 0]
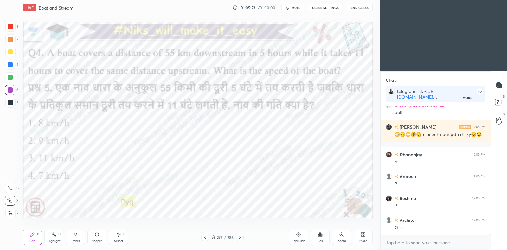
click at [215, 236] on div "272 / 286" at bounding box center [222, 237] width 22 height 6
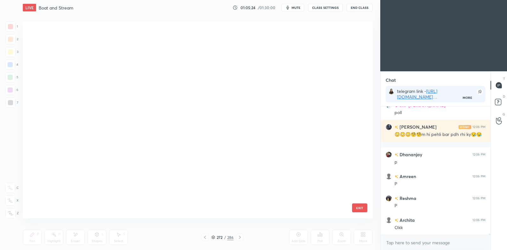
scroll to position [195, 347]
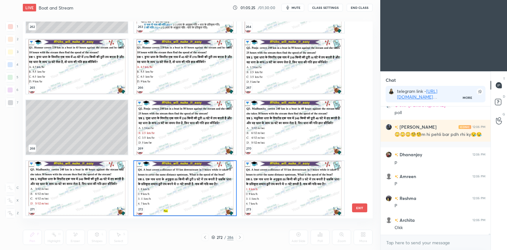
click at [193, 192] on img "grid" at bounding box center [185, 188] width 102 height 55
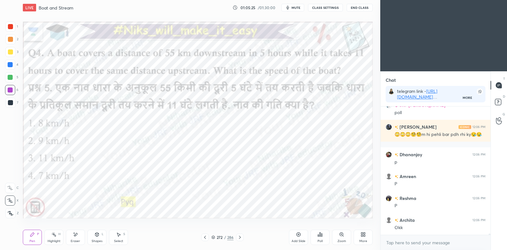
click at [193, 192] on img "grid" at bounding box center [185, 188] width 102 height 55
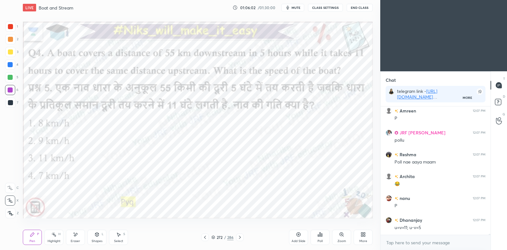
scroll to position [14908, 0]
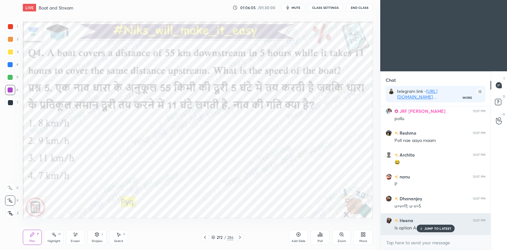
click at [434, 227] on p "JUMP TO LATEST" at bounding box center [437, 229] width 27 height 4
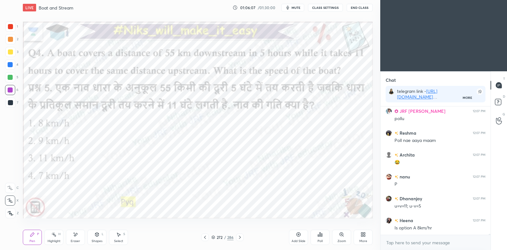
click at [318, 235] on icon at bounding box center [318, 236] width 1 height 2
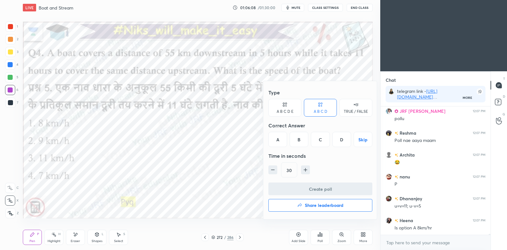
click at [280, 138] on div "A" at bounding box center [277, 139] width 19 height 15
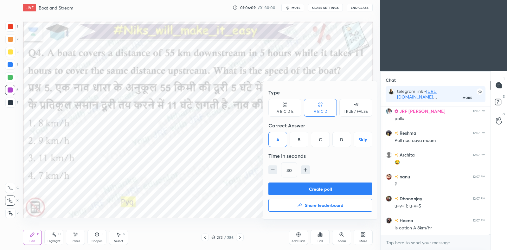
click at [296, 186] on button "Create poll" at bounding box center [320, 189] width 104 height 13
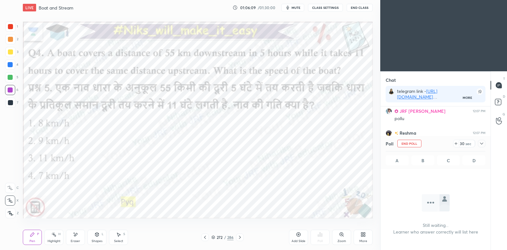
scroll to position [2, 2]
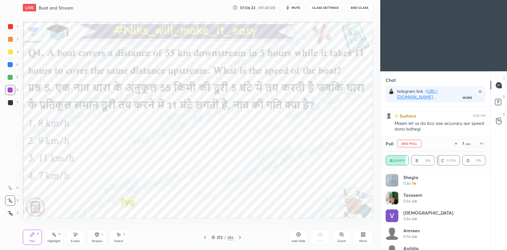
click at [12, 65] on div at bounding box center [10, 64] width 5 height 5
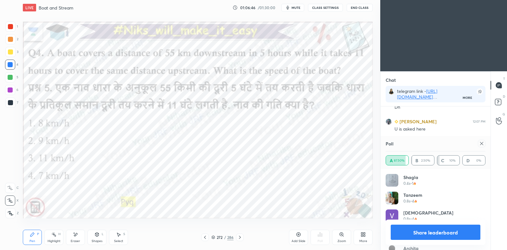
scroll to position [15099, 0]
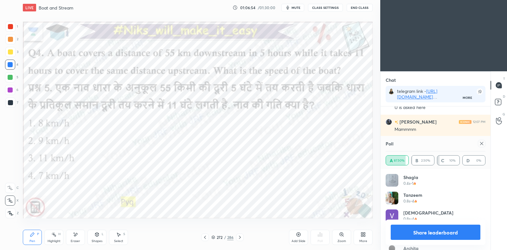
click at [482, 144] on icon at bounding box center [481, 143] width 3 height 3
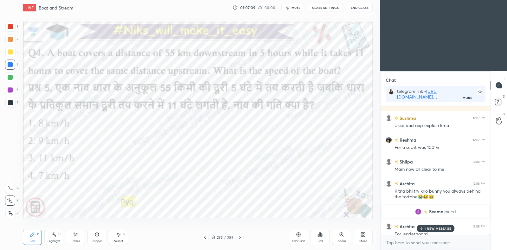
scroll to position [12697, 0]
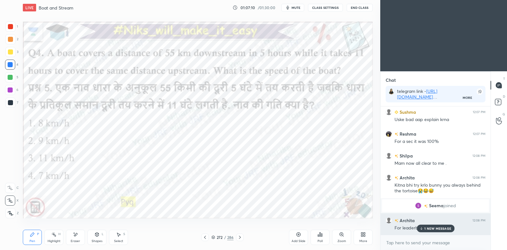
click at [433, 228] on p "1 NEW MESSAGE" at bounding box center [437, 229] width 27 height 4
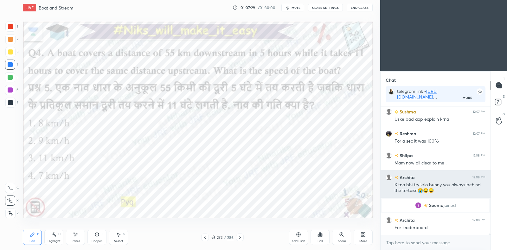
scroll to position [12737, 0]
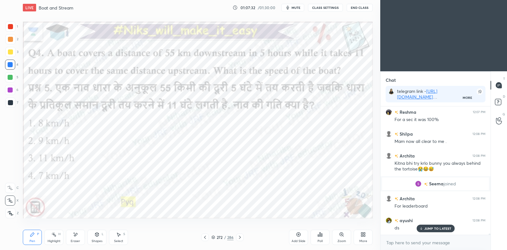
click at [215, 235] on div "272 / 286" at bounding box center [222, 237] width 22 height 6
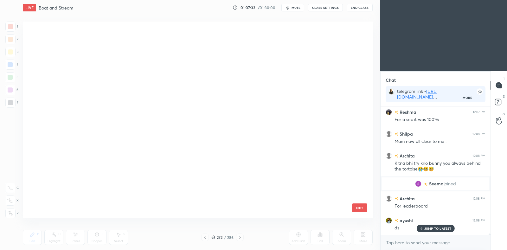
scroll to position [195, 347]
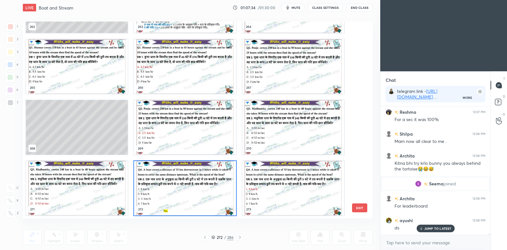
click at [268, 194] on img "grid" at bounding box center [293, 188] width 102 height 55
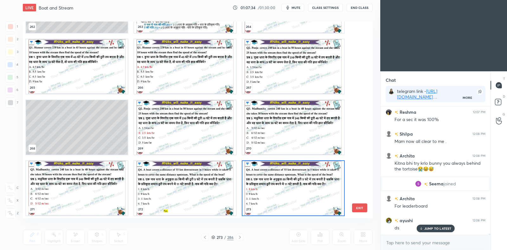
click at [266, 195] on img "grid" at bounding box center [293, 188] width 102 height 55
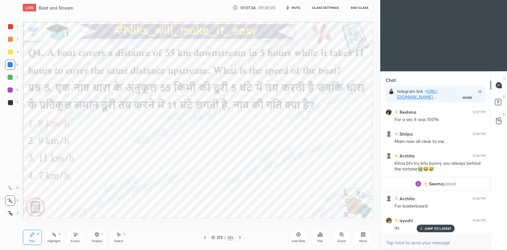
click at [268, 196] on img "grid" at bounding box center [293, 188] width 102 height 55
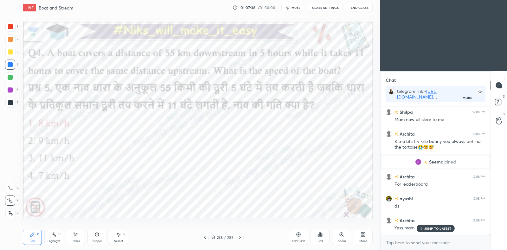
click at [241, 236] on icon at bounding box center [239, 237] width 5 height 5
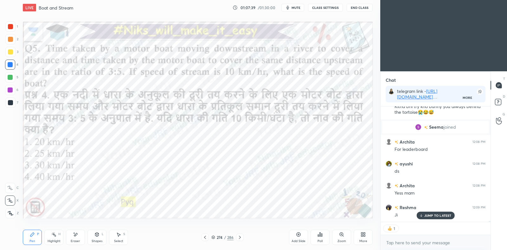
scroll to position [12816, 0]
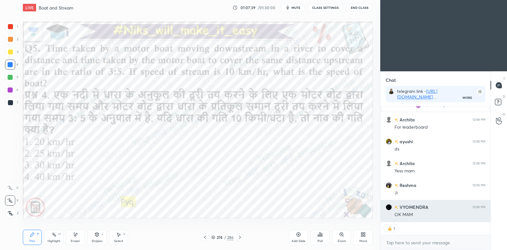
click at [426, 216] on div "OK MAM" at bounding box center [440, 215] width 91 height 6
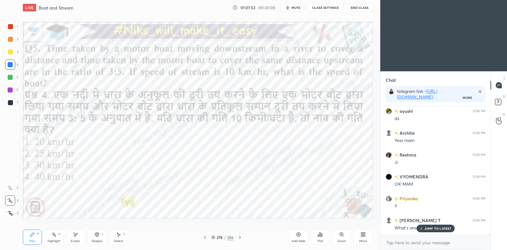
click at [205, 240] on div at bounding box center [205, 238] width 8 height 8
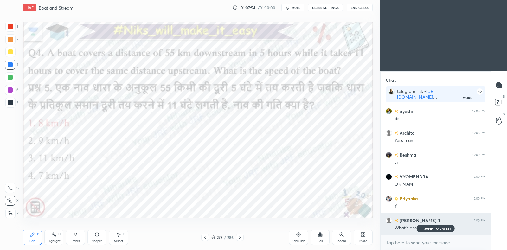
click at [437, 228] on p "JUMP TO LATEST" at bounding box center [437, 229] width 27 height 4
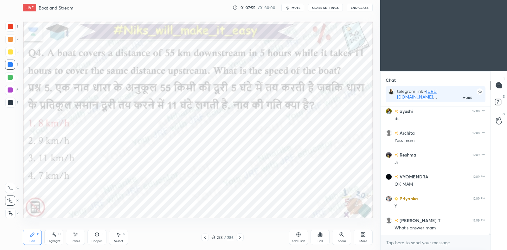
click at [203, 237] on icon at bounding box center [204, 237] width 5 height 5
click at [240, 237] on icon at bounding box center [240, 237] width 2 height 3
click at [241, 237] on icon at bounding box center [240, 237] width 2 height 3
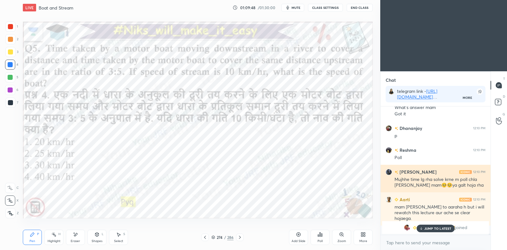
scroll to position [12887, 0]
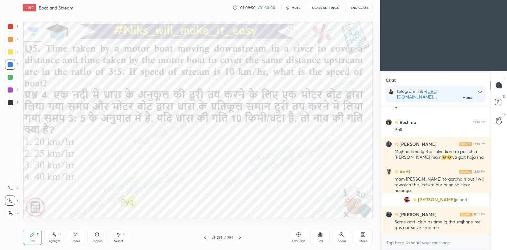
click at [204, 238] on icon at bounding box center [204, 237] width 5 height 5
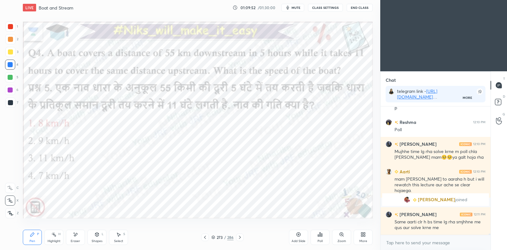
click at [206, 238] on icon at bounding box center [204, 237] width 5 height 5
click at [241, 238] on icon at bounding box center [239, 237] width 5 height 5
click at [242, 238] on icon at bounding box center [239, 237] width 5 height 5
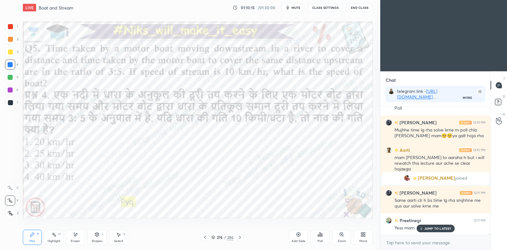
scroll to position [12930, 0]
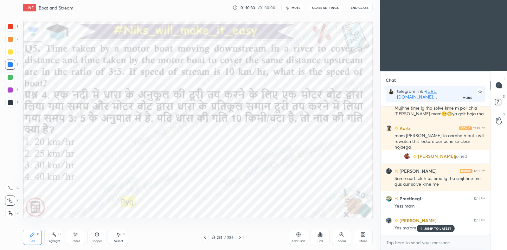
click at [300, 234] on icon at bounding box center [299, 235] width 4 height 4
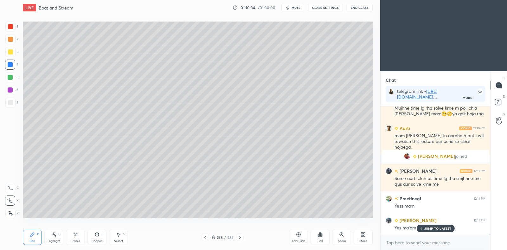
click at [10, 104] on div at bounding box center [10, 102] width 5 height 5
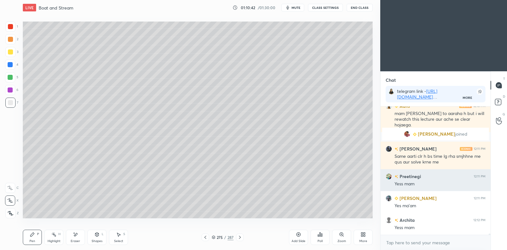
scroll to position [12996, 0]
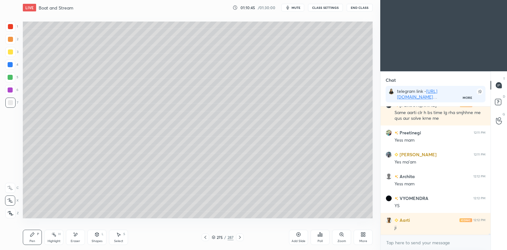
click at [76, 235] on icon at bounding box center [75, 234] width 5 height 5
click at [98, 237] on icon at bounding box center [96, 234] width 5 height 5
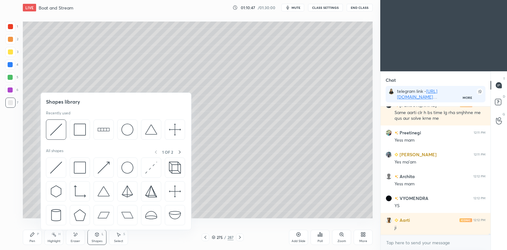
click at [77, 235] on icon at bounding box center [75, 234] width 5 height 5
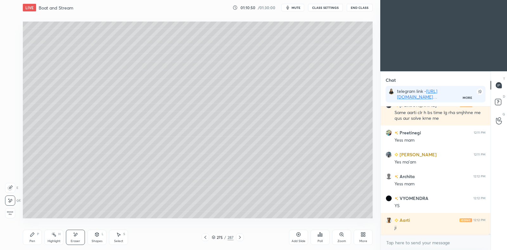
click at [34, 235] on icon at bounding box center [32, 234] width 5 height 5
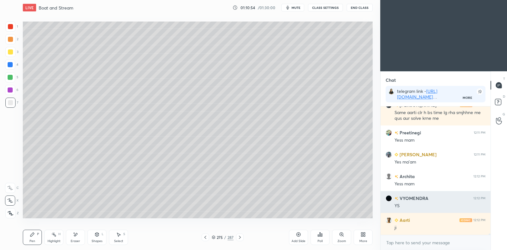
scroll to position [13017, 0]
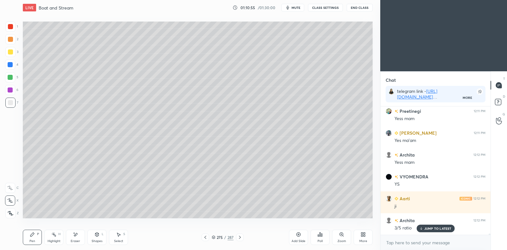
click at [208, 238] on div at bounding box center [206, 238] width 8 height 8
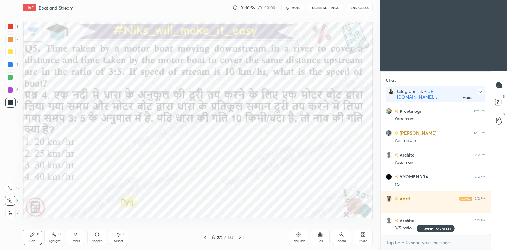
scroll to position [13039, 0]
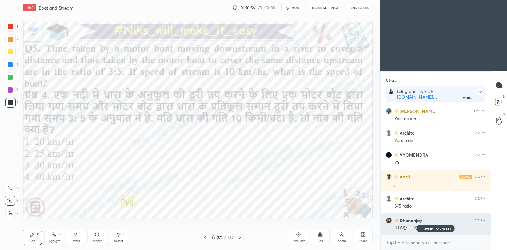
click at [437, 231] on div "JUMP TO LATEST" at bounding box center [435, 229] width 38 height 8
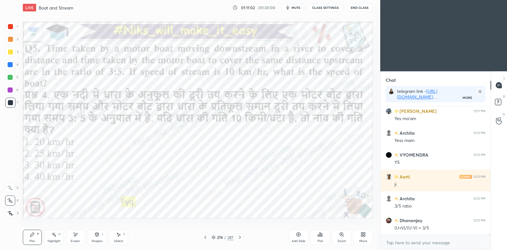
click at [240, 237] on icon at bounding box center [239, 237] width 5 height 5
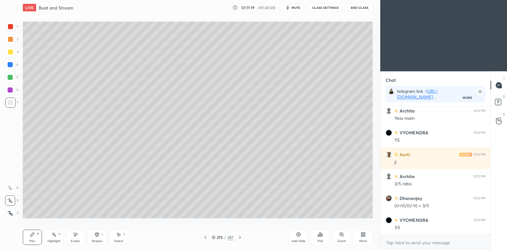
scroll to position [13083, 0]
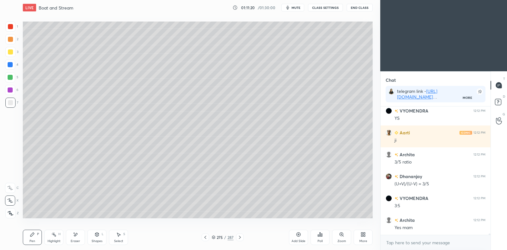
click at [204, 239] on icon at bounding box center [205, 237] width 5 height 5
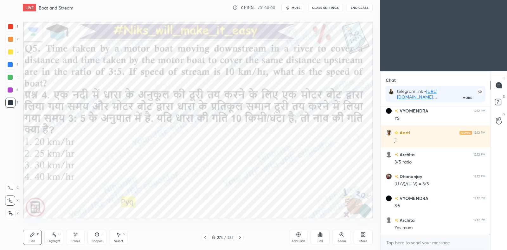
click at [241, 237] on icon at bounding box center [239, 237] width 5 height 5
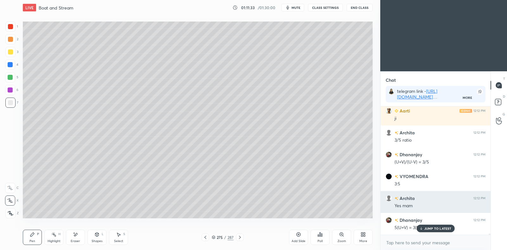
scroll to position [13127, 0]
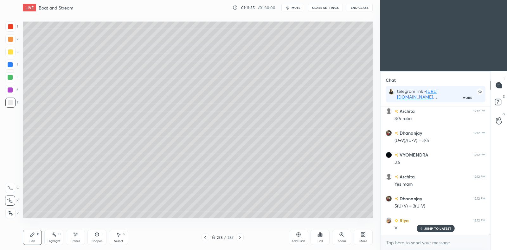
click at [204, 234] on div at bounding box center [206, 238] width 8 height 8
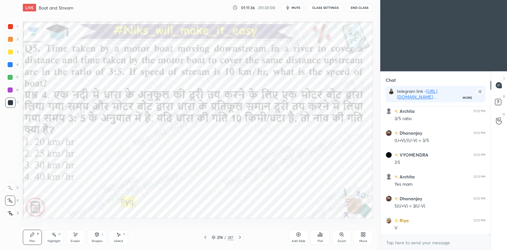
scroll to position [13149, 0]
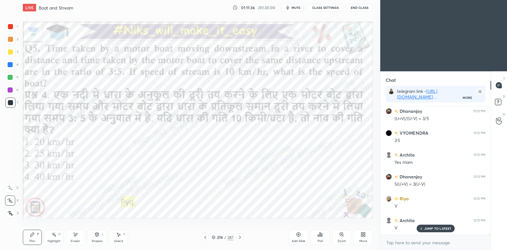
click at [239, 236] on icon at bounding box center [240, 237] width 2 height 3
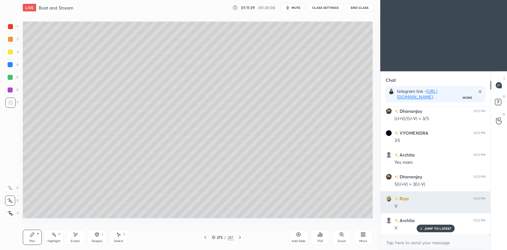
scroll to position [13171, 0]
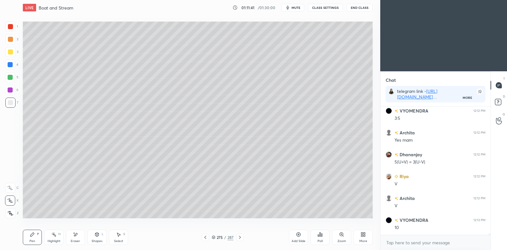
click at [206, 238] on icon at bounding box center [205, 237] width 5 height 5
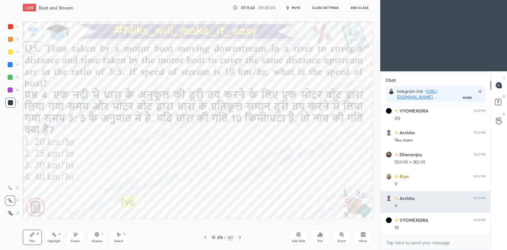
scroll to position [13193, 0]
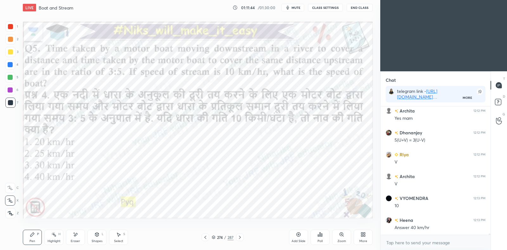
click at [241, 239] on icon at bounding box center [239, 237] width 5 height 5
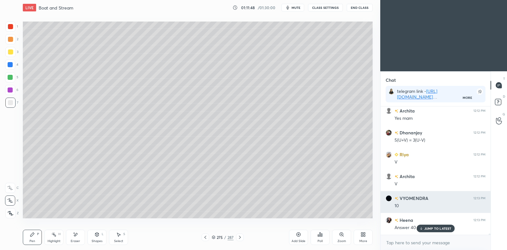
scroll to position [13208, 0]
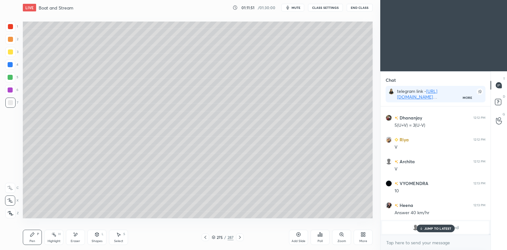
click at [434, 228] on p "JUMP TO LATEST" at bounding box center [437, 229] width 27 height 4
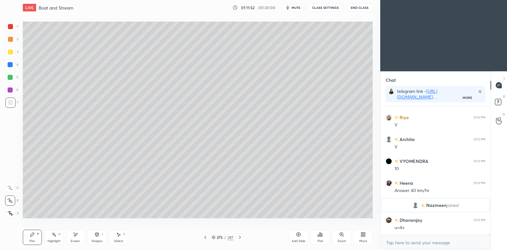
scroll to position [13123, 0]
click at [205, 239] on icon at bounding box center [205, 237] width 5 height 5
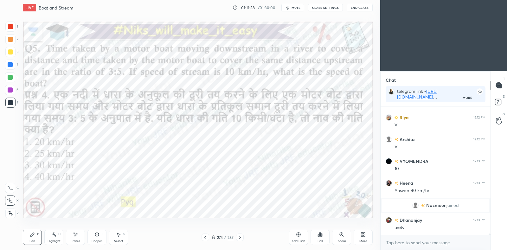
scroll to position [13144, 0]
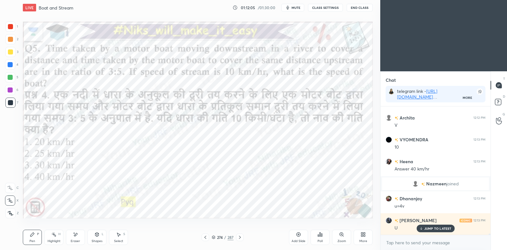
click at [242, 236] on icon at bounding box center [239, 237] width 5 height 5
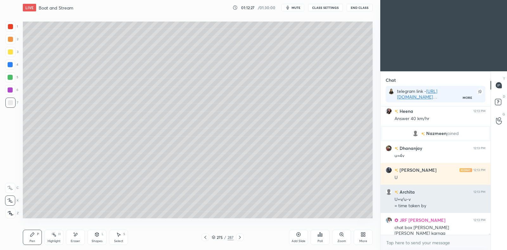
scroll to position [13216, 0]
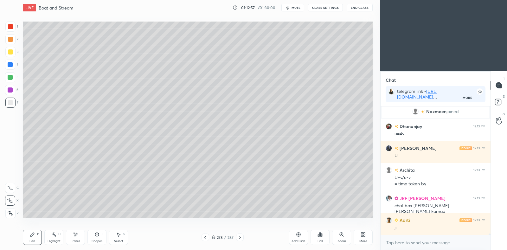
click at [207, 235] on icon at bounding box center [205, 237] width 5 height 5
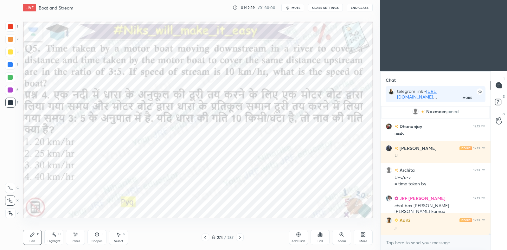
click at [241, 237] on icon at bounding box center [239, 237] width 5 height 5
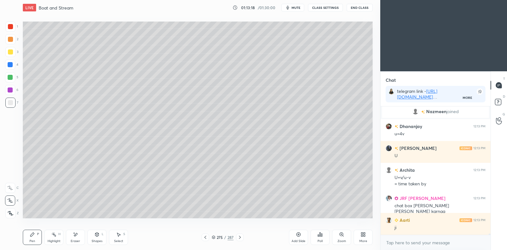
click at [73, 236] on icon at bounding box center [75, 234] width 5 height 5
click at [30, 237] on div "Pen P" at bounding box center [32, 237] width 19 height 15
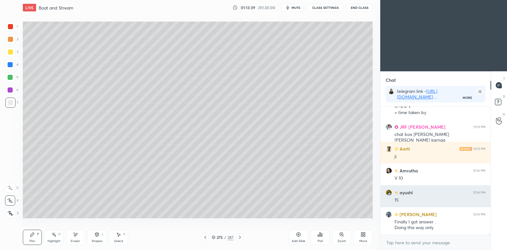
scroll to position [13310, 0]
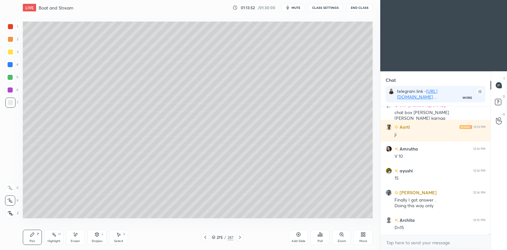
click at [297, 232] on icon at bounding box center [298, 234] width 5 height 5
click at [10, 51] on div at bounding box center [10, 51] width 5 height 5
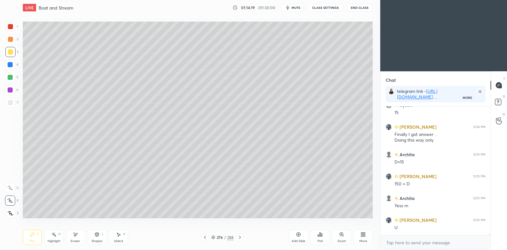
scroll to position [13397, 0]
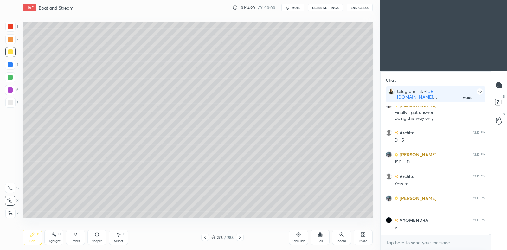
click at [11, 105] on div at bounding box center [10, 102] width 5 height 5
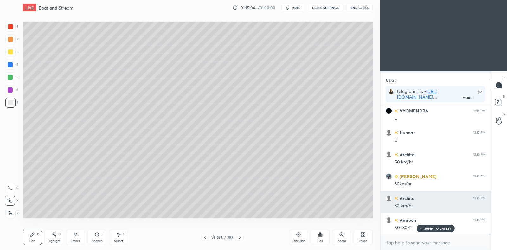
scroll to position [13659, 0]
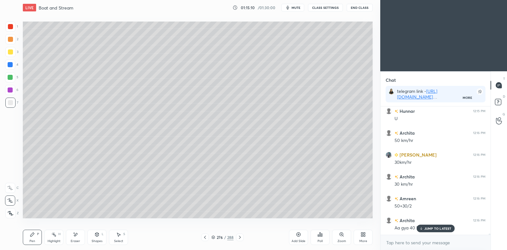
click at [12, 52] on div at bounding box center [10, 51] width 5 height 5
click at [99, 232] on icon at bounding box center [96, 234] width 5 height 5
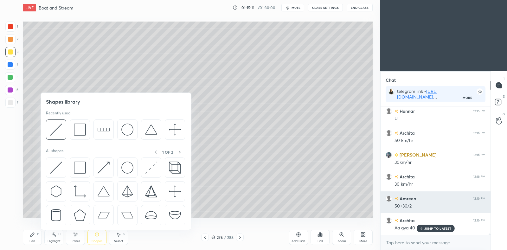
click at [81, 131] on img at bounding box center [80, 130] width 12 height 12
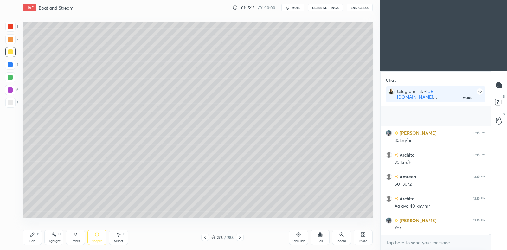
scroll to position [13725, 0]
click at [30, 238] on div "Pen P" at bounding box center [32, 237] width 19 height 15
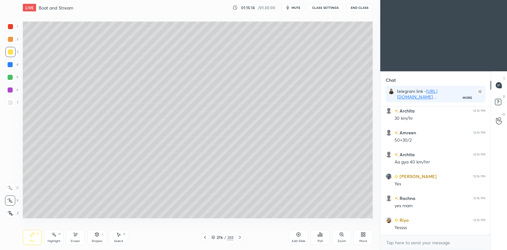
click at [205, 238] on icon at bounding box center [204, 237] width 5 height 5
click at [204, 237] on icon at bounding box center [204, 237] width 5 height 5
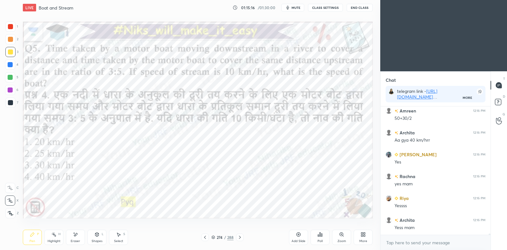
click at [319, 238] on div "Poll" at bounding box center [320, 237] width 19 height 15
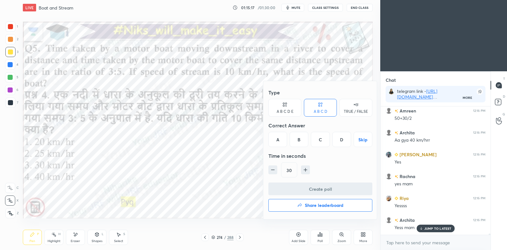
scroll to position [13768, 0]
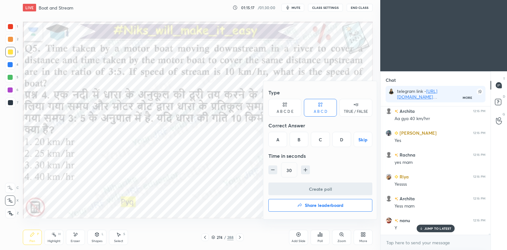
click at [340, 142] on div "D" at bounding box center [341, 139] width 19 height 15
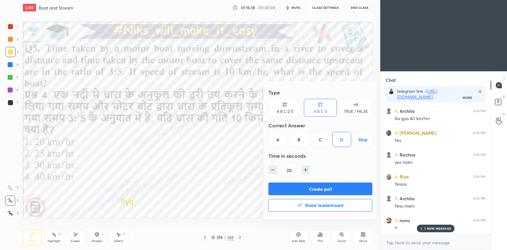
click at [324, 190] on button "Create poll" at bounding box center [320, 189] width 104 height 13
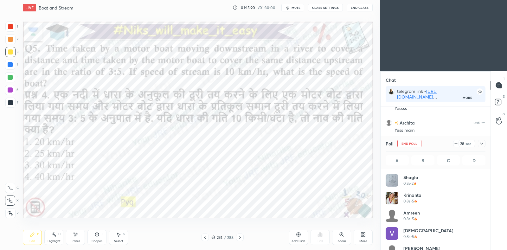
scroll to position [74, 98]
click at [481, 144] on icon at bounding box center [481, 143] width 5 height 5
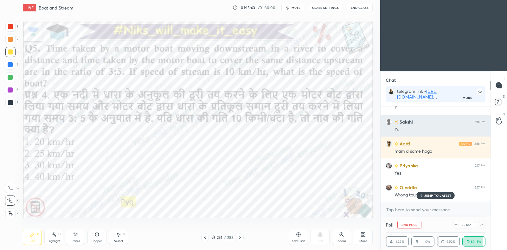
scroll to position [13911, 0]
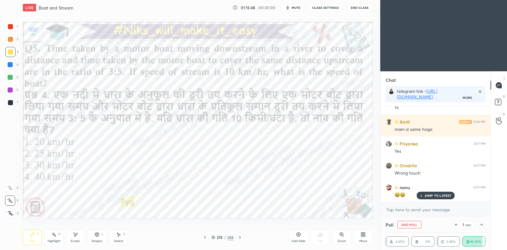
click at [12, 63] on div at bounding box center [10, 64] width 5 height 5
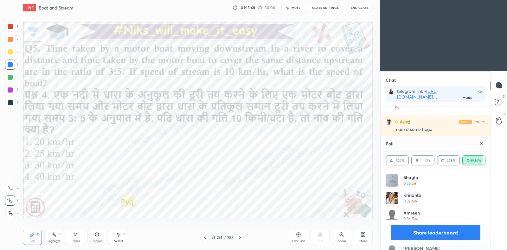
scroll to position [2, 2]
click at [481, 143] on icon at bounding box center [481, 143] width 3 height 3
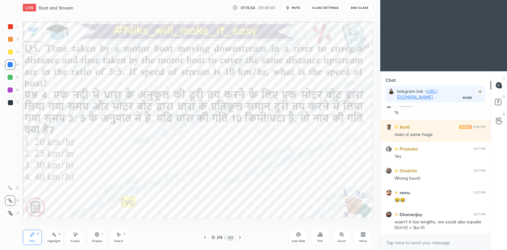
click at [241, 237] on icon at bounding box center [240, 237] width 2 height 3
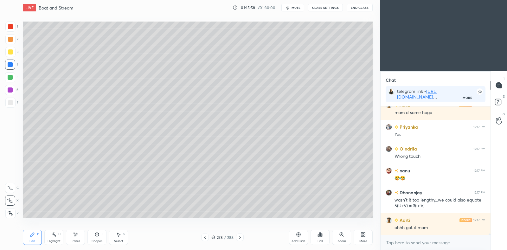
click at [239, 237] on icon at bounding box center [239, 237] width 5 height 5
click at [298, 235] on icon at bounding box center [299, 235] width 2 height 2
click at [10, 104] on div at bounding box center [10, 102] width 5 height 5
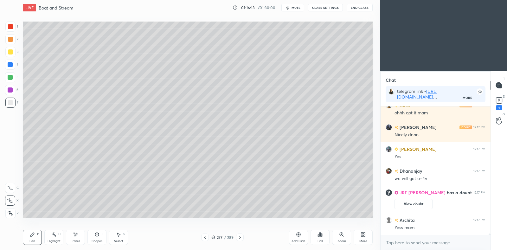
click at [205, 239] on icon at bounding box center [204, 237] width 5 height 5
click at [206, 238] on icon at bounding box center [204, 237] width 5 height 5
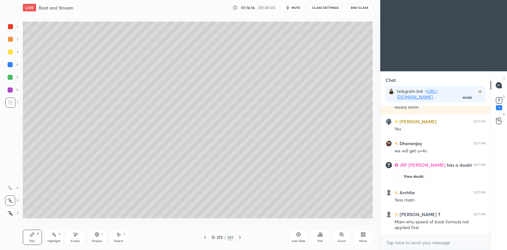
click at [120, 237] on div "Select S" at bounding box center [118, 237] width 19 height 15
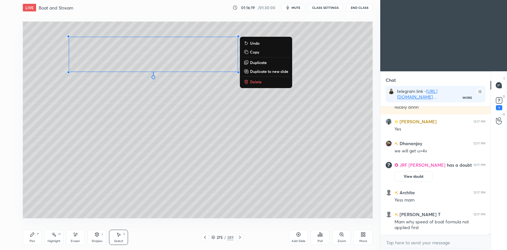
click at [259, 52] on p "Copy" at bounding box center [254, 51] width 9 height 5
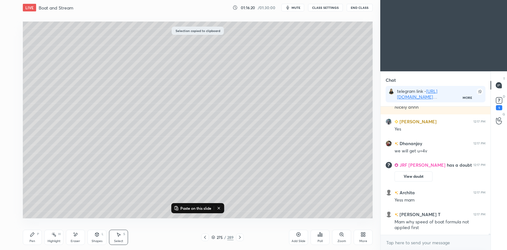
click at [239, 238] on icon at bounding box center [239, 237] width 5 height 5
click at [240, 237] on icon at bounding box center [240, 237] width 2 height 3
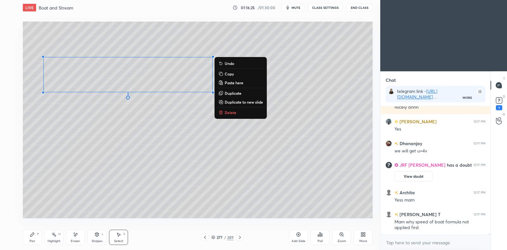
click at [39, 237] on div "Pen P" at bounding box center [32, 237] width 19 height 15
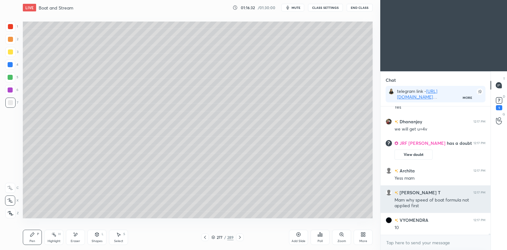
click at [9, 42] on div at bounding box center [10, 39] width 5 height 5
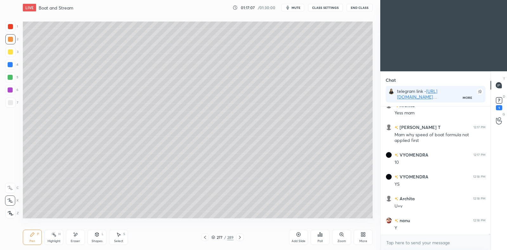
scroll to position [13922, 0]
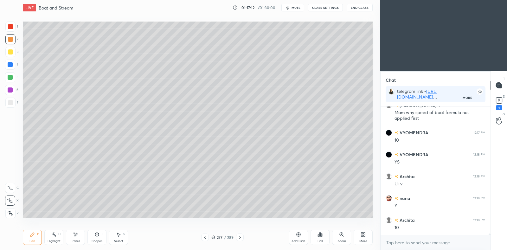
click at [74, 240] on div "Eraser" at bounding box center [76, 241] width 10 height 3
click at [29, 237] on div "Pen P" at bounding box center [32, 237] width 19 height 15
click at [12, 78] on div at bounding box center [10, 77] width 5 height 5
click at [120, 238] on div "Select S" at bounding box center [118, 237] width 19 height 15
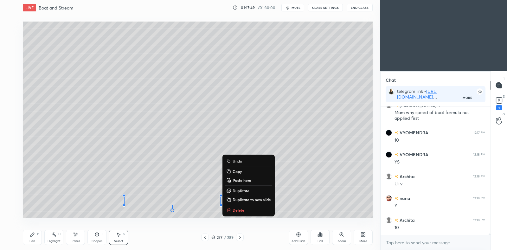
click at [248, 200] on p "Duplicate to new slide" at bounding box center [252, 199] width 38 height 5
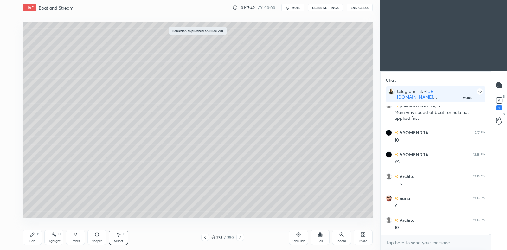
scroll to position [13944, 0]
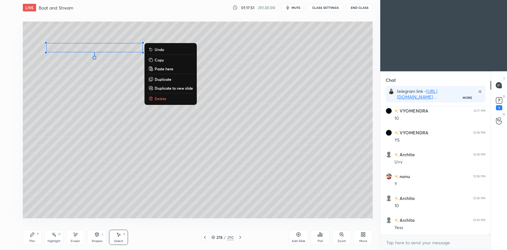
click at [81, 91] on div "0 ° Undo Copy Paste here Duplicate Duplicate to new slide Delete" at bounding box center [198, 120] width 350 height 197
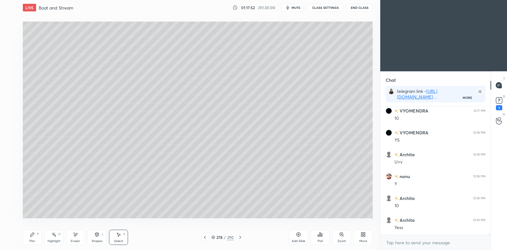
click at [32, 237] on div "Pen P" at bounding box center [32, 237] width 19 height 15
click at [207, 238] on icon at bounding box center [204, 237] width 5 height 5
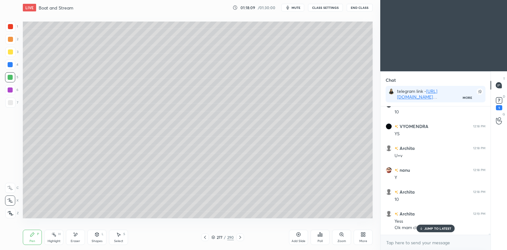
scroll to position [13977, 0]
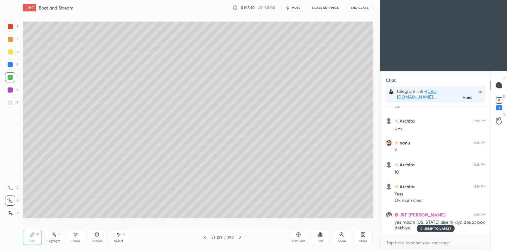
click at [443, 227] on p "JUMP TO LATEST" at bounding box center [437, 229] width 27 height 4
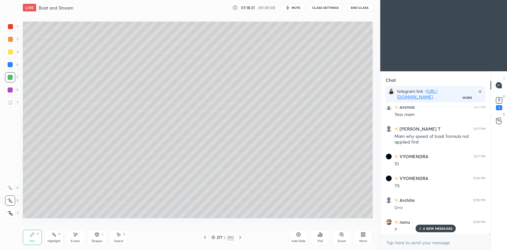
scroll to position [2, 2]
click at [203, 236] on icon at bounding box center [204, 237] width 5 height 5
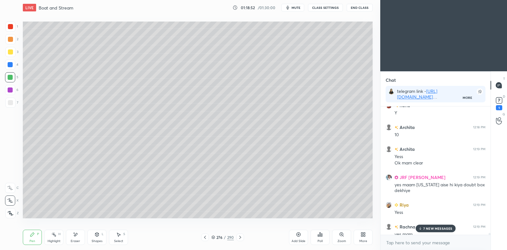
scroll to position [14087, 0]
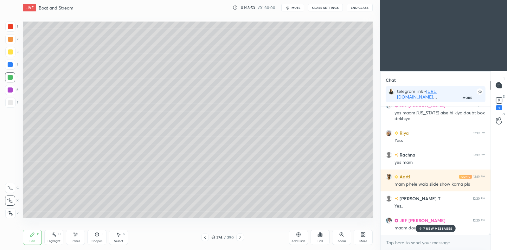
click at [424, 228] on p "7 NEW MESSAGES" at bounding box center [437, 229] width 29 height 4
click at [240, 237] on icon at bounding box center [240, 237] width 5 height 5
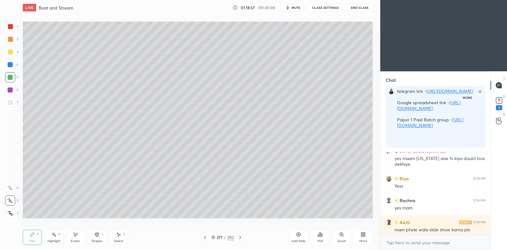
scroll to position [2, 2]
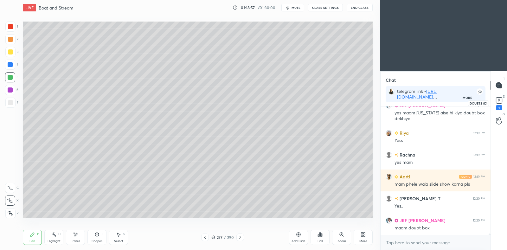
click at [500, 101] on rect at bounding box center [499, 101] width 6 height 6
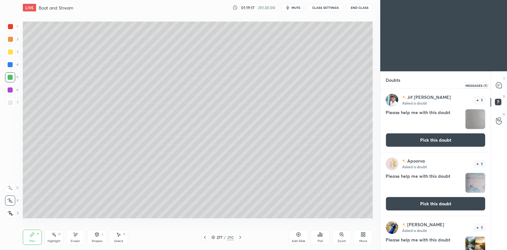
click at [494, 88] on div at bounding box center [499, 85] width 13 height 11
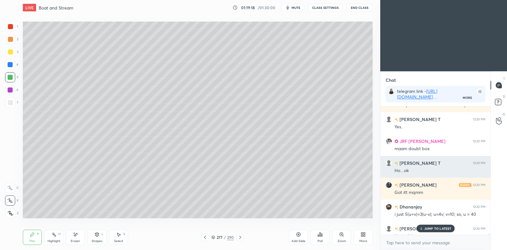
scroll to position [14300, 0]
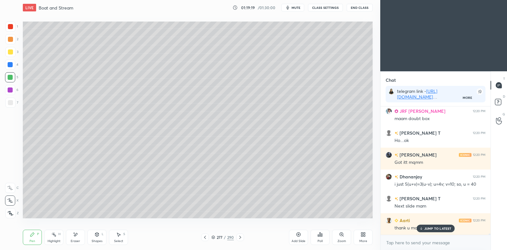
click at [437, 229] on p "JUMP TO LATEST" at bounding box center [437, 229] width 27 height 4
click at [241, 240] on icon at bounding box center [240, 237] width 5 height 5
click at [206, 236] on icon at bounding box center [204, 237] width 5 height 5
click at [241, 237] on icon at bounding box center [240, 237] width 2 height 3
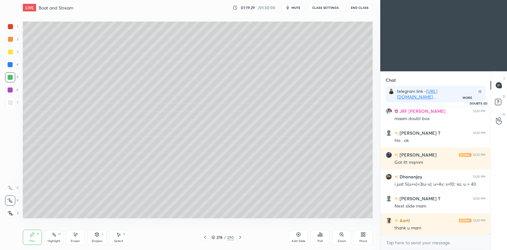
click at [499, 100] on icon at bounding box center [498, 101] width 2 height 3
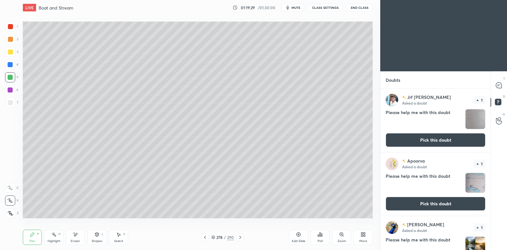
click at [435, 142] on button "Pick this doubt" at bounding box center [436, 140] width 100 height 14
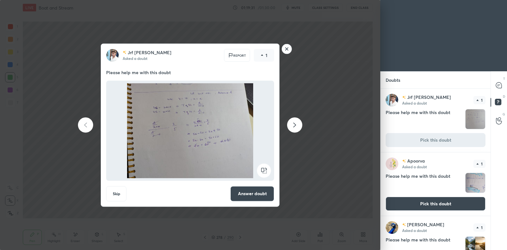
click at [256, 192] on button "Answer doubt" at bounding box center [252, 193] width 44 height 15
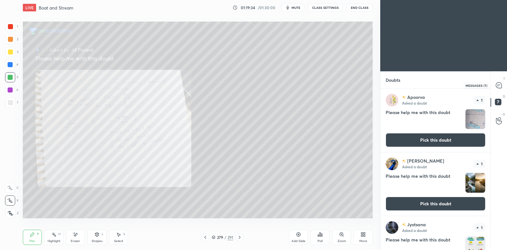
drag, startPoint x: 501, startPoint y: 86, endPoint x: 491, endPoint y: 91, distance: 10.8
click at [500, 87] on icon at bounding box center [499, 85] width 6 height 6
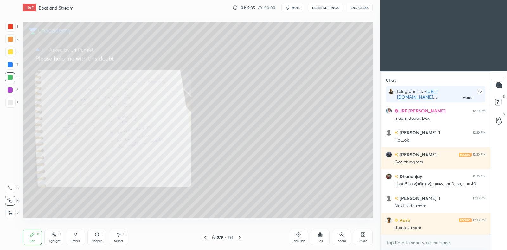
scroll to position [2, 2]
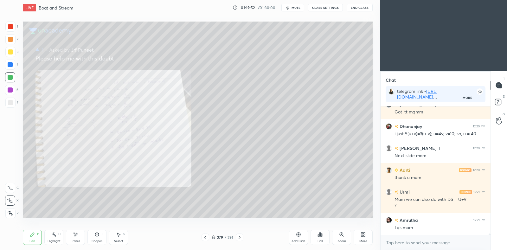
click at [206, 236] on icon at bounding box center [205, 237] width 5 height 5
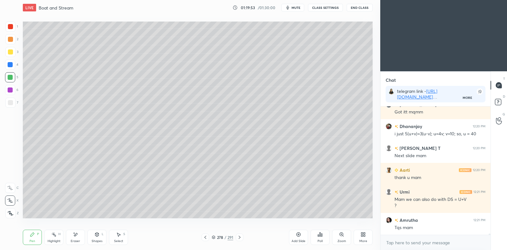
click at [206, 235] on icon at bounding box center [205, 237] width 5 height 5
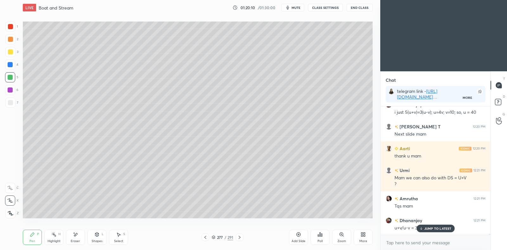
click at [237, 236] on icon at bounding box center [239, 237] width 5 height 5
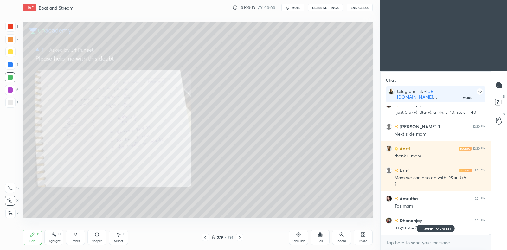
click at [339, 237] on div "Zoom" at bounding box center [341, 237] width 19 height 15
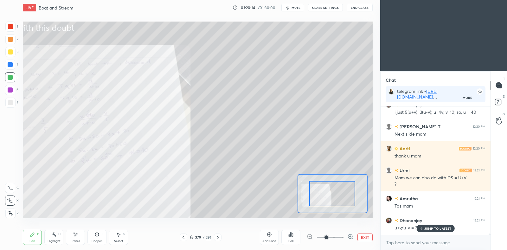
drag, startPoint x: 346, startPoint y: 199, endPoint x: 322, endPoint y: 200, distance: 24.7
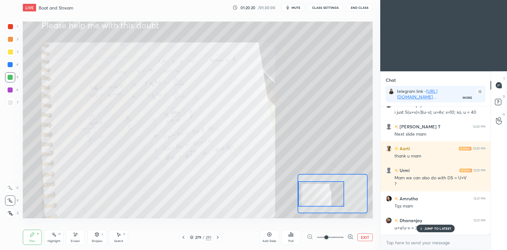
drag, startPoint x: 343, startPoint y: 192, endPoint x: 318, endPoint y: 193, distance: 24.4
click at [318, 193] on div at bounding box center [321, 193] width 46 height 25
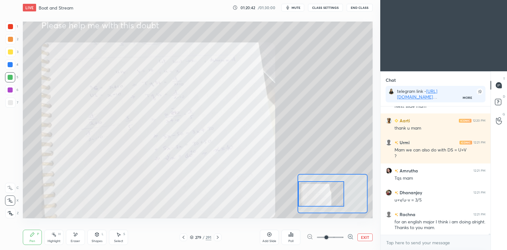
click at [364, 238] on button "EXIT" at bounding box center [364, 238] width 15 height 8
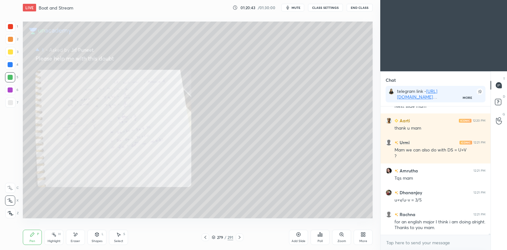
click at [203, 238] on icon at bounding box center [205, 237] width 5 height 5
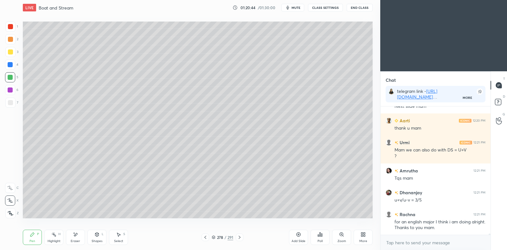
click at [203, 234] on div at bounding box center [206, 238] width 8 height 8
click at [238, 238] on icon at bounding box center [239, 237] width 5 height 5
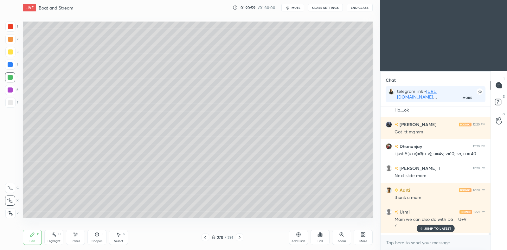
scroll to position [14264, 0]
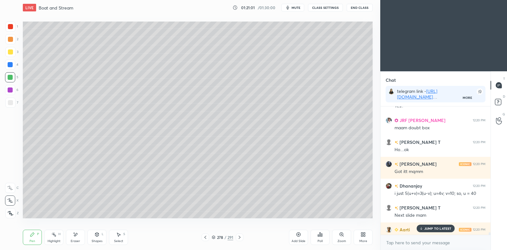
click at [243, 236] on div "278 / 291" at bounding box center [222, 238] width 133 height 8
click at [240, 237] on icon at bounding box center [240, 237] width 2 height 3
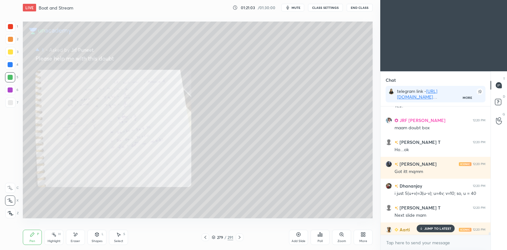
click at [299, 235] on icon at bounding box center [298, 234] width 5 height 5
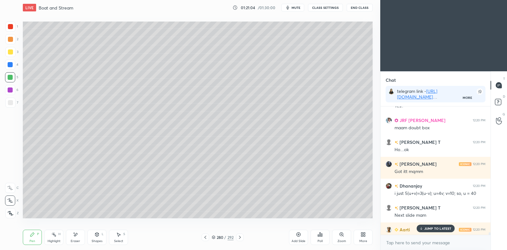
click at [13, 101] on div at bounding box center [10, 102] width 5 height 5
click at [11, 55] on div at bounding box center [10, 52] width 10 height 10
click at [78, 235] on icon at bounding box center [75, 234] width 5 height 5
click at [36, 233] on div "Pen P" at bounding box center [32, 237] width 19 height 15
click at [427, 228] on p "9 NEW MESSAGES" at bounding box center [437, 229] width 29 height 4
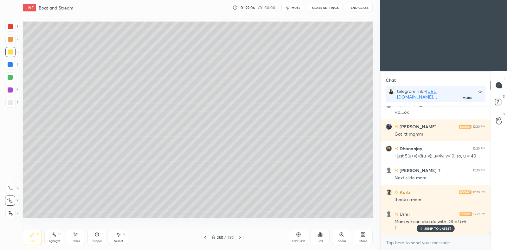
scroll to position [14272, 0]
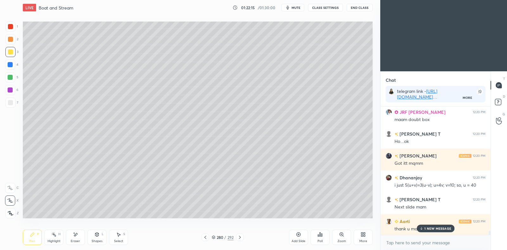
click at [206, 236] on icon at bounding box center [205, 237] width 5 height 5
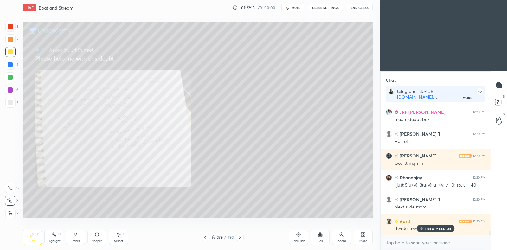
click at [206, 236] on icon at bounding box center [205, 237] width 5 height 5
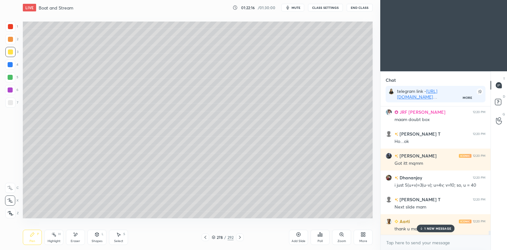
click at [206, 235] on icon at bounding box center [205, 237] width 5 height 5
click at [241, 238] on icon at bounding box center [239, 237] width 5 height 5
click at [242, 239] on icon at bounding box center [239, 237] width 5 height 5
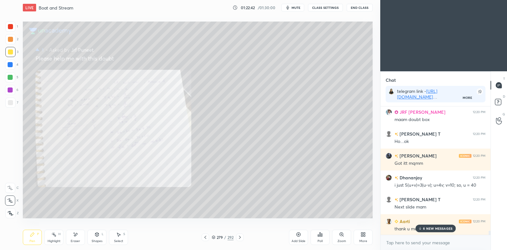
click at [242, 238] on div at bounding box center [240, 238] width 8 height 8
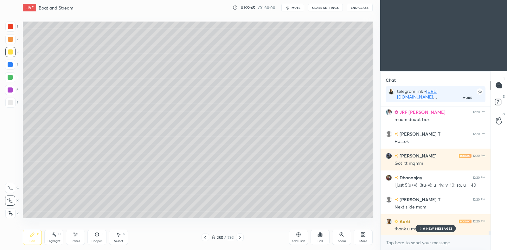
click at [430, 227] on p "6 NEW MESSAGES" at bounding box center [437, 229] width 29 height 4
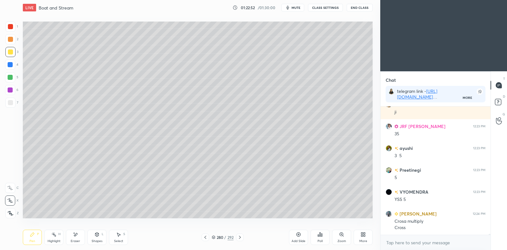
scroll to position [14769, 0]
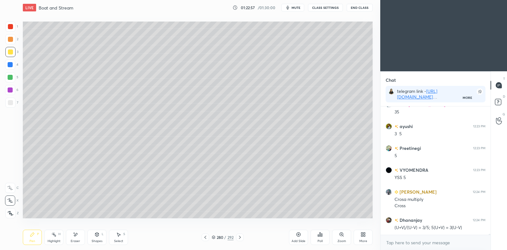
click at [76, 236] on icon at bounding box center [75, 234] width 5 height 5
click at [29, 238] on div "Pen P" at bounding box center [32, 237] width 19 height 15
click at [76, 235] on icon at bounding box center [75, 234] width 5 height 5
click at [36, 234] on div "Pen P" at bounding box center [32, 237] width 19 height 15
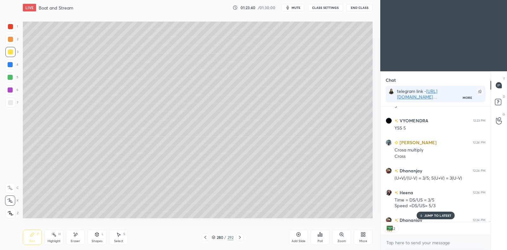
scroll to position [14831, 0]
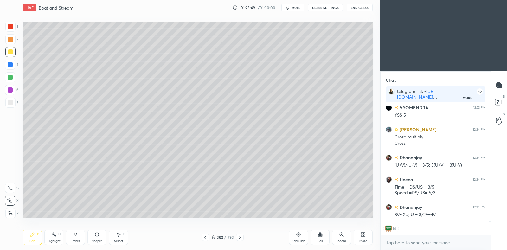
click at [206, 237] on icon at bounding box center [205, 237] width 5 height 5
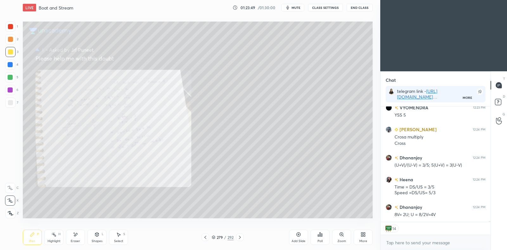
click at [206, 237] on icon at bounding box center [205, 237] width 5 height 5
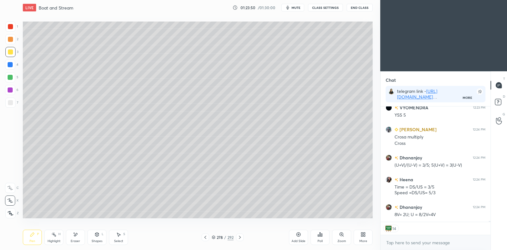
click at [206, 237] on icon at bounding box center [205, 237] width 5 height 5
click at [242, 237] on div at bounding box center [240, 238] width 8 height 8
click at [243, 237] on div at bounding box center [240, 238] width 8 height 8
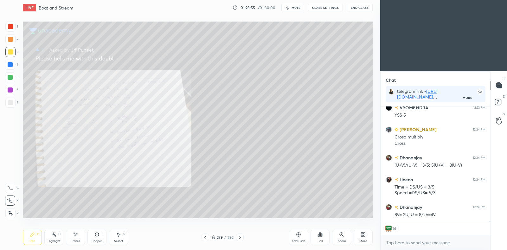
click at [244, 236] on div "279 / 292" at bounding box center [222, 238] width 133 height 8
click at [241, 238] on icon at bounding box center [239, 237] width 5 height 5
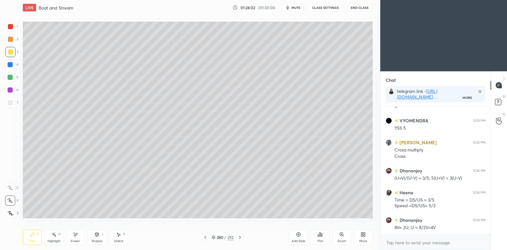
scroll to position [14840, 0]
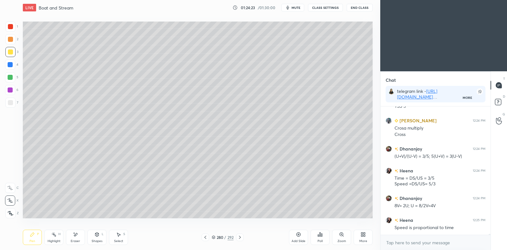
click at [205, 234] on div at bounding box center [206, 238] width 8 height 8
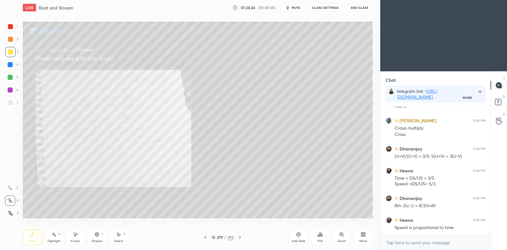
click at [205, 235] on icon at bounding box center [205, 237] width 5 height 5
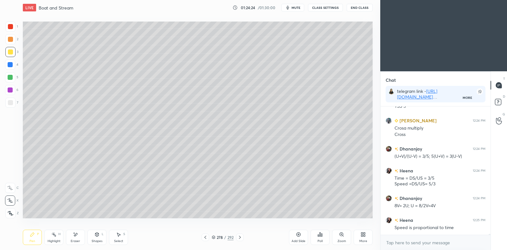
click at [205, 234] on div at bounding box center [206, 238] width 8 height 8
click at [240, 236] on icon at bounding box center [239, 237] width 5 height 5
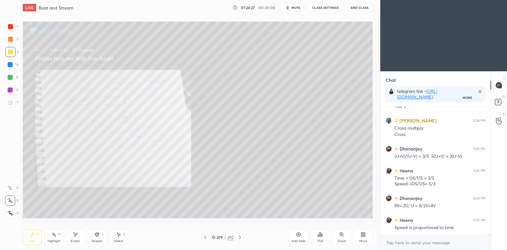
click at [241, 236] on icon at bounding box center [239, 237] width 5 height 5
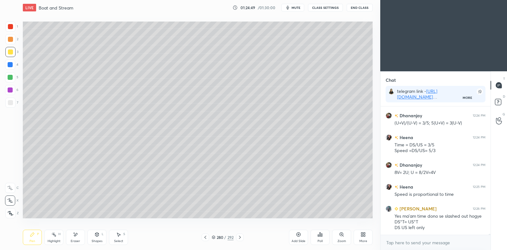
scroll to position [14901, 0]
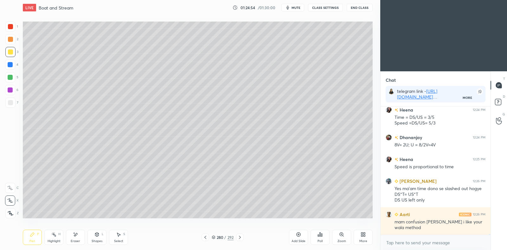
click at [76, 237] on icon at bounding box center [75, 234] width 5 height 5
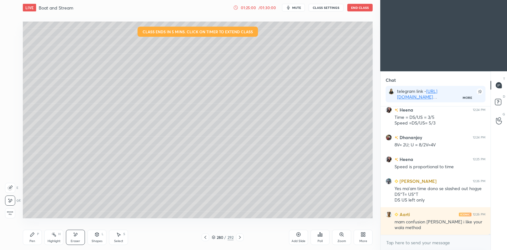
scroll to position [14928, 0]
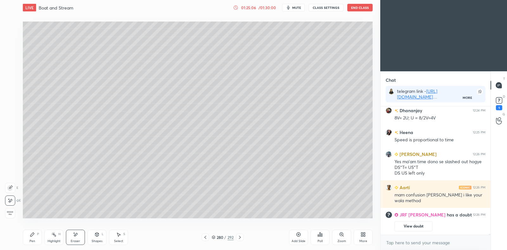
click at [33, 235] on icon at bounding box center [32, 234] width 5 height 5
click at [241, 238] on icon at bounding box center [239, 237] width 5 height 5
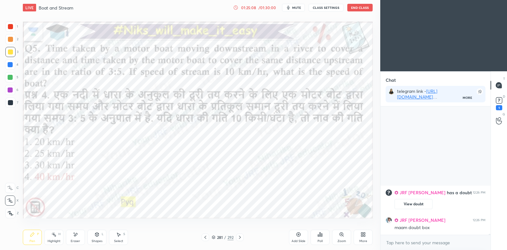
scroll to position [14522, 0]
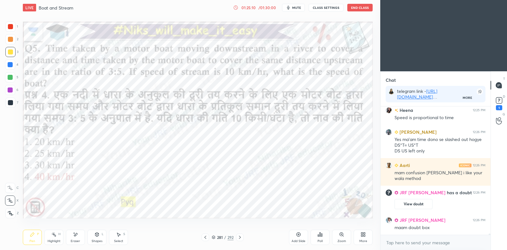
click at [204, 240] on icon at bounding box center [205, 237] width 5 height 5
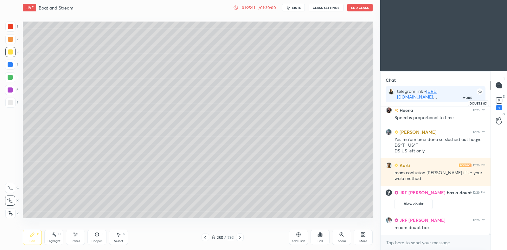
click at [498, 101] on icon at bounding box center [499, 100] width 2 height 3
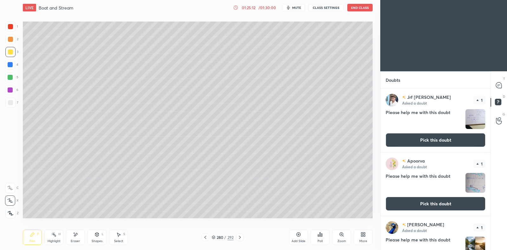
click at [438, 138] on button "Pick this doubt" at bounding box center [436, 140] width 100 height 14
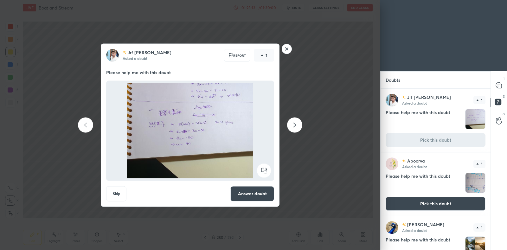
click at [262, 195] on button "Answer doubt" at bounding box center [252, 193] width 44 height 15
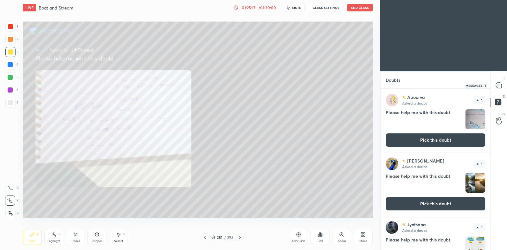
click at [500, 86] on icon at bounding box center [499, 85] width 6 height 6
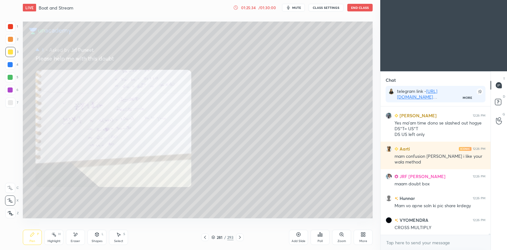
scroll to position [14671, 0]
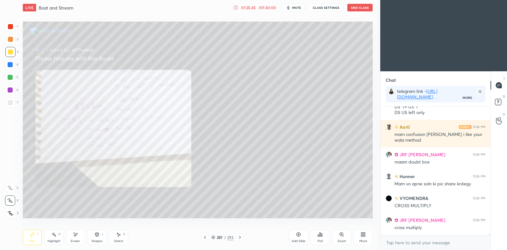
click at [241, 237] on icon at bounding box center [239, 237] width 5 height 5
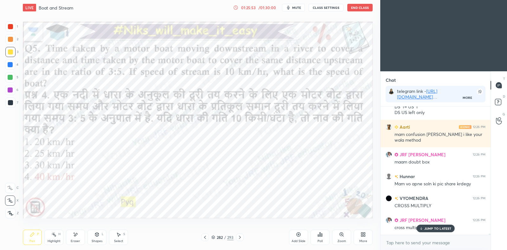
scroll to position [14692, 0]
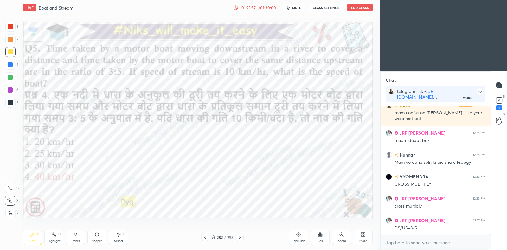
click at [206, 240] on icon at bounding box center [204, 237] width 5 height 5
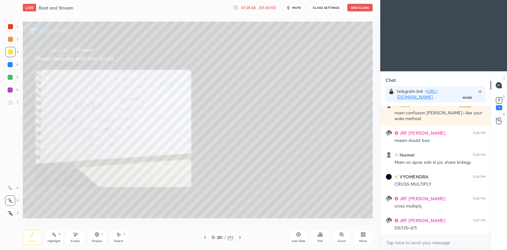
click at [205, 240] on icon at bounding box center [204, 237] width 5 height 5
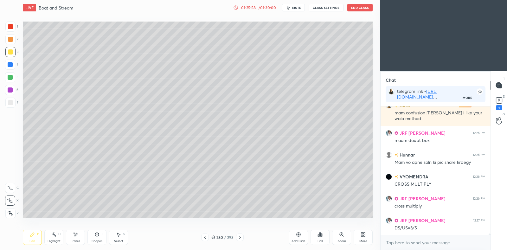
click at [204, 240] on icon at bounding box center [204, 237] width 5 height 5
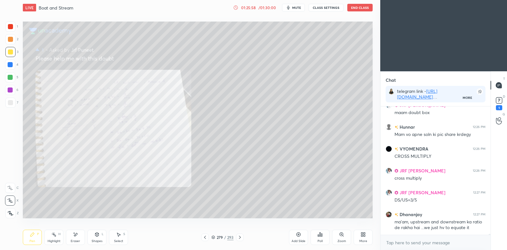
click at [204, 241] on div at bounding box center [205, 238] width 8 height 8
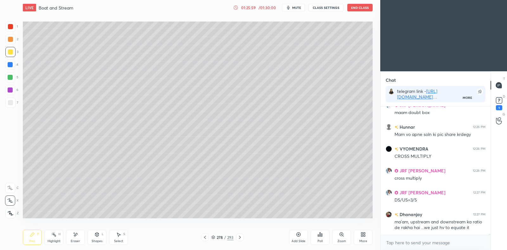
click at [204, 240] on div at bounding box center [205, 238] width 8 height 8
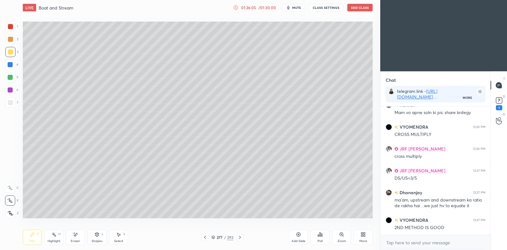
click at [240, 238] on icon at bounding box center [240, 237] width 2 height 3
click at [238, 237] on icon at bounding box center [239, 237] width 5 height 5
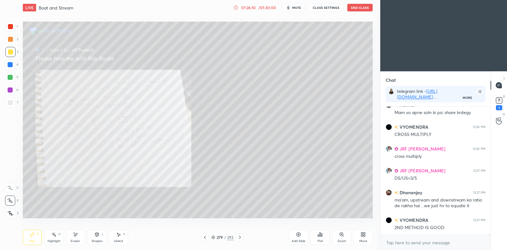
click at [241, 237] on icon at bounding box center [239, 237] width 5 height 5
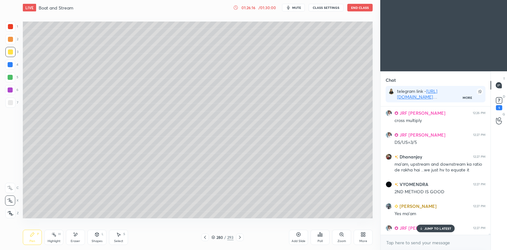
scroll to position [14775, 0]
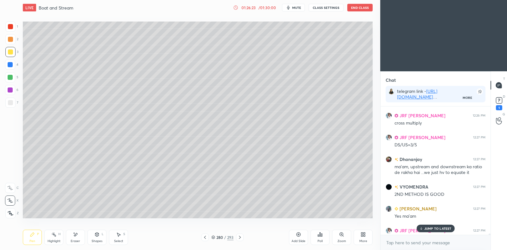
click at [205, 236] on icon at bounding box center [205, 237] width 2 height 3
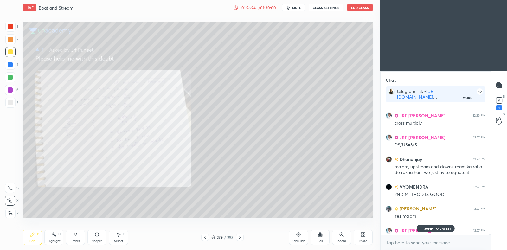
click at [206, 237] on icon at bounding box center [204, 237] width 5 height 5
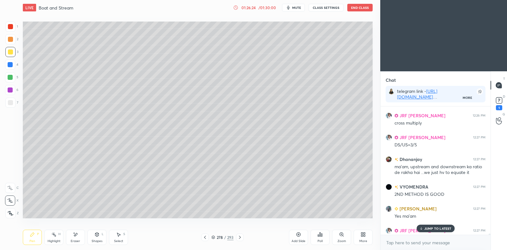
click at [205, 238] on icon at bounding box center [204, 237] width 5 height 5
click at [205, 237] on icon at bounding box center [204, 237] width 5 height 5
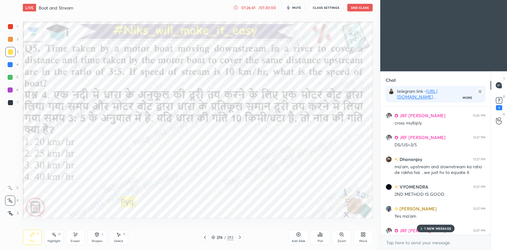
click at [431, 229] on p "1 NEW MESSAGE" at bounding box center [437, 229] width 27 height 4
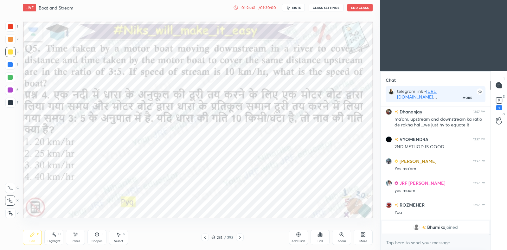
scroll to position [14844, 0]
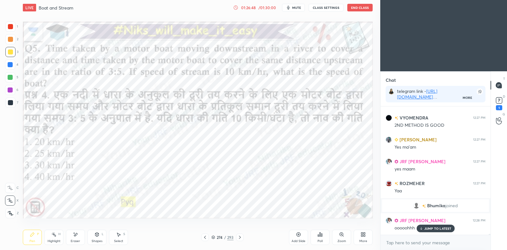
click at [242, 240] on icon at bounding box center [239, 237] width 5 height 5
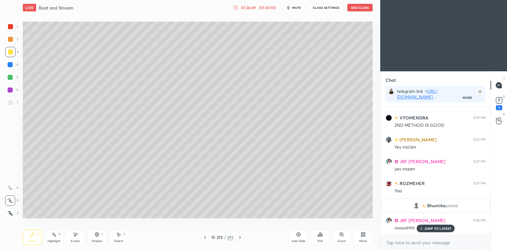
click at [243, 239] on div at bounding box center [240, 238] width 8 height 8
click at [243, 238] on div at bounding box center [240, 238] width 8 height 8
click at [242, 239] on icon at bounding box center [239, 237] width 5 height 5
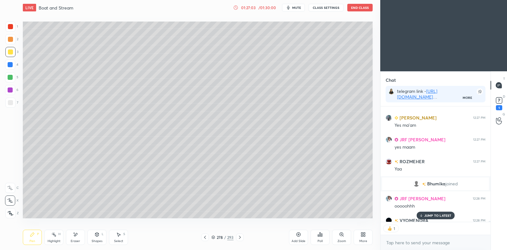
scroll to position [2, 2]
click at [443, 216] on p "JUMP TO LATEST" at bounding box center [437, 216] width 27 height 4
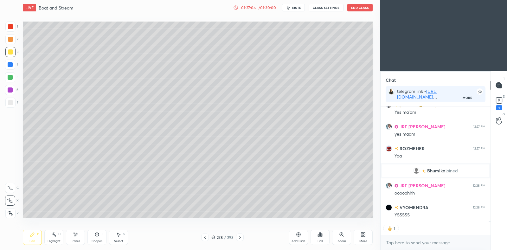
click at [239, 240] on div at bounding box center [240, 238] width 8 height 8
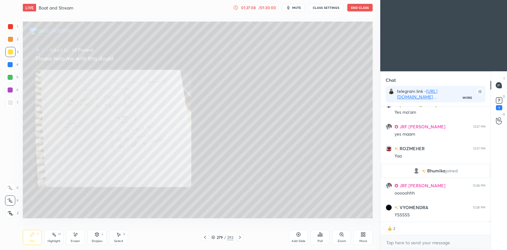
click at [206, 235] on icon at bounding box center [204, 237] width 5 height 5
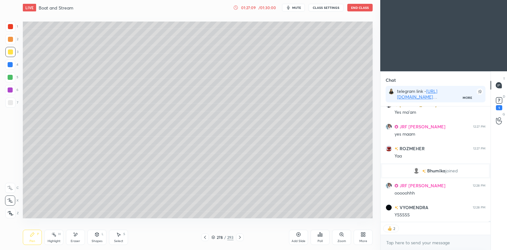
click at [206, 235] on icon at bounding box center [204, 237] width 5 height 5
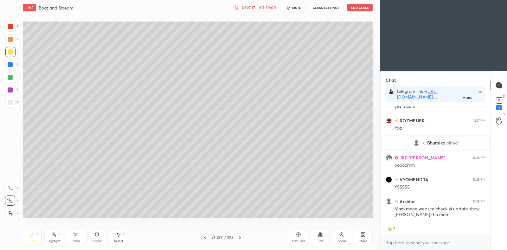
click at [241, 236] on icon at bounding box center [239, 237] width 5 height 5
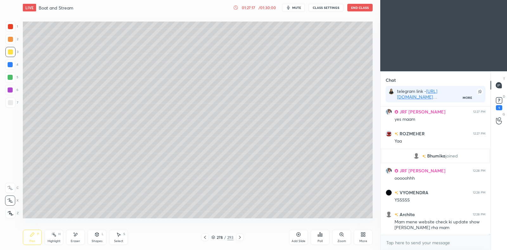
scroll to position [14894, 0]
click at [241, 239] on icon at bounding box center [239, 237] width 5 height 5
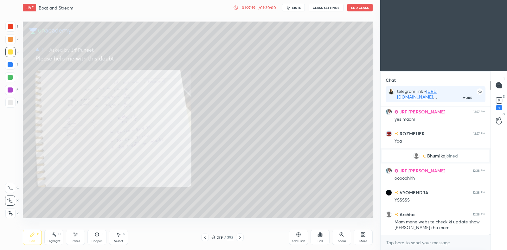
scroll to position [14916, 0]
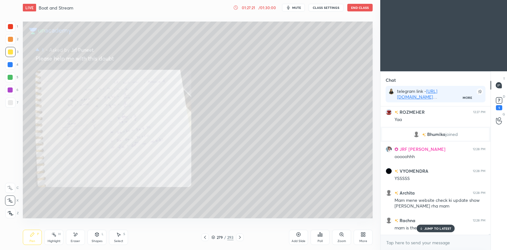
click at [241, 239] on icon at bounding box center [239, 237] width 5 height 5
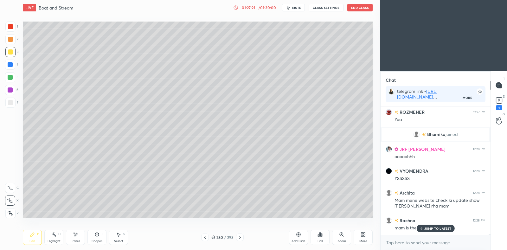
click at [241, 238] on icon at bounding box center [239, 237] width 5 height 5
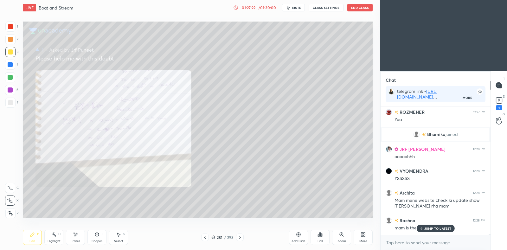
click at [241, 239] on icon at bounding box center [239, 237] width 5 height 5
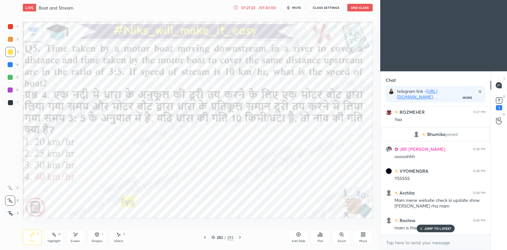
click at [241, 239] on icon at bounding box center [239, 237] width 5 height 5
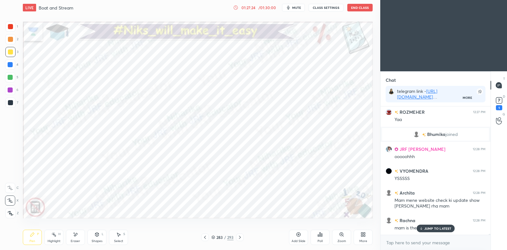
click at [241, 239] on icon at bounding box center [239, 237] width 5 height 5
click at [240, 237] on icon at bounding box center [239, 237] width 5 height 5
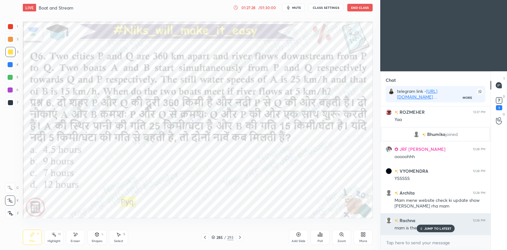
click at [426, 228] on p "JUMP TO LATEST" at bounding box center [437, 229] width 27 height 4
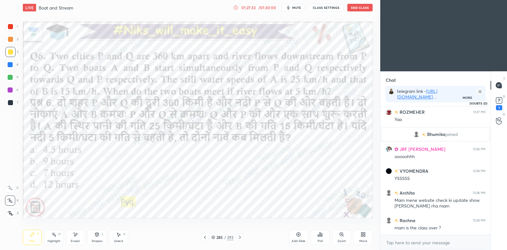
click at [497, 100] on rect at bounding box center [499, 101] width 6 height 6
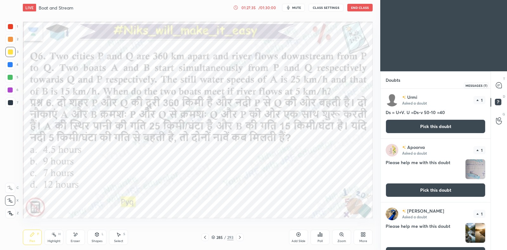
click at [498, 88] on icon at bounding box center [499, 85] width 6 height 6
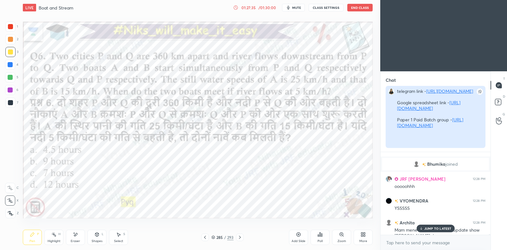
scroll to position [2, 2]
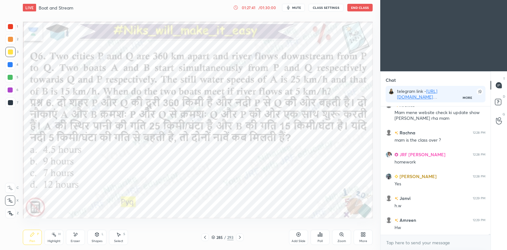
click at [13, 62] on div at bounding box center [10, 65] width 10 height 10
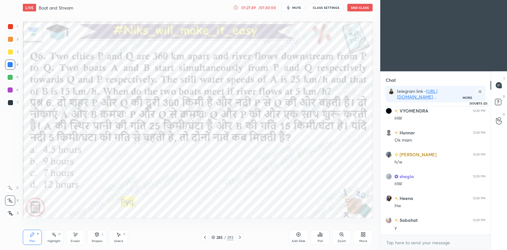
click at [499, 102] on rect at bounding box center [498, 102] width 6 height 6
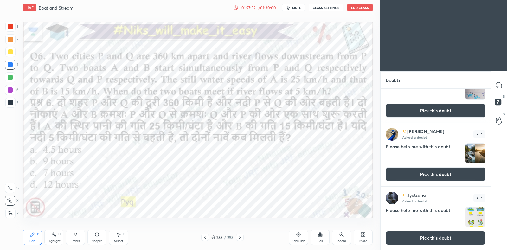
click at [423, 176] on button "Pick this doubt" at bounding box center [436, 174] width 100 height 14
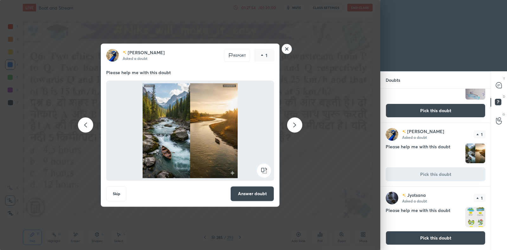
click at [288, 51] on rect at bounding box center [287, 49] width 10 height 10
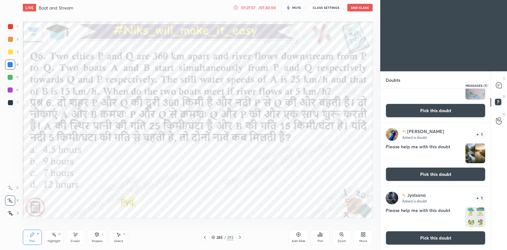
click at [498, 83] on icon at bounding box center [499, 85] width 6 height 6
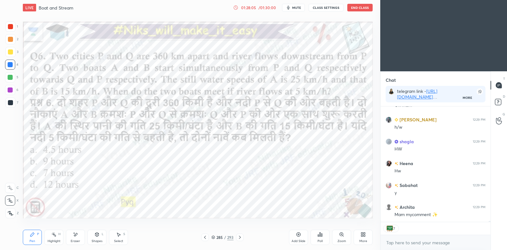
click at [206, 238] on icon at bounding box center [204, 237] width 5 height 5
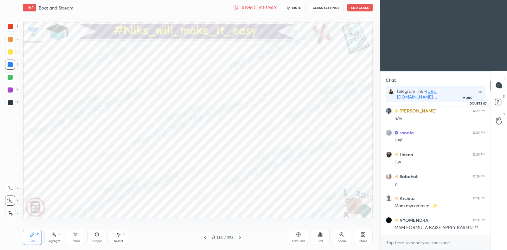
click at [499, 102] on rect at bounding box center [498, 102] width 6 height 6
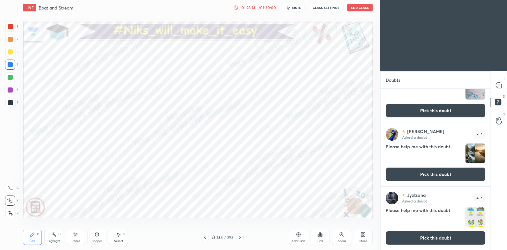
click at [419, 237] on button "Pick this doubt" at bounding box center [436, 238] width 100 height 14
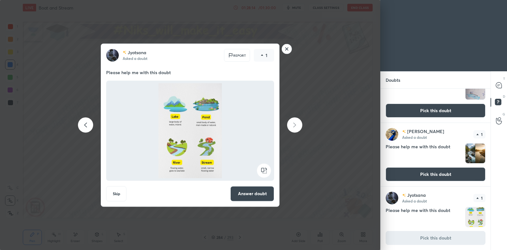
click at [261, 194] on button "Answer doubt" at bounding box center [252, 193] width 44 height 15
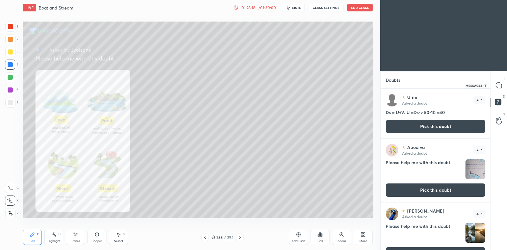
click at [498, 86] on icon at bounding box center [499, 85] width 6 height 6
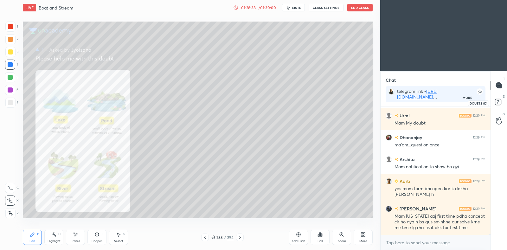
click at [498, 102] on rect at bounding box center [498, 102] width 6 height 6
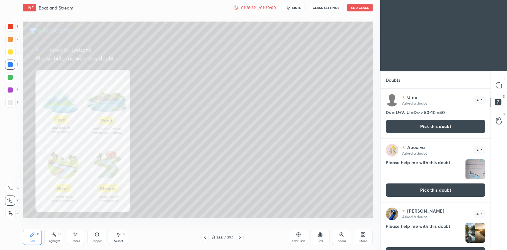
click at [425, 191] on button "Pick this doubt" at bounding box center [436, 190] width 100 height 14
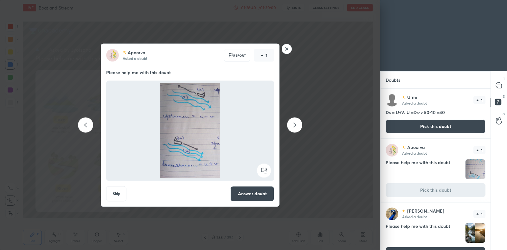
click at [254, 196] on button "Answer doubt" at bounding box center [252, 193] width 44 height 15
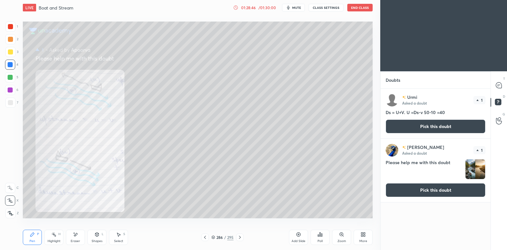
click at [400, 129] on button "Pick this doubt" at bounding box center [436, 126] width 100 height 14
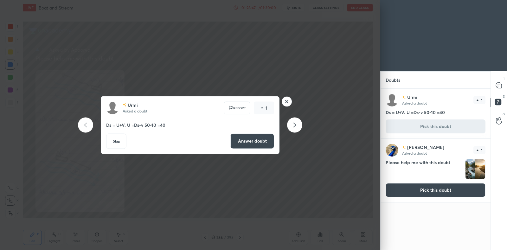
click at [245, 144] on button "Answer doubt" at bounding box center [252, 140] width 44 height 15
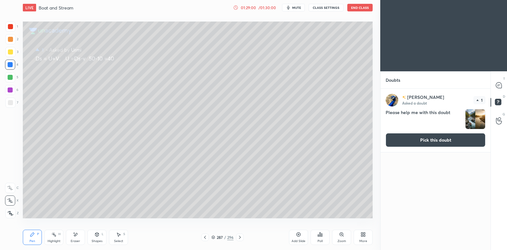
click at [441, 140] on button "Pick this doubt" at bounding box center [436, 140] width 100 height 14
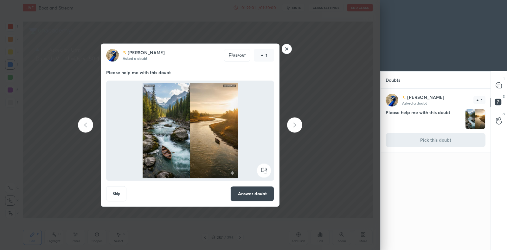
click at [243, 192] on button "Answer doubt" at bounding box center [252, 193] width 44 height 15
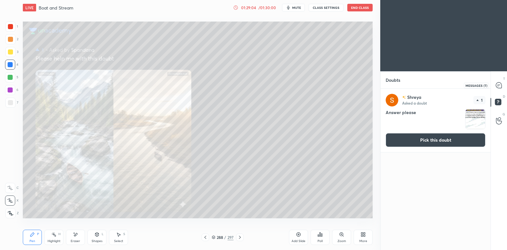
click at [497, 86] on icon at bounding box center [499, 85] width 6 height 6
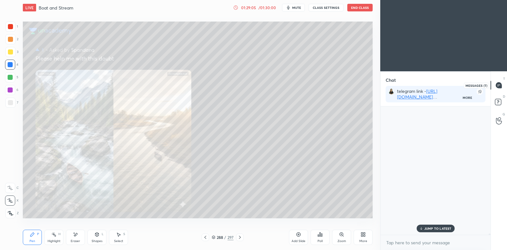
scroll to position [15349, 0]
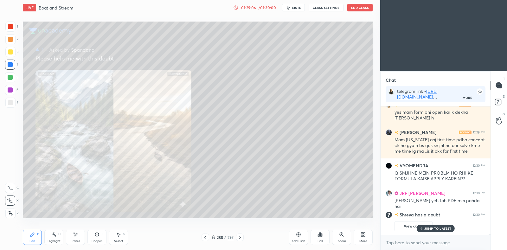
click at [446, 225] on div "JUMP TO LATEST" at bounding box center [435, 229] width 38 height 8
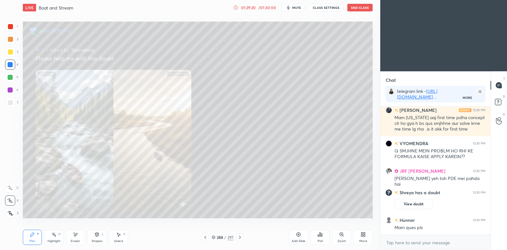
click at [213, 236] on icon at bounding box center [213, 237] width 3 height 2
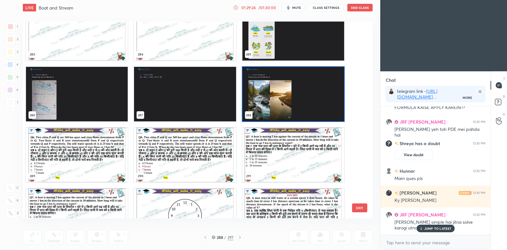
scroll to position [5738, 0]
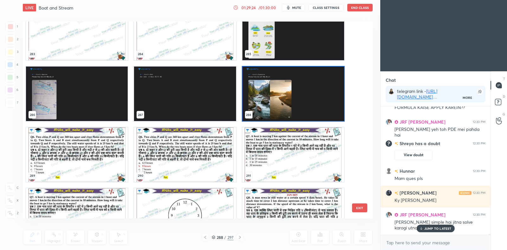
click at [83, 164] on img "grid" at bounding box center [77, 154] width 102 height 55
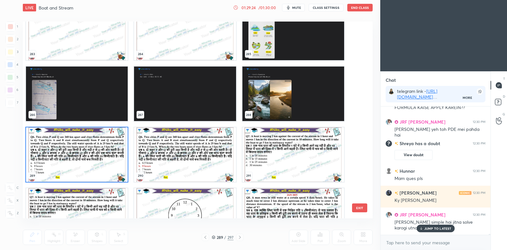
click at [83, 166] on img "grid" at bounding box center [77, 154] width 102 height 55
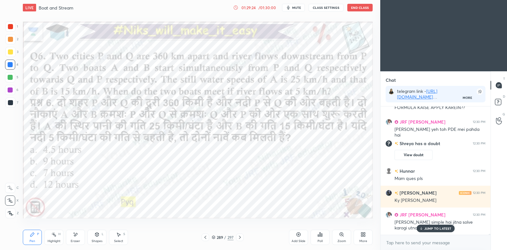
click at [84, 167] on img "grid" at bounding box center [77, 154] width 102 height 55
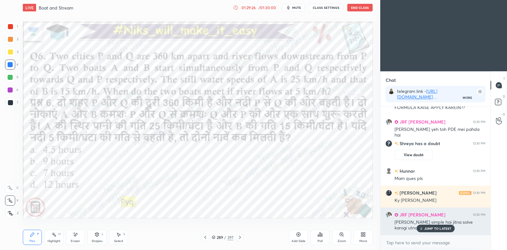
click at [439, 229] on p "JUMP TO LATEST" at bounding box center [437, 229] width 27 height 4
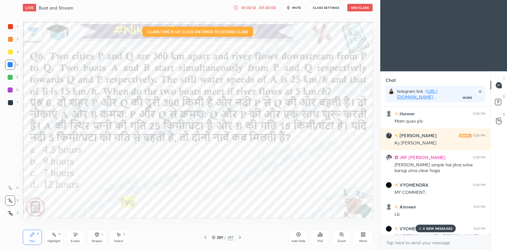
scroll to position [15558, 0]
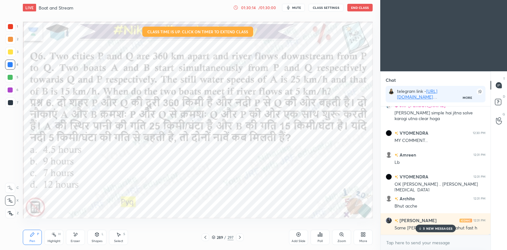
click at [431, 226] on div "5 NEW MESSAGES" at bounding box center [435, 229] width 40 height 8
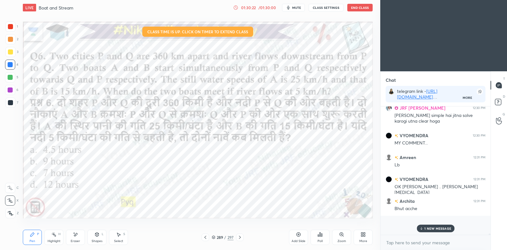
scroll to position [15580, 0]
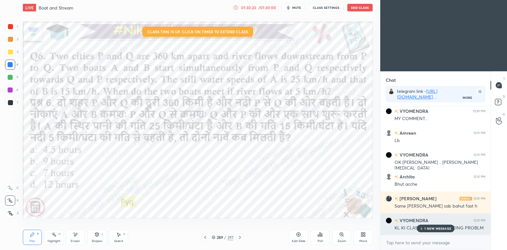
click at [435, 225] on div "1 NEW MESSAGE" at bounding box center [436, 229] width 38 height 8
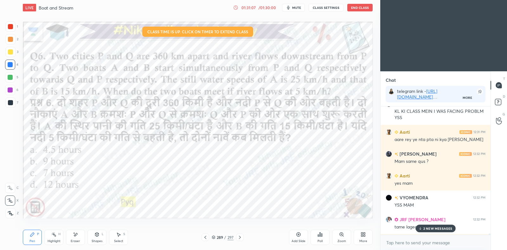
scroll to position [15768, 0]
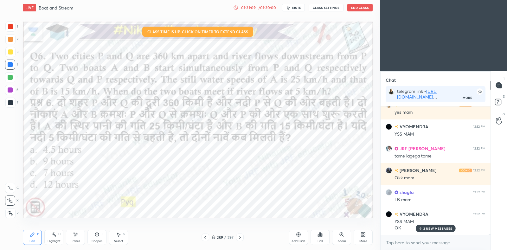
click at [320, 238] on div "Poll" at bounding box center [320, 237] width 19 height 15
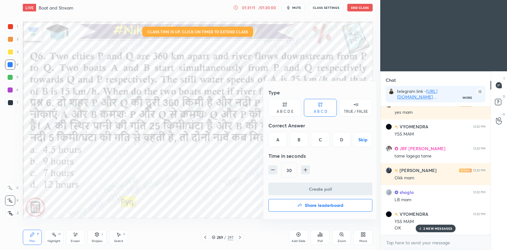
click at [299, 205] on icon "button" at bounding box center [300, 204] width 4 height 3
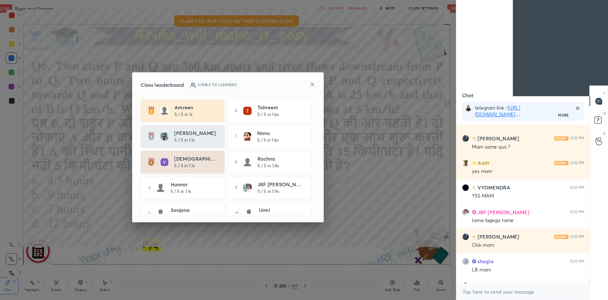
scroll to position [15125, 0]
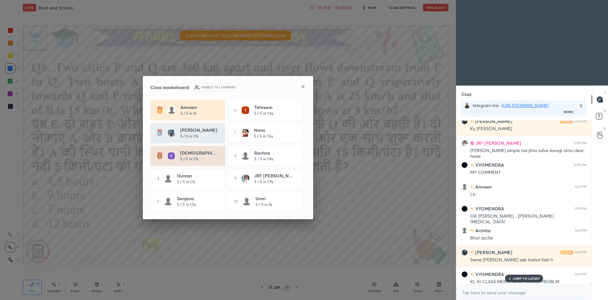
click at [507, 250] on p "JUMP TO LATEST" at bounding box center [526, 279] width 27 height 4
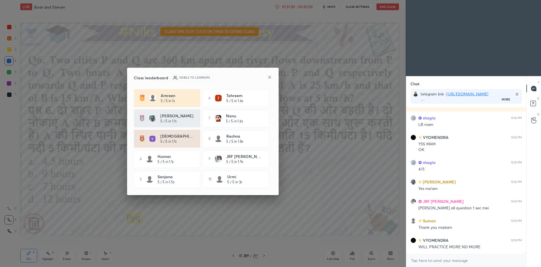
scroll to position [15448, 0]
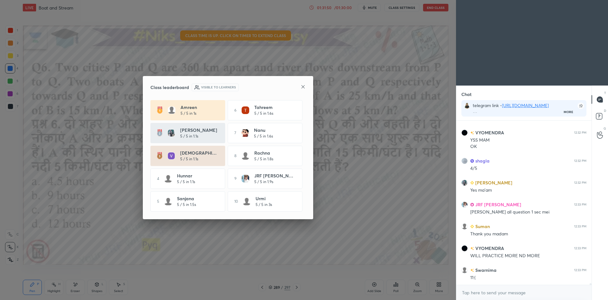
click at [302, 87] on icon at bounding box center [303, 86] width 3 height 3
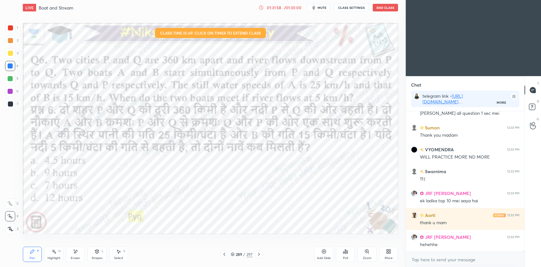
click at [346, 250] on div "Poll" at bounding box center [345, 254] width 19 height 15
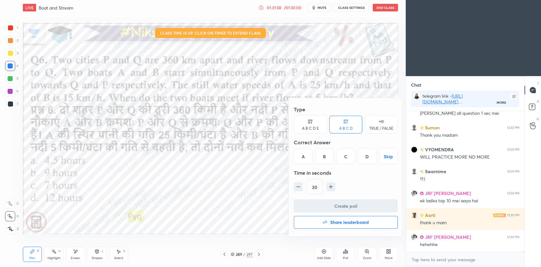
click at [337, 223] on h4 "Share leaderboard" at bounding box center [349, 222] width 39 height 4
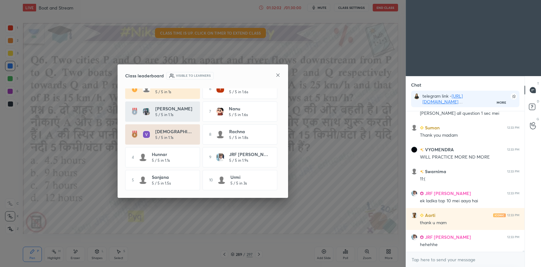
click at [278, 76] on icon at bounding box center [277, 75] width 5 height 5
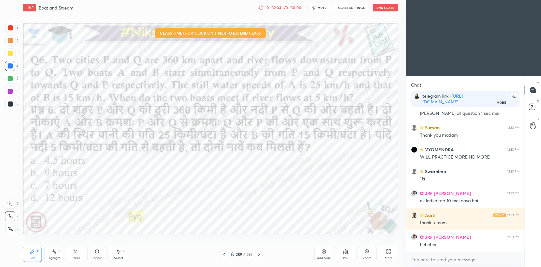
click at [328, 250] on div "Add Slide" at bounding box center [323, 254] width 19 height 15
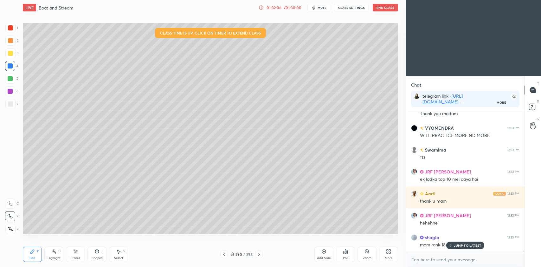
click at [12, 102] on div at bounding box center [10, 103] width 5 height 5
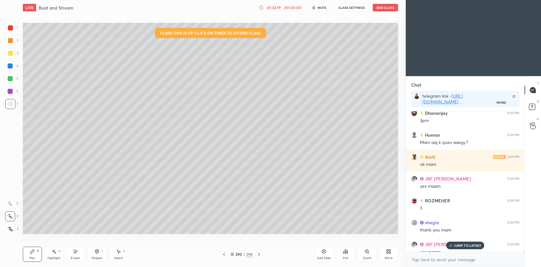
scroll to position [15654, 0]
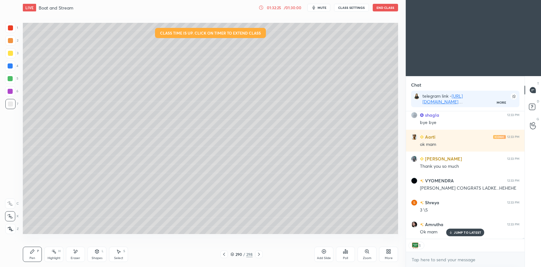
click at [478, 229] on div "JUMP TO LATEST" at bounding box center [465, 232] width 38 height 8
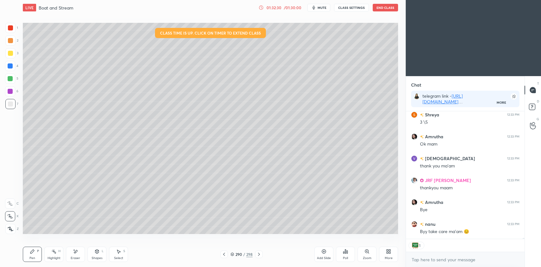
click at [383, 7] on button "End Class" at bounding box center [385, 8] width 25 height 8
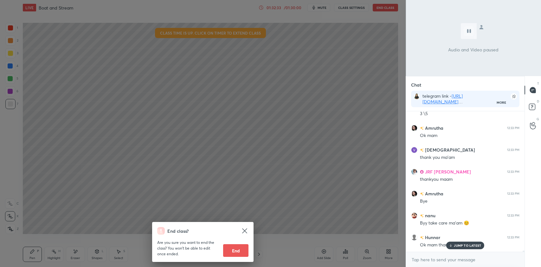
click at [238, 250] on button "End" at bounding box center [235, 250] width 25 height 13
type textarea "x"
